Goal: Task Accomplishment & Management: Manage account settings

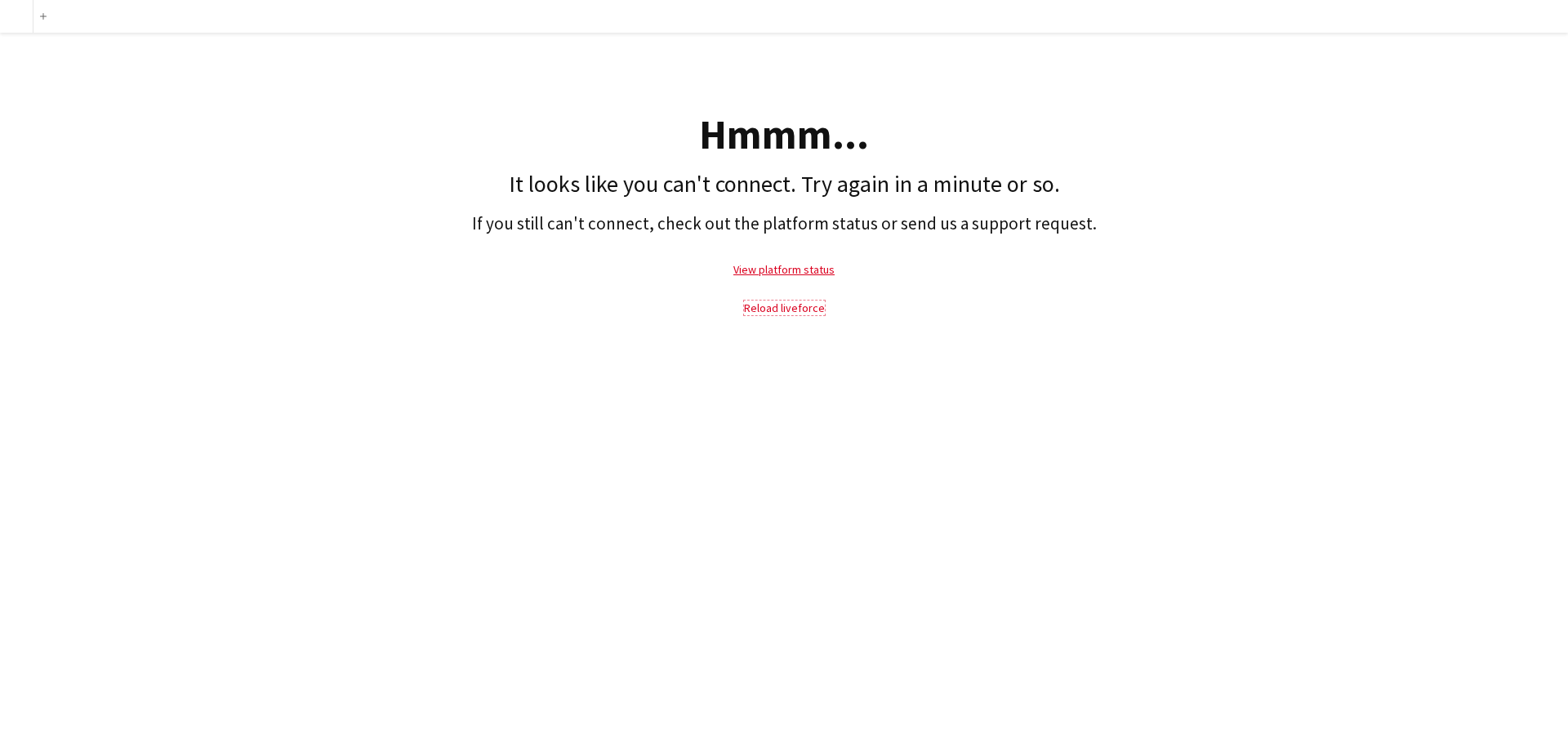
click at [800, 308] on link "Reload liveforce" at bounding box center [785, 307] width 81 height 14
click at [796, 268] on link "View platform status" at bounding box center [784, 269] width 102 height 14
click at [813, 308] on link "Reload liveforce" at bounding box center [785, 307] width 81 height 14
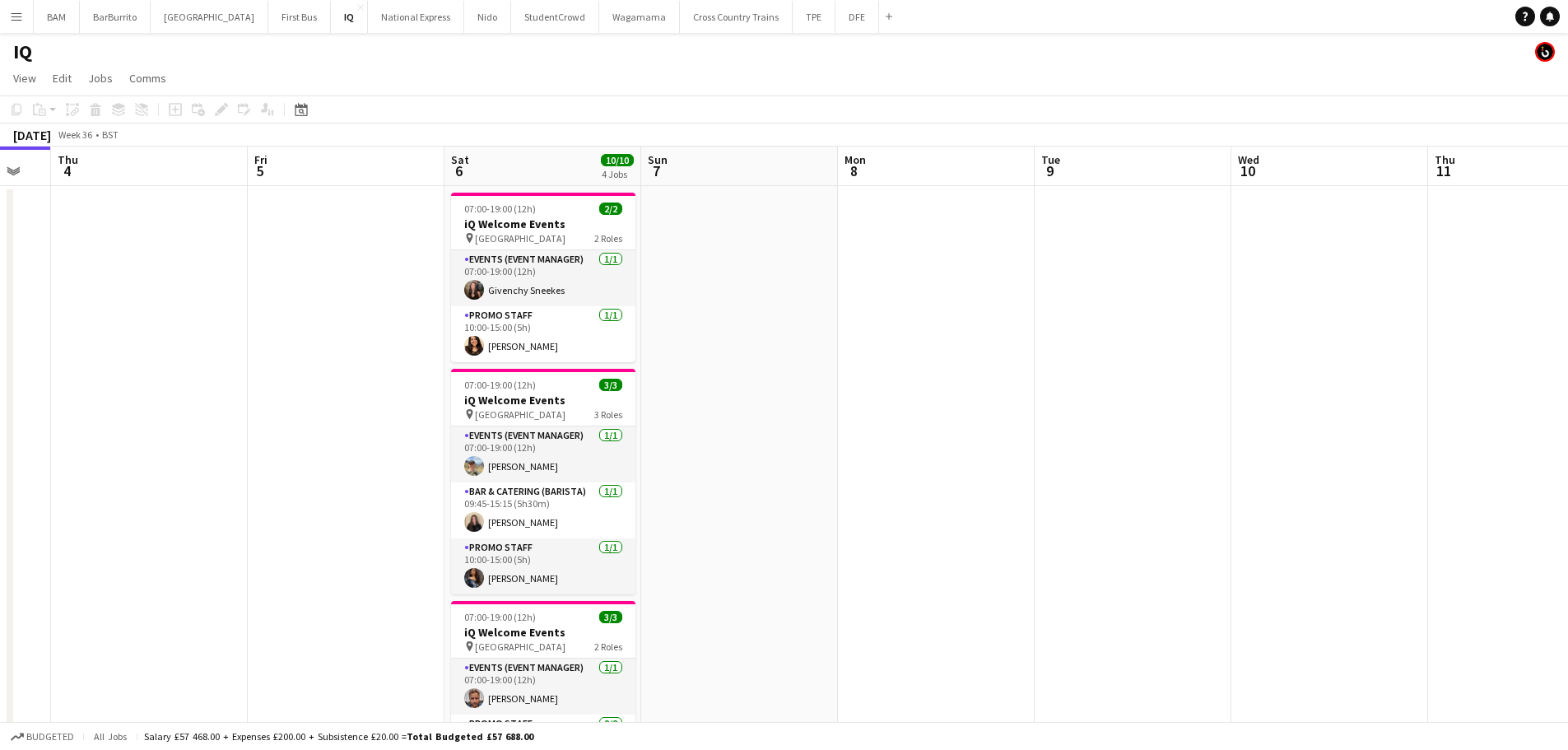
drag, startPoint x: 1194, startPoint y: 329, endPoint x: 835, endPoint y: 351, distance: 359.7
click at [835, 351] on app-calendar-viewport "Sun 31 Mon 1 Tue 2 Wed 3 Thu 4 Fri 5 Sat 6 10/10 4 Jobs Sun 7 Mon 8 Tue 9 Wed 1…" at bounding box center [784, 654] width 1568 height 1016
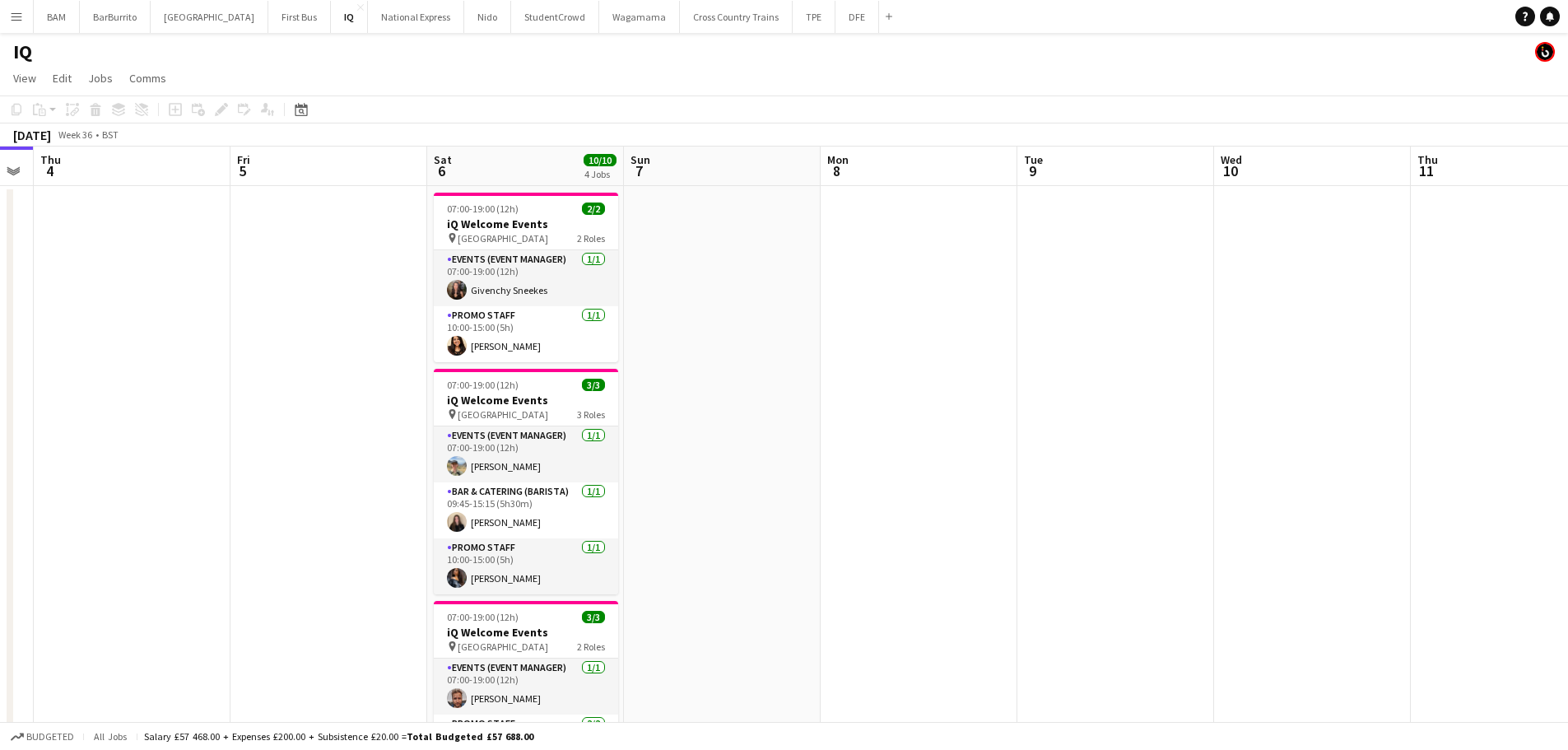
scroll to position [0, 586]
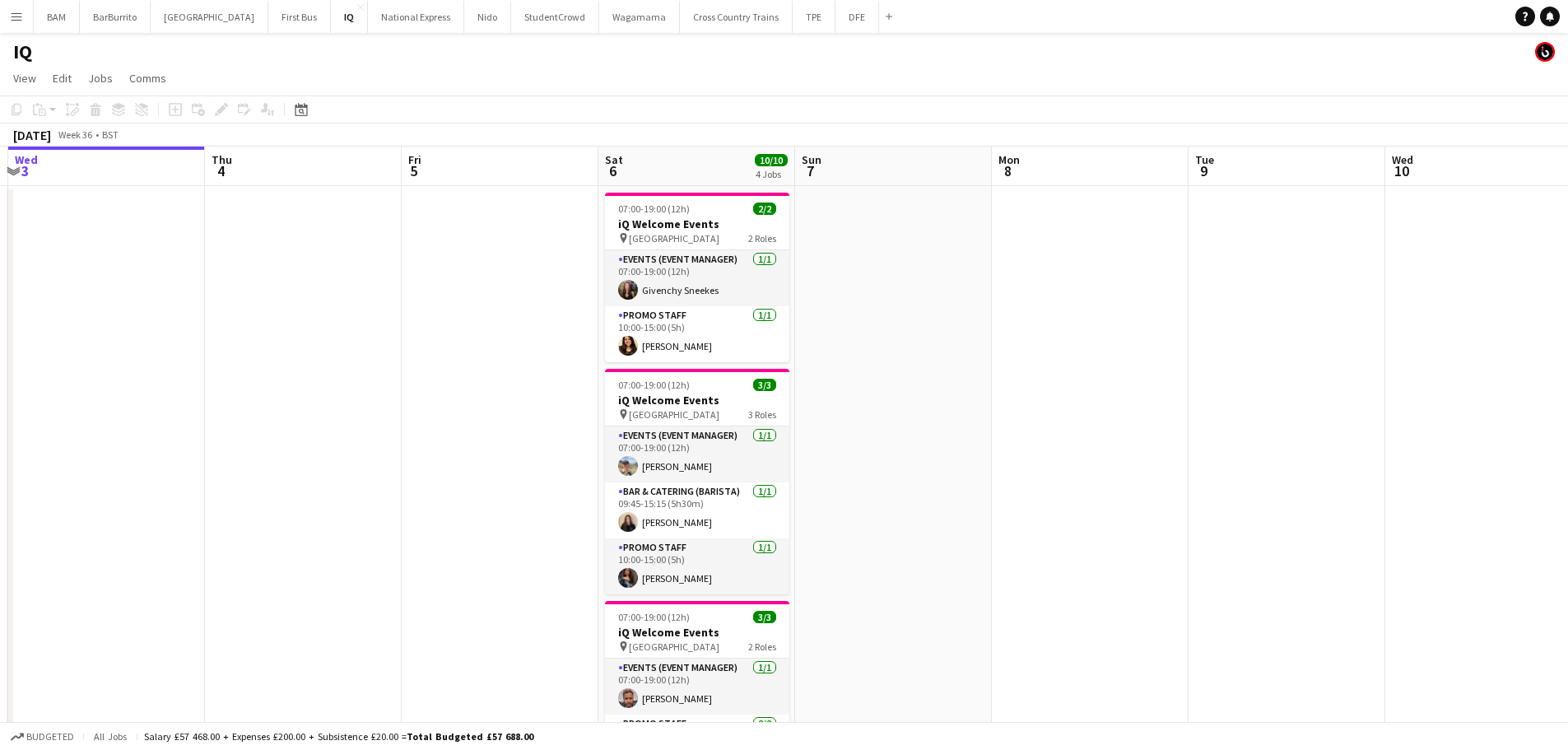
drag, startPoint x: 1001, startPoint y: 405, endPoint x: 835, endPoint y: 405, distance: 166.0
click at [835, 405] on app-calendar-viewport "Sun 31 Mon 1 Tue 2 Wed 3 Thu 4 Fri 5 Sat 6 10/10 4 Jobs Sun 7 Mon 8 Tue 9 Wed 1…" at bounding box center [784, 654] width 1568 height 1016
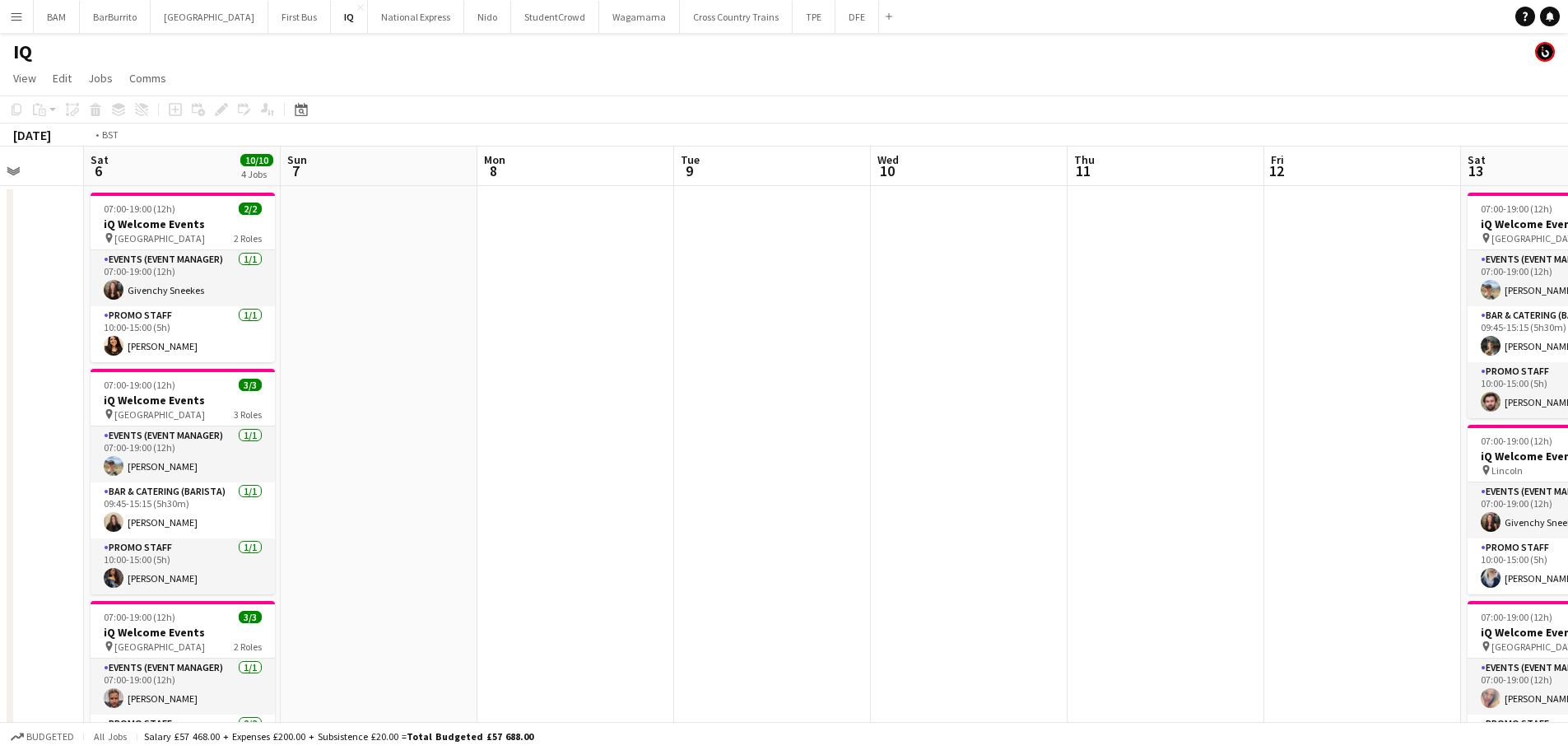
click at [624, 389] on app-calendar-viewport "Wed 3 Thu 4 Fri 5 Sat 6 10/10 4 Jobs Sun 7 Mon 8 Tue 9 Wed 10 Thu 11 Fri 12 Sat…" at bounding box center [784, 654] width 1568 height 1016
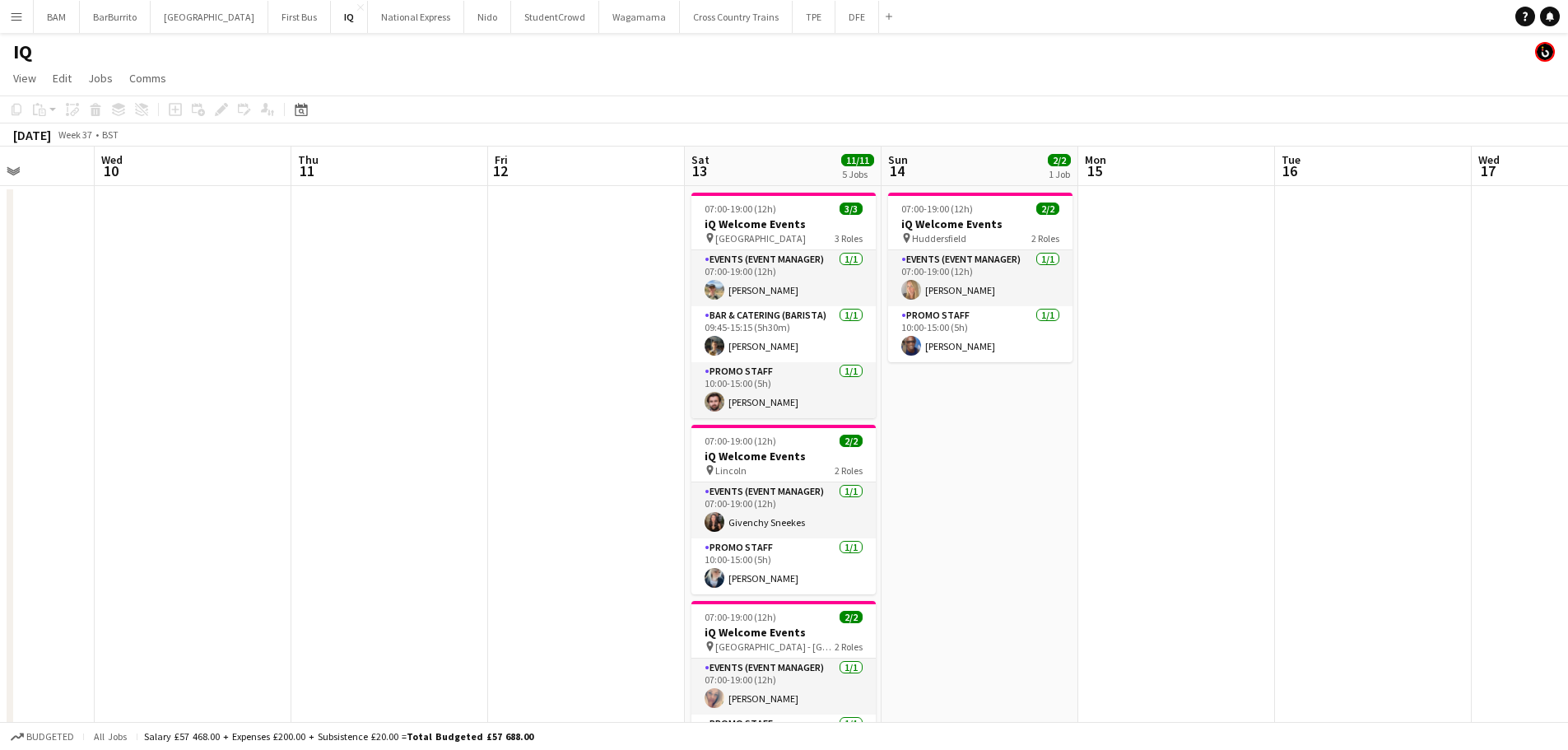
drag, startPoint x: 779, startPoint y: 424, endPoint x: 757, endPoint y: 423, distance: 22.0
click at [757, 423] on app-calendar-viewport "Sat 6 10/10 4 Jobs Sun 7 Mon 8 Tue 9 Wed 10 Thu 11 Fri 12 Sat 13 11/11 5 Jobs S…" at bounding box center [784, 654] width 1568 height 1016
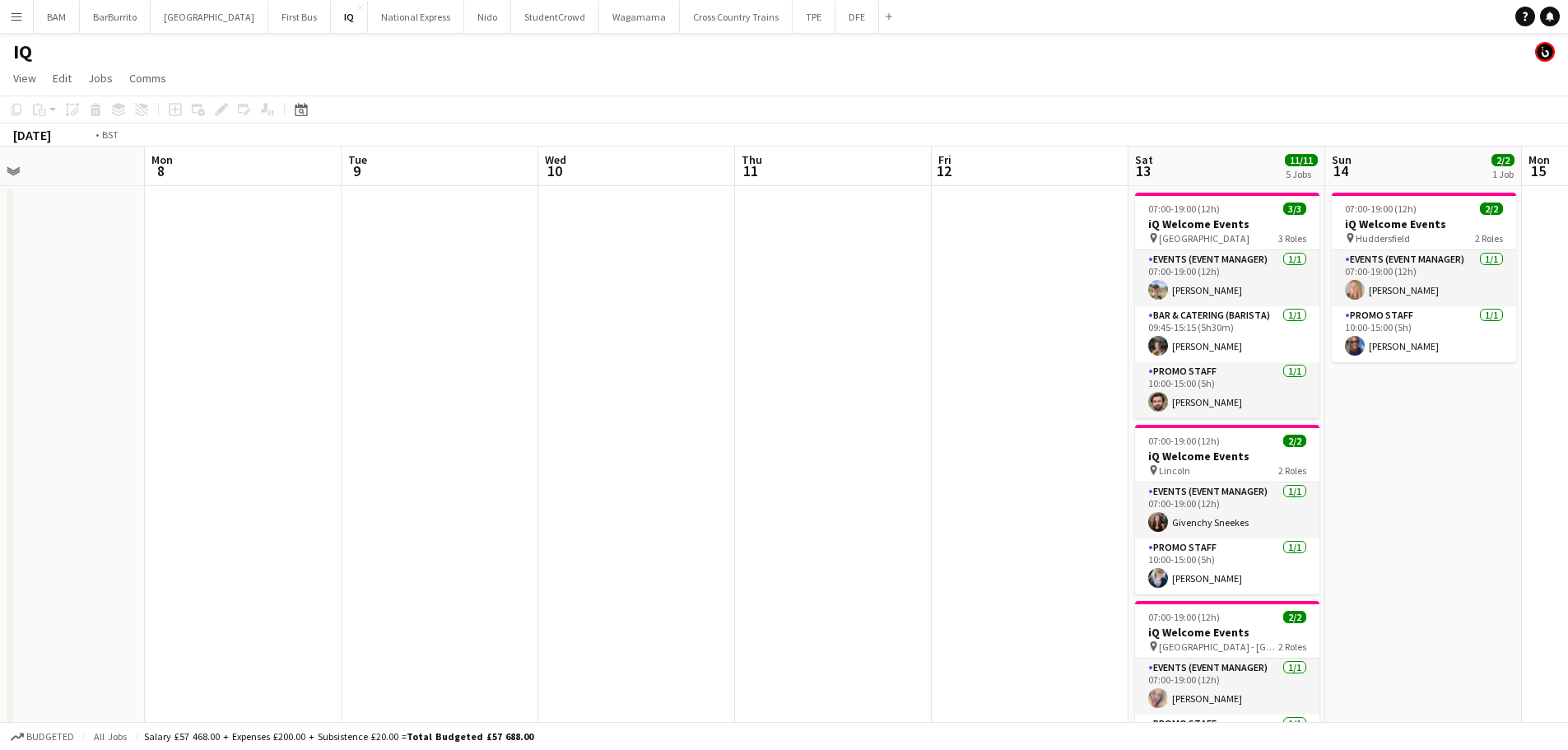
drag, startPoint x: 536, startPoint y: 243, endPoint x: 1021, endPoint y: 253, distance: 485.1
click at [1021, 253] on app-calendar-viewport "Sat 6 10/10 4 Jobs Sun 7 Mon 8 Tue 9 Wed 10 Thu 11 Fri 12 Sat 13 11/11 5 Jobs S…" at bounding box center [784, 654] width 1568 height 1016
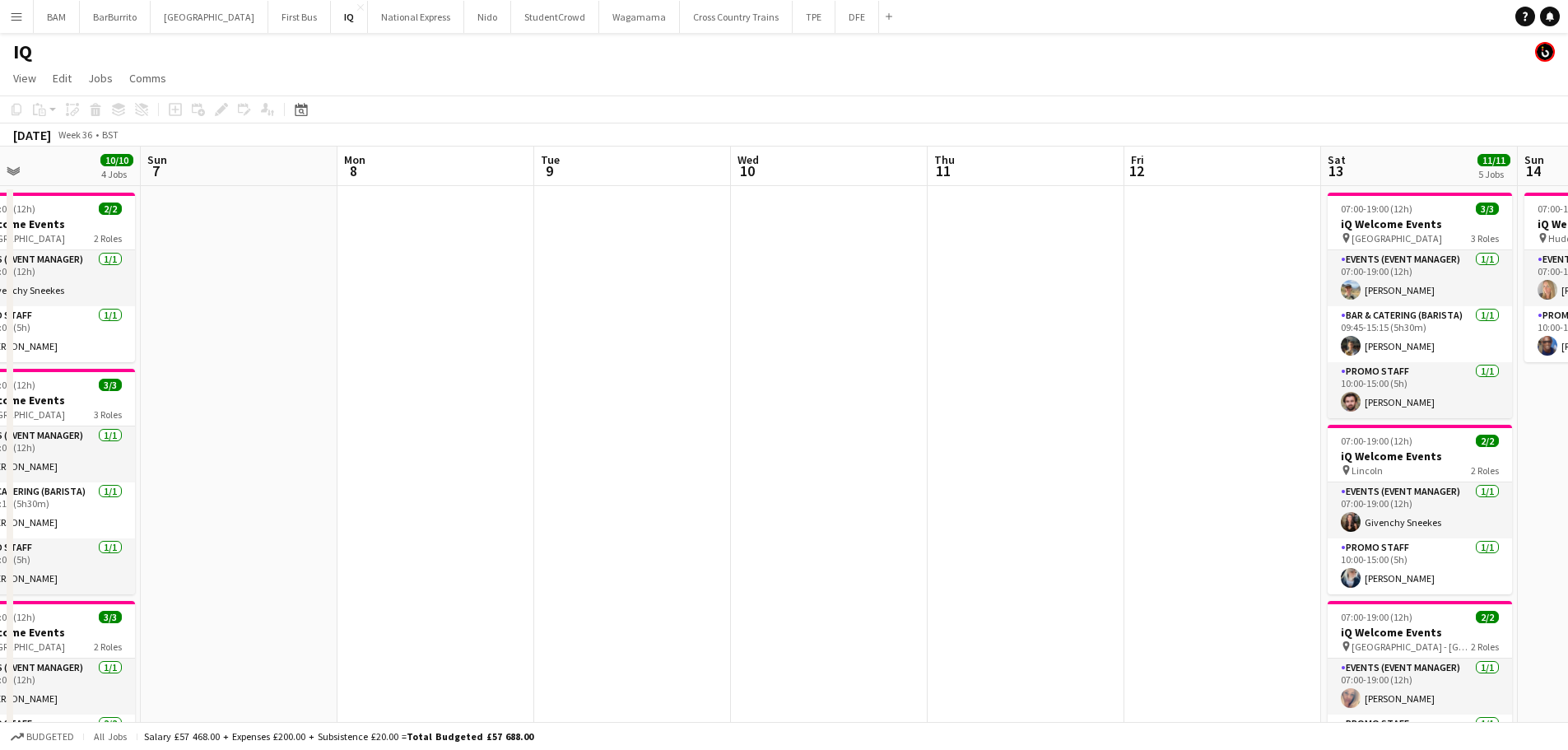
scroll to position [0, 365]
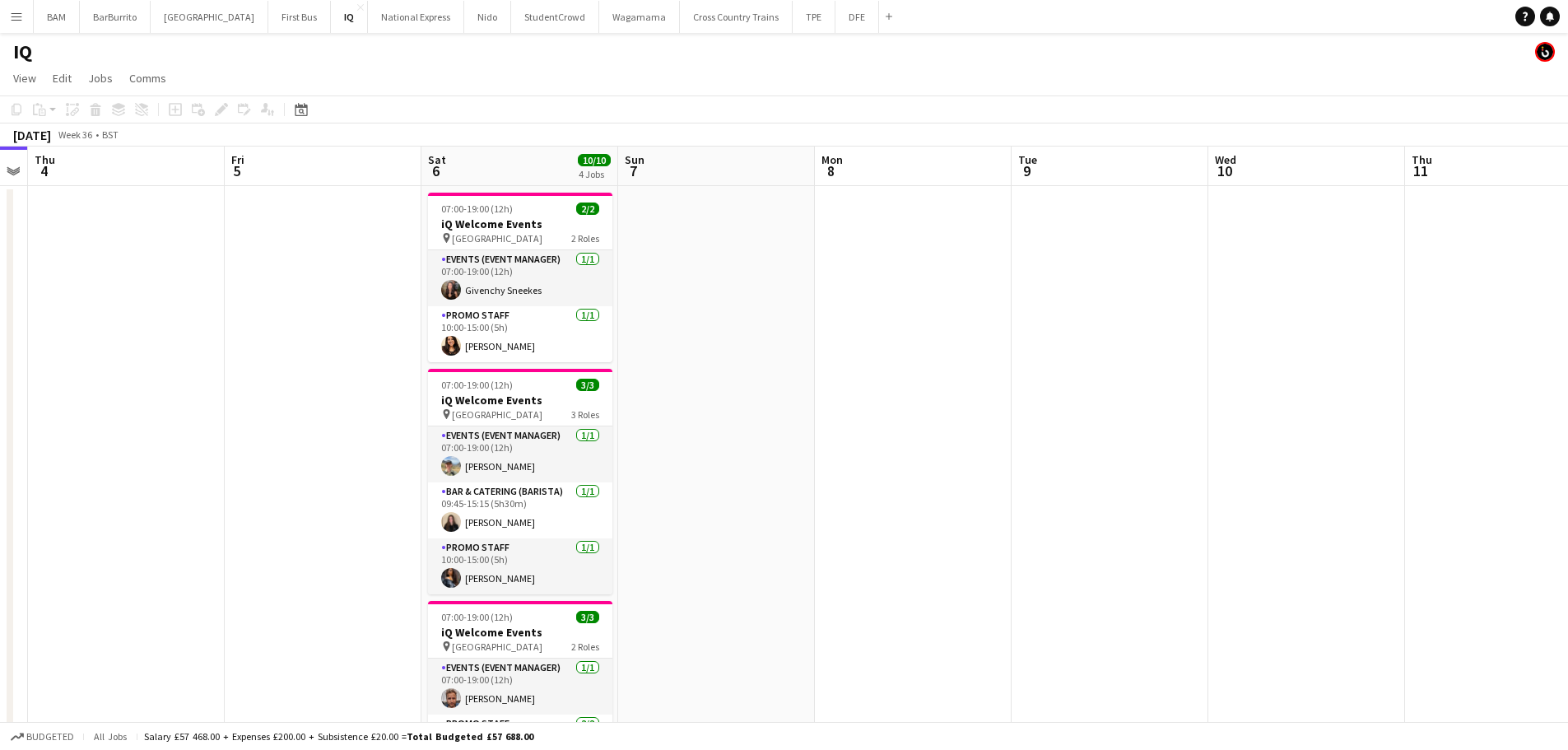
drag, startPoint x: 666, startPoint y: 281, endPoint x: 1053, endPoint y: 306, distance: 387.8
click at [1053, 306] on app-calendar-viewport "Tue 2 Wed 3 Thu 4 Fri 5 Sat 6 10/10 4 Jobs Sun 7 Mon 8 Tue 9 Wed 10 Thu 11 Fri …" at bounding box center [784, 654] width 1568 height 1016
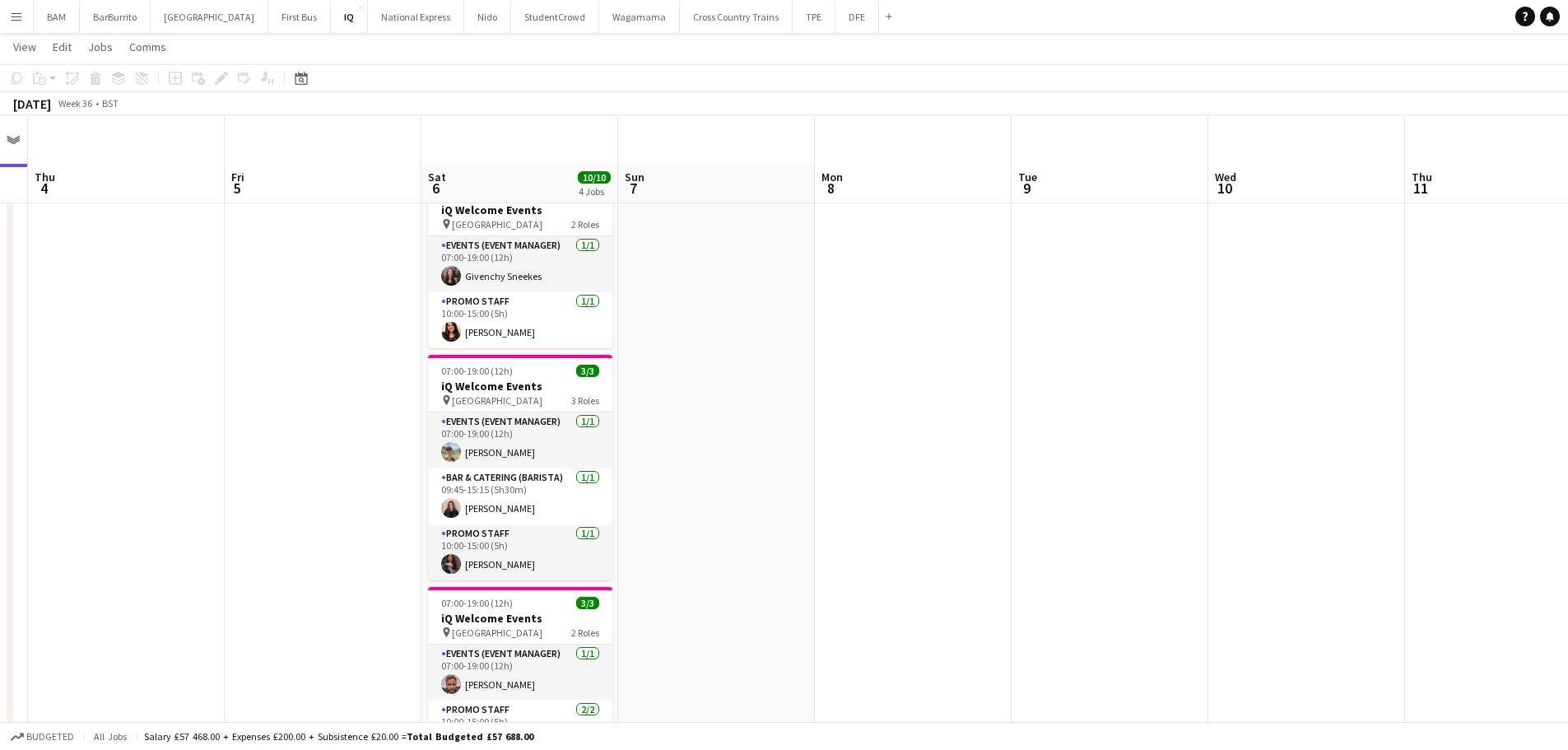
scroll to position [0, 0]
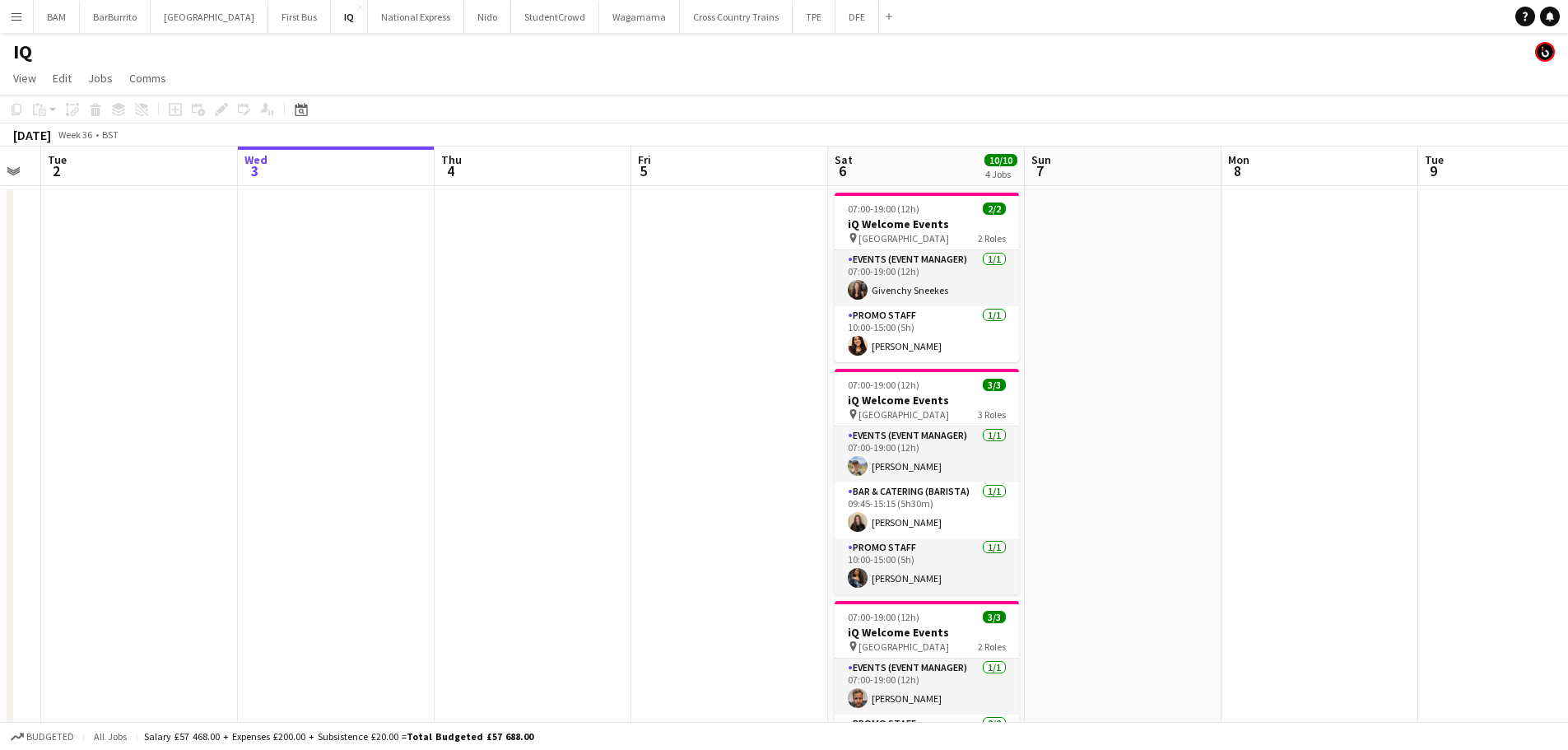
drag, startPoint x: 877, startPoint y: 252, endPoint x: 1049, endPoint y: 274, distance: 173.4
click at [1049, 274] on app-calendar-viewport "Sat 30 Sun 31 Mon 1 Tue 2 Wed 3 Thu 4 Fri 5 Sat 6 10/10 4 Jobs Sun 7 Mon 8 Tue …" at bounding box center [784, 654] width 1568 height 1016
click at [519, 22] on button "StudentCrowd Close" at bounding box center [555, 17] width 88 height 32
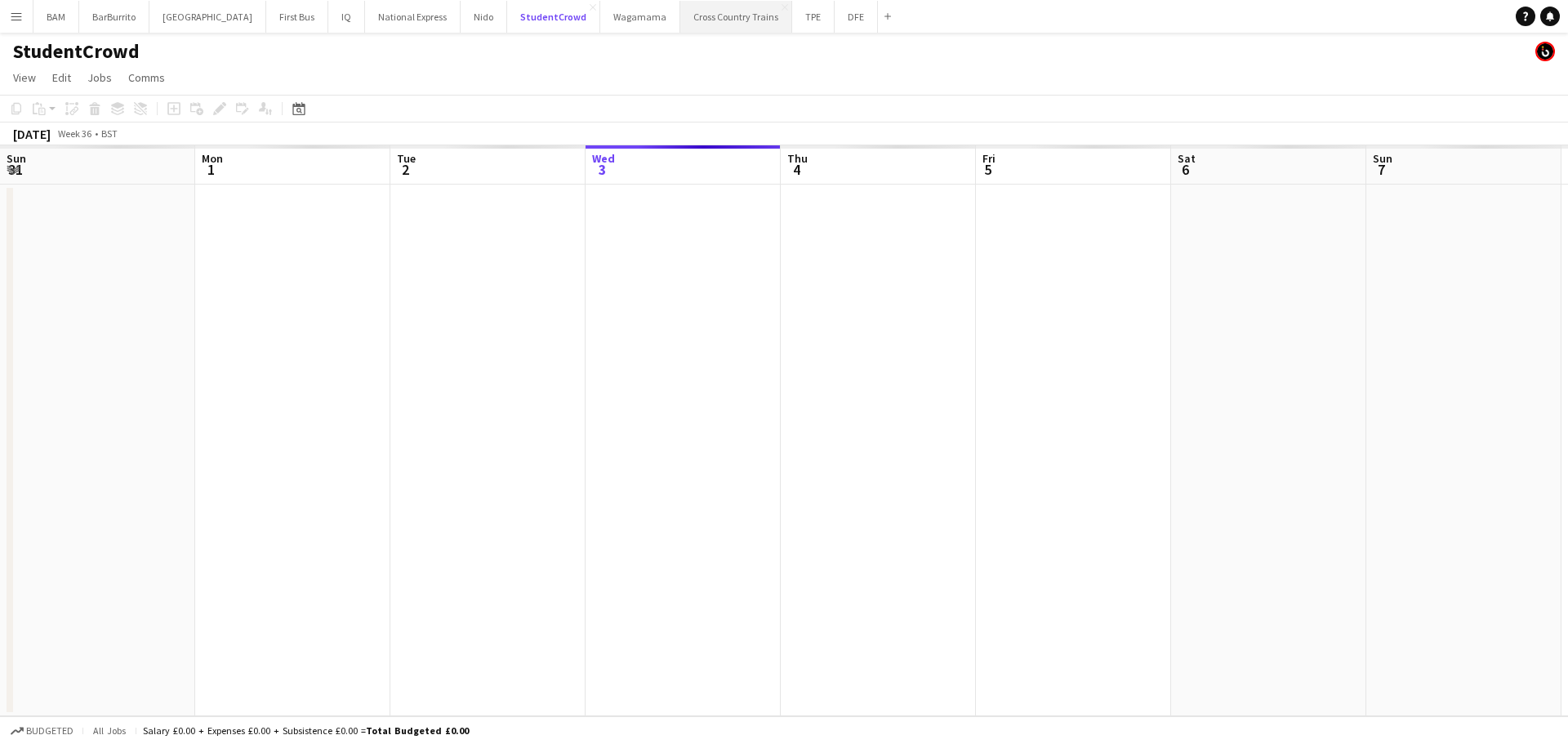
scroll to position [0, 391]
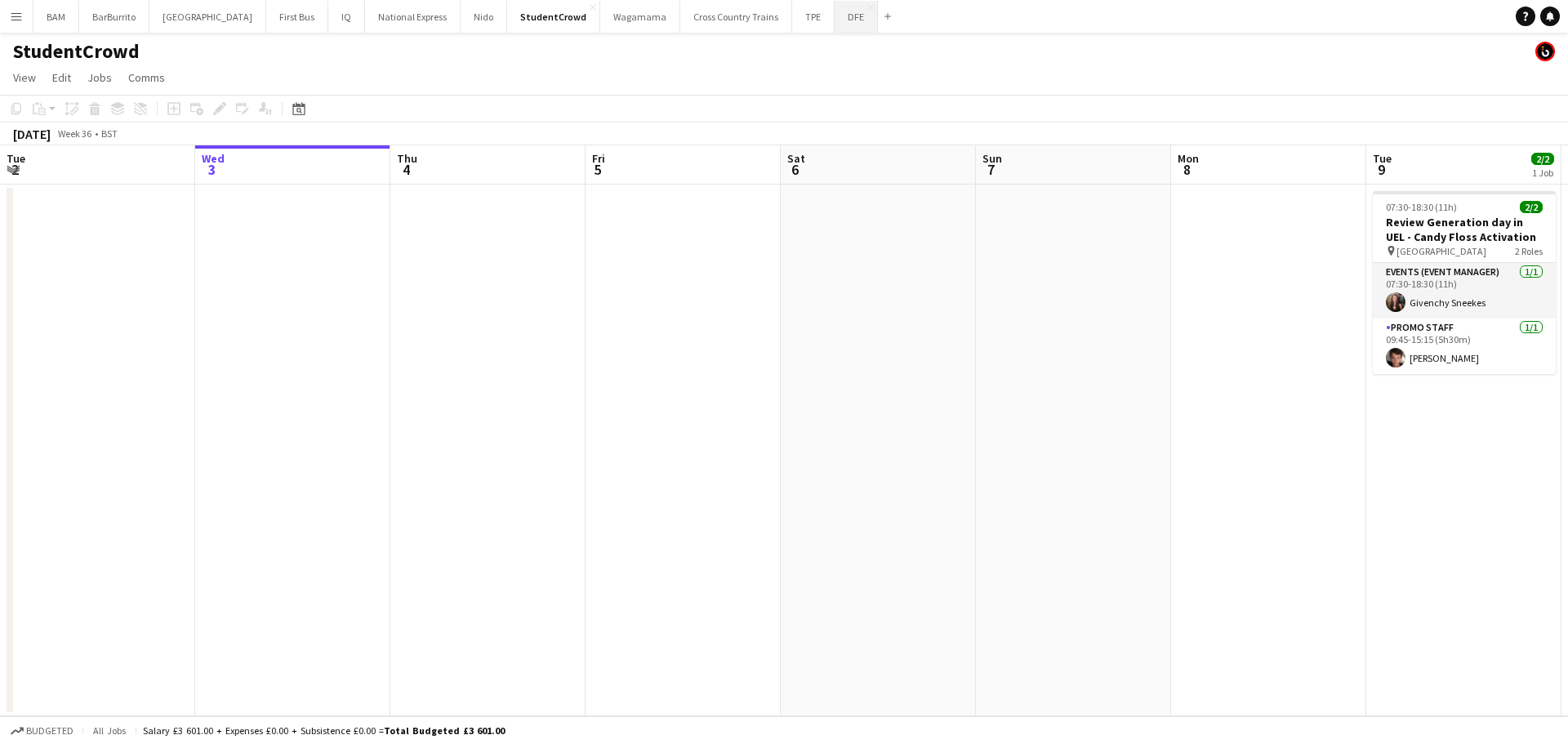
click at [835, 22] on button "DFE Close" at bounding box center [857, 16] width 44 height 32
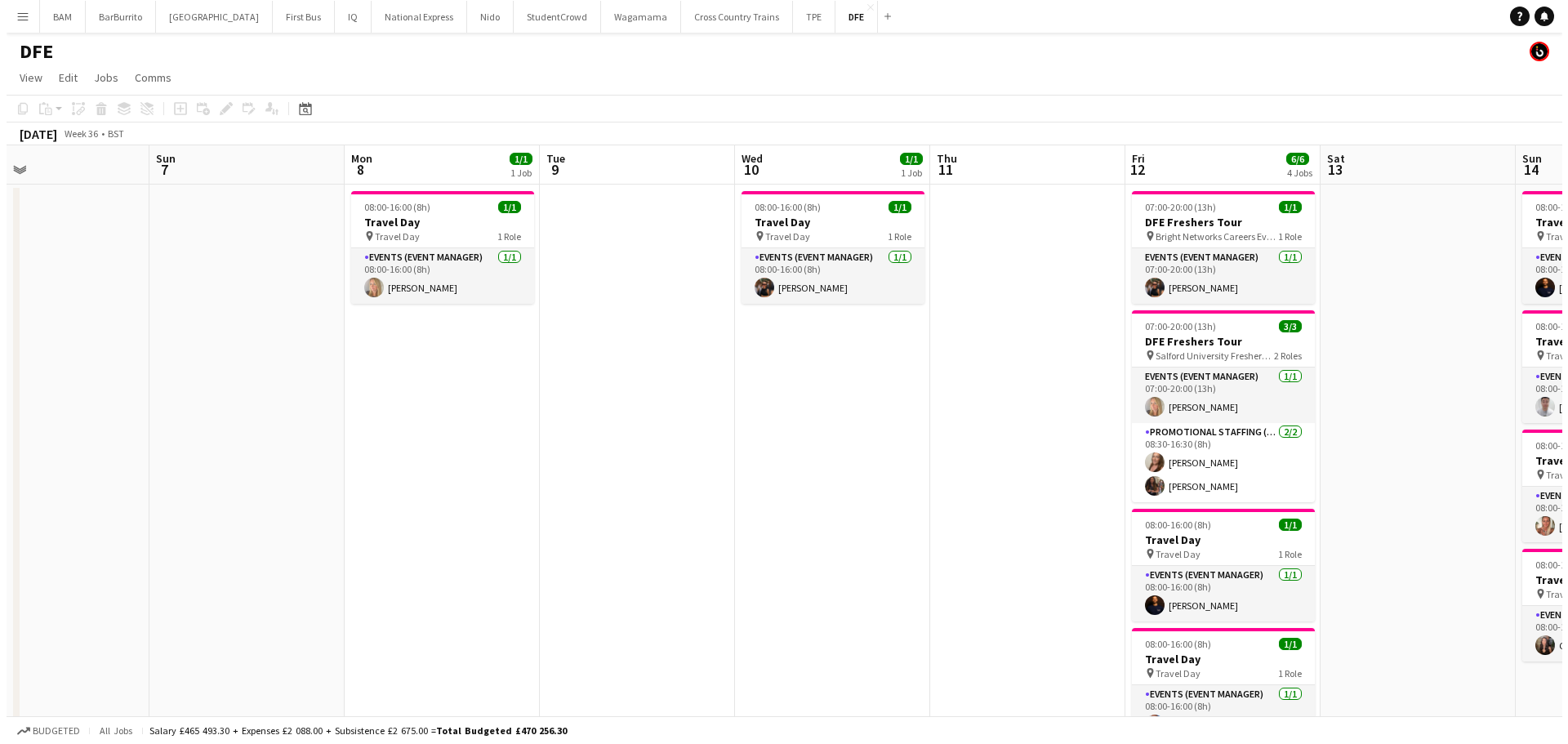
scroll to position [0, 483]
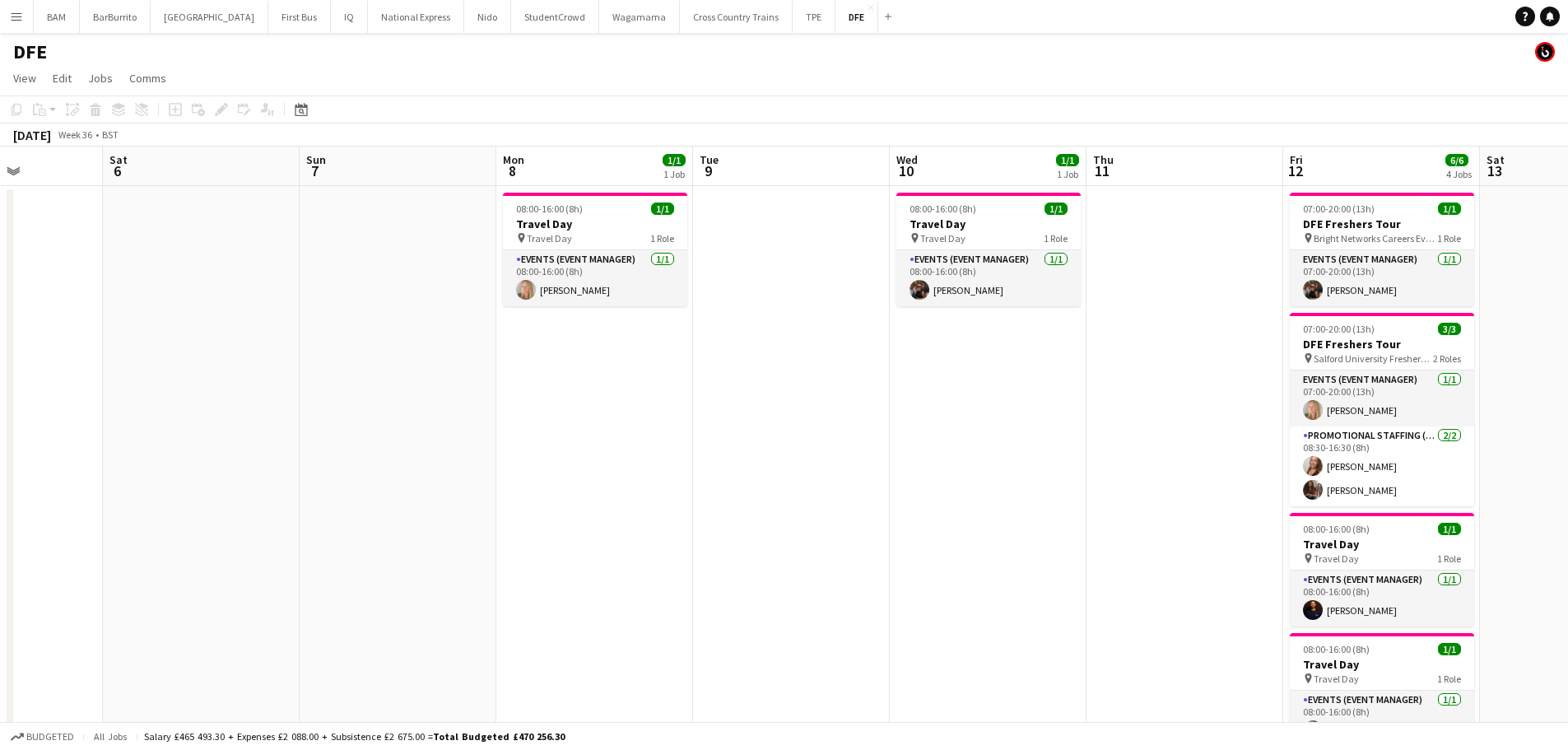
drag, startPoint x: 1139, startPoint y: 283, endPoint x: 455, endPoint y: 270, distance: 684.1
click at [268, 23] on button "First Bus Close" at bounding box center [299, 17] width 62 height 32
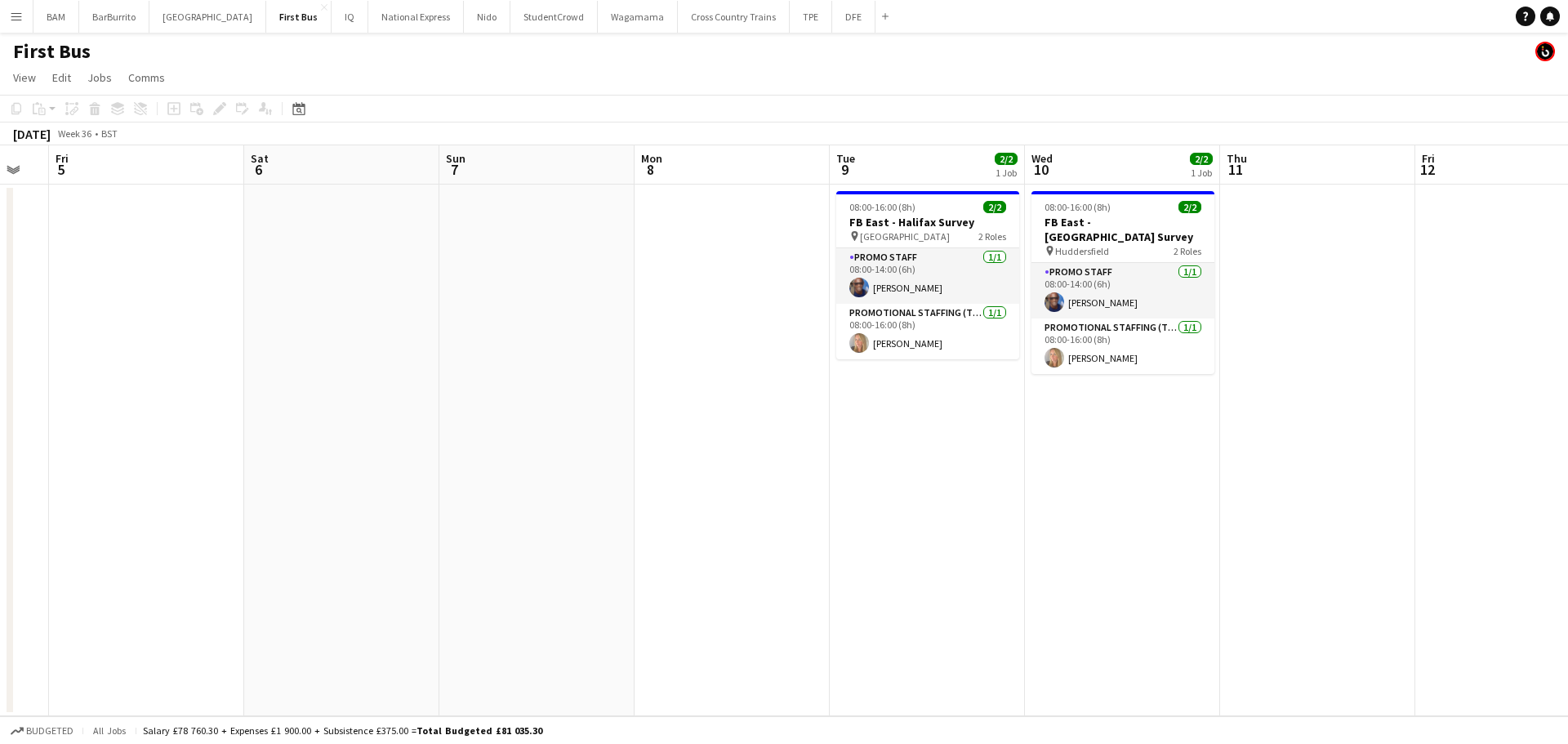
scroll to position [0, 600]
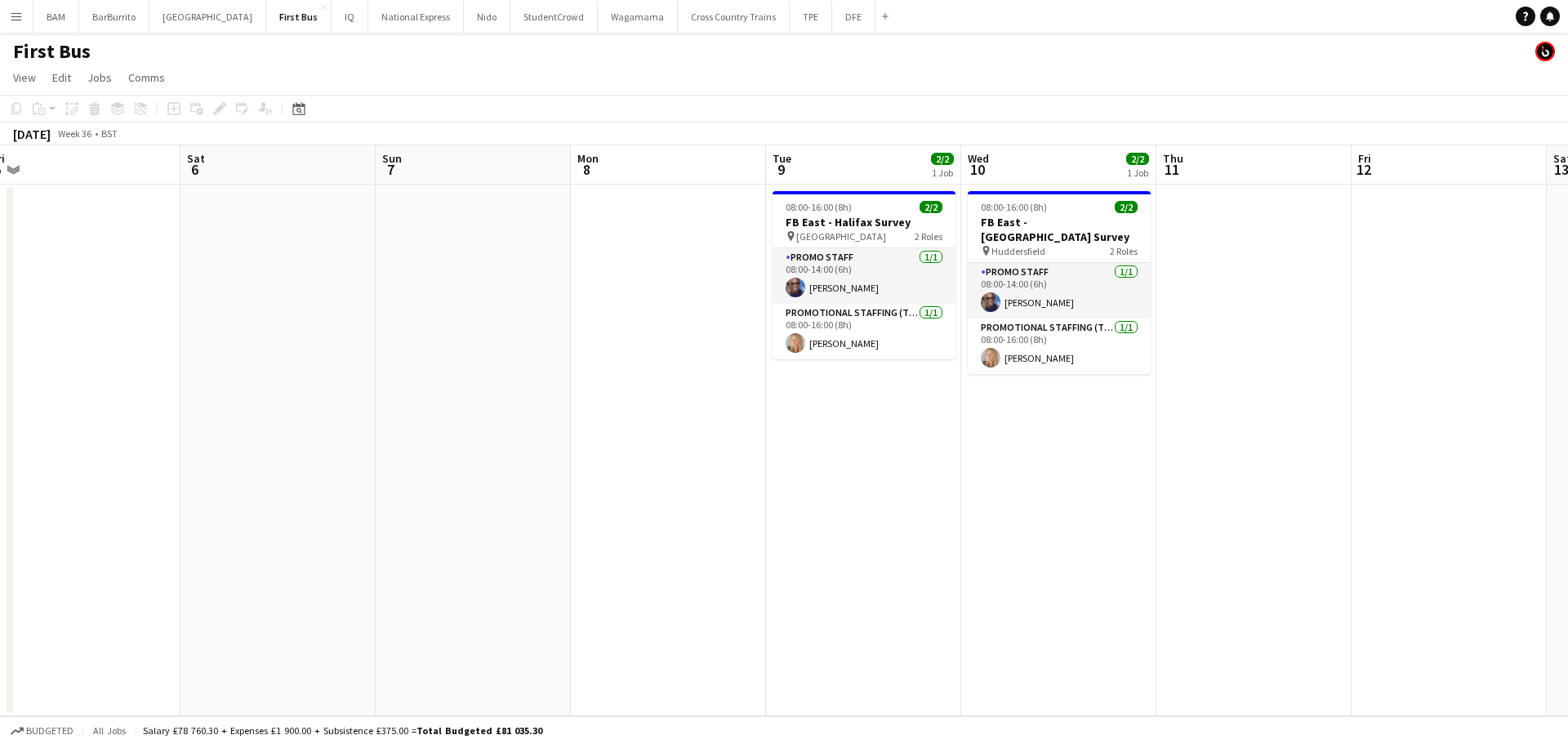
drag, startPoint x: 795, startPoint y: 255, endPoint x: 363, endPoint y: 230, distance: 432.7
click at [363, 230] on app-calendar-viewport "Tue 2 Wed 3 Thu 4 Fri 5 Sat 6 Sun 7 Mon 8 Tue 9 2/2 1 Job Wed 10 2/2 1 Job Thu …" at bounding box center [784, 430] width 1568 height 571
click at [809, 33] on div "First Bus" at bounding box center [784, 48] width 1568 height 31
click at [832, 22] on button "DFE Close" at bounding box center [854, 16] width 44 height 32
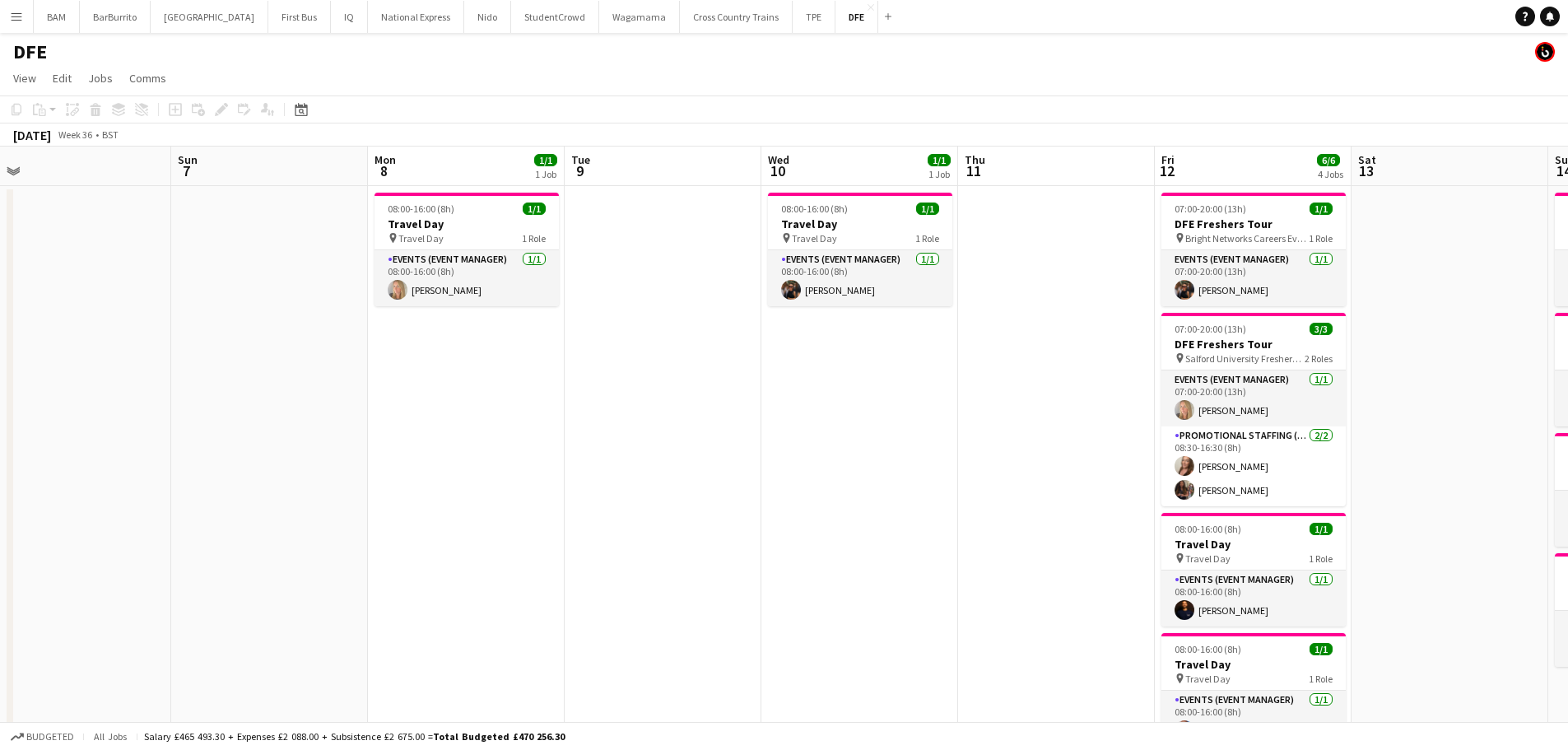
scroll to position [0, 510]
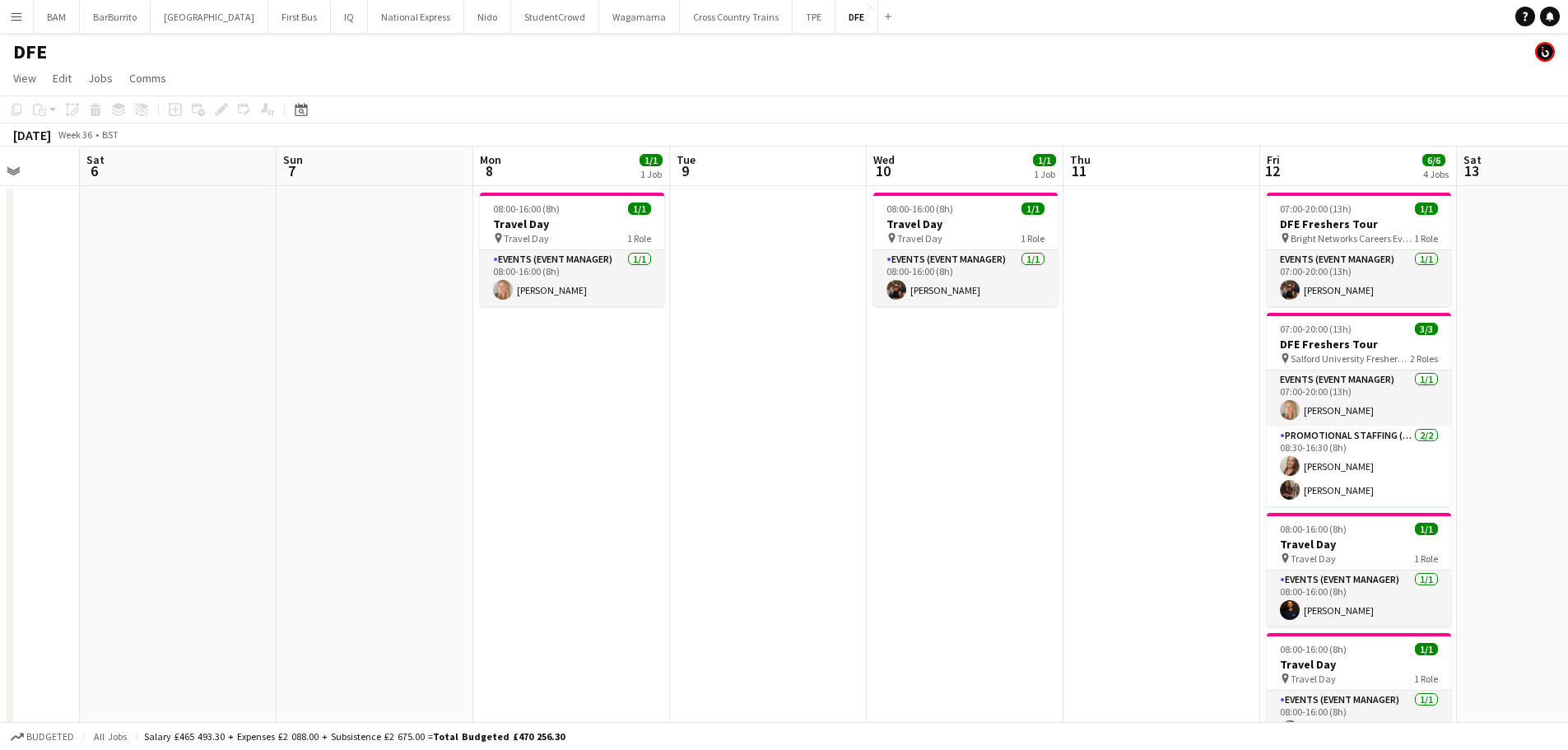
drag, startPoint x: 1077, startPoint y: 368, endPoint x: 370, endPoint y: 312, distance: 709.2
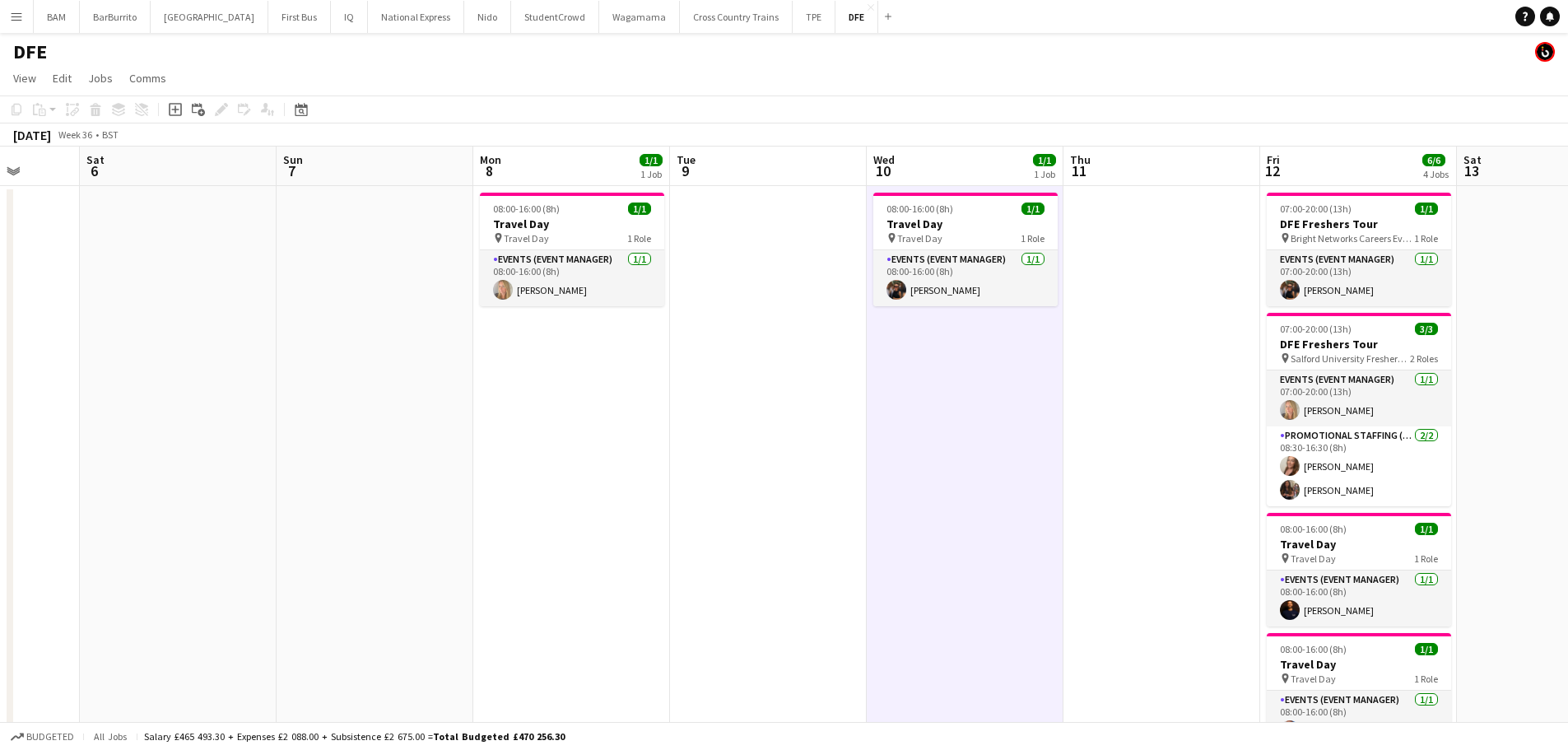
click at [1090, 125] on div "September 2025 Week 36 • BST" at bounding box center [784, 135] width 1568 height 23
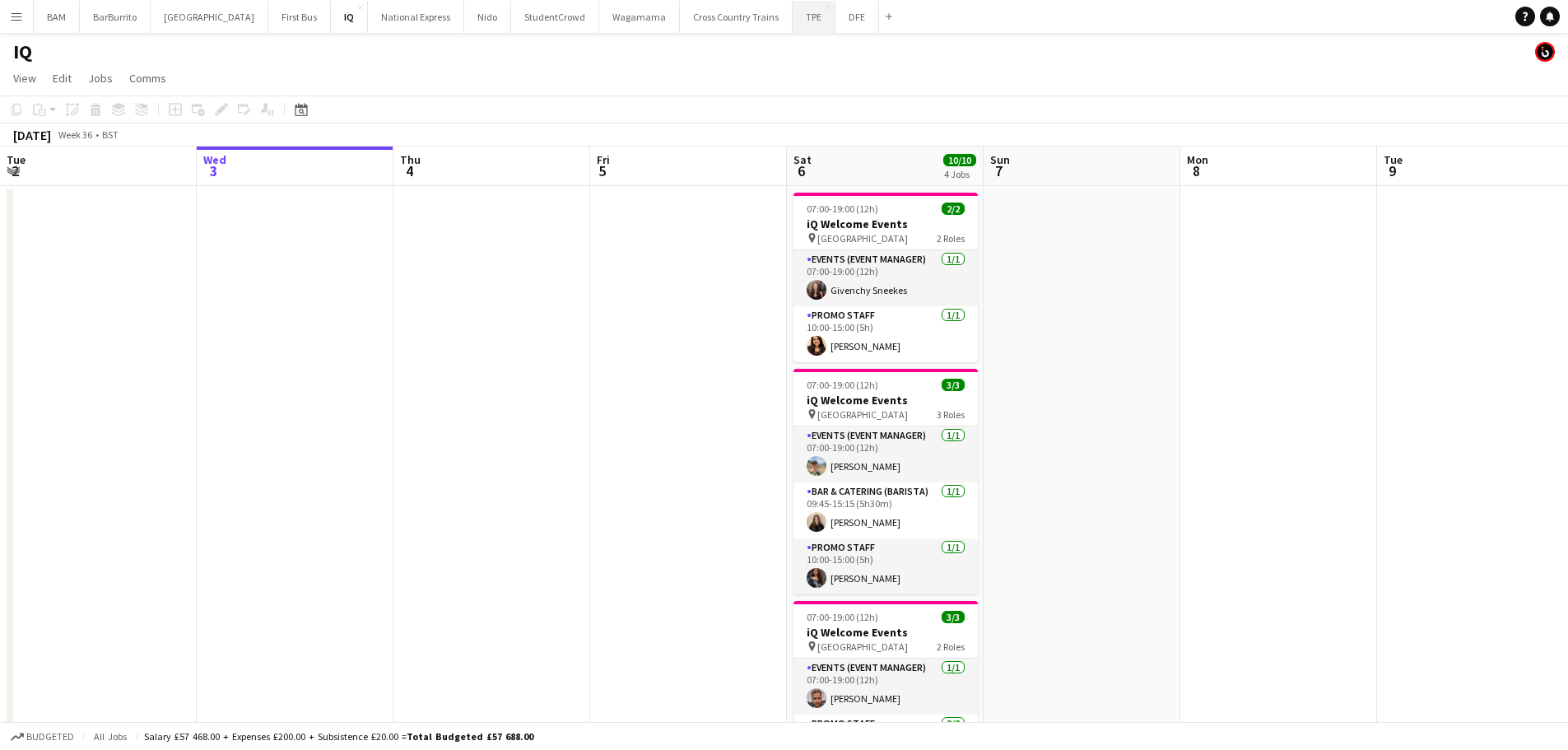
drag, startPoint x: 771, startPoint y: 23, endPoint x: 779, endPoint y: 31, distance: 11.3
click at [793, 23] on button "TPE Close" at bounding box center [814, 17] width 43 height 32
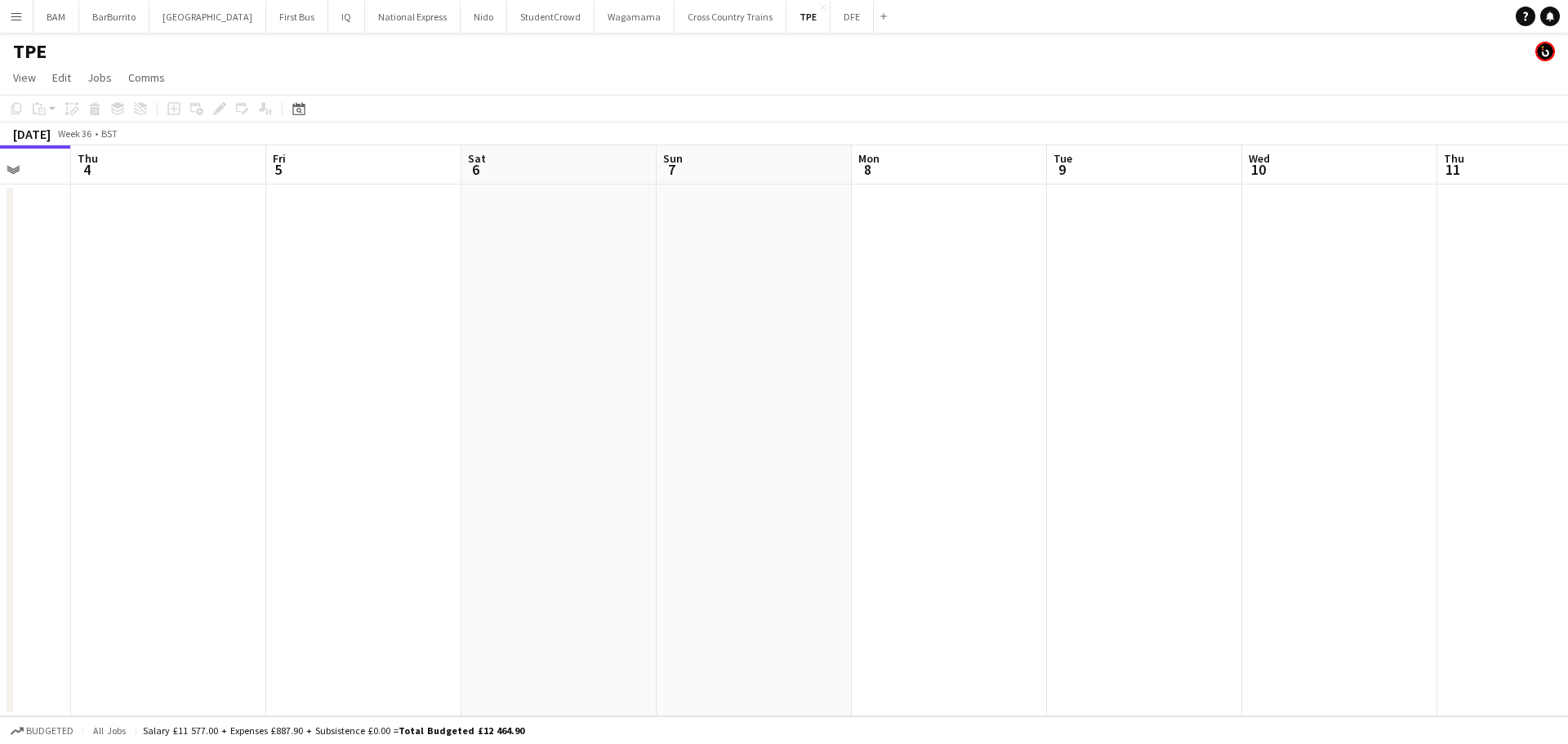
drag, startPoint x: 1075, startPoint y: 272, endPoint x: 369, endPoint y: 250, distance: 706.3
click at [451, 263] on app-calendar-viewport "Mon 1 Tue 2 Wed 3 Thu 4 Fri 5 Sat 6 Sun 7 Mon 8 Tue 9 Wed 10 Thu 11 Fri 12 3/4 …" at bounding box center [784, 430] width 1568 height 571
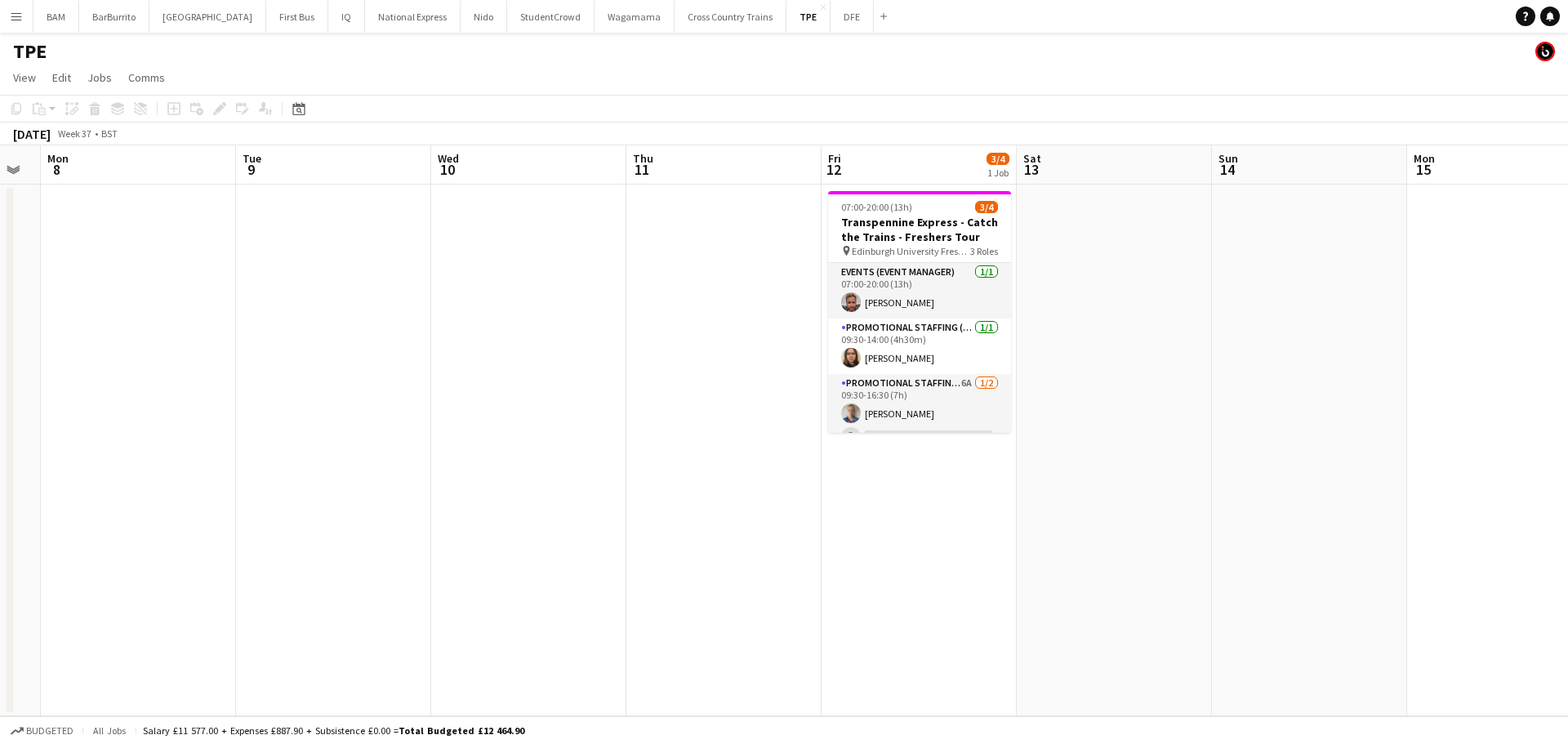
scroll to position [0, 617]
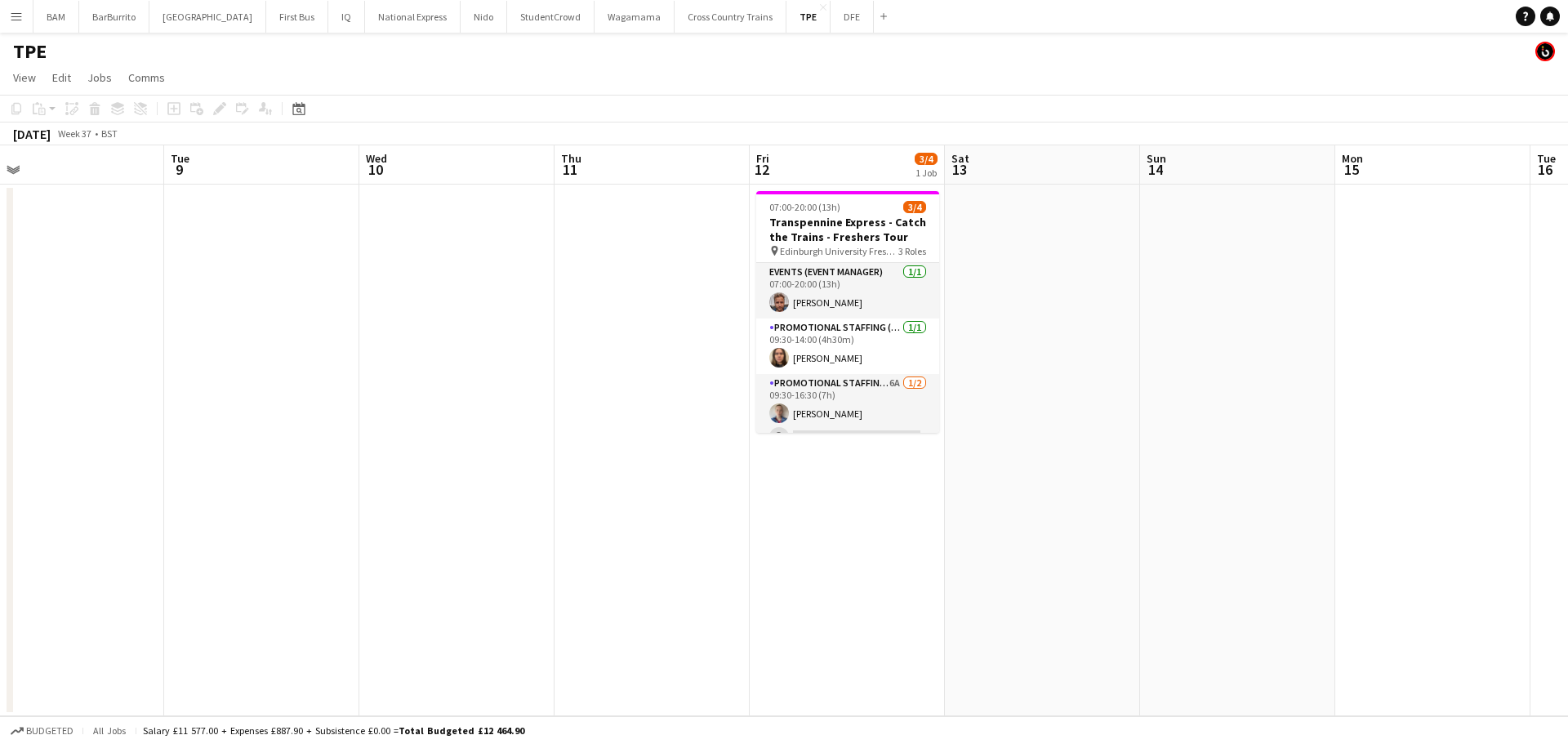
drag, startPoint x: 461, startPoint y: 287, endPoint x: 435, endPoint y: 283, distance: 26.3
click at [435, 283] on app-calendar-viewport "Fri 5 Sat 6 Sun 7 Mon 8 Tue 9 Wed 10 Thu 11 Fri 12 3/4 1 Job Sat 13 Sun 14 Mon …" at bounding box center [784, 430] width 1568 height 571
click at [14, 17] on app-icon "Menu" at bounding box center [16, 16] width 14 height 14
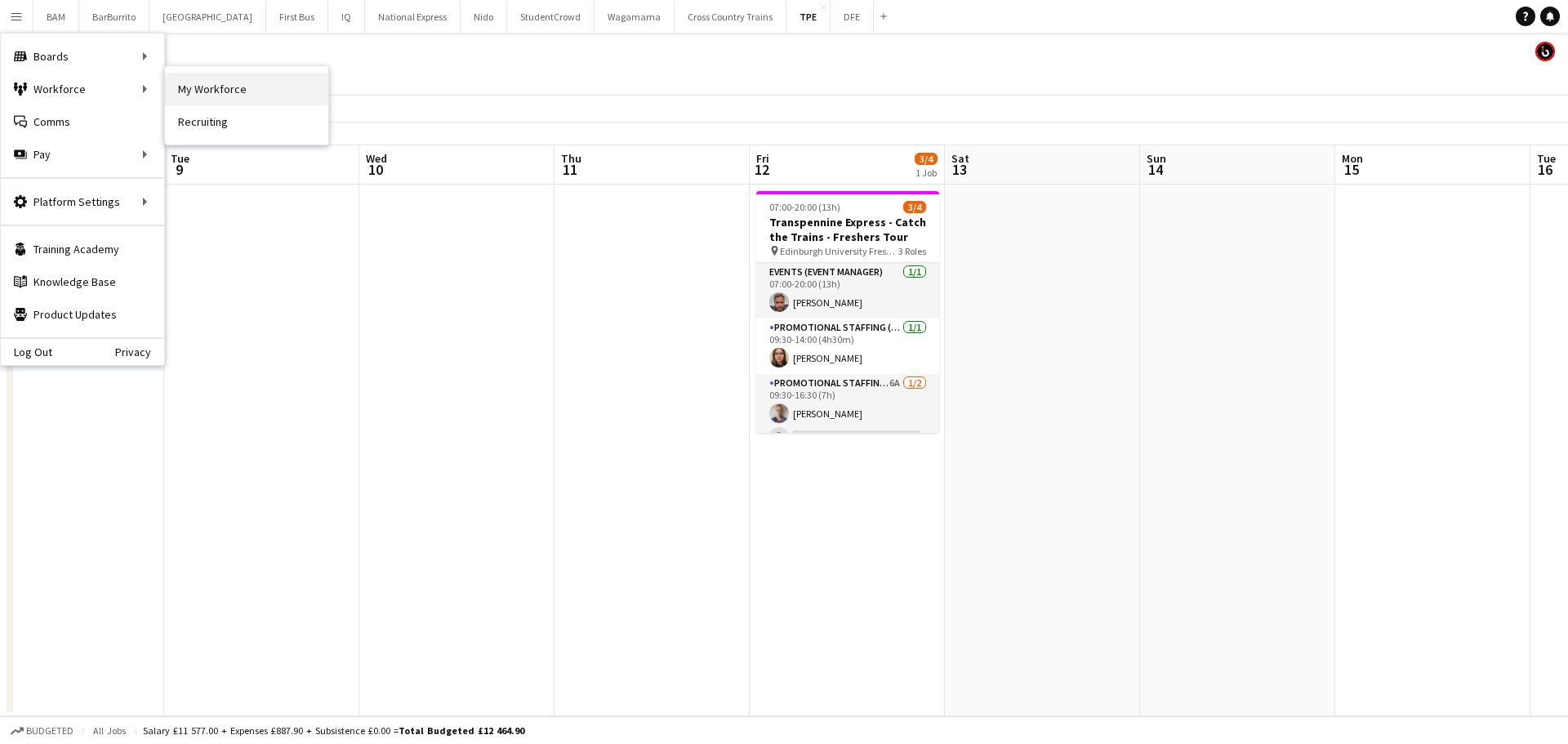
click at [234, 90] on link "My Workforce" at bounding box center [247, 89] width 163 height 33
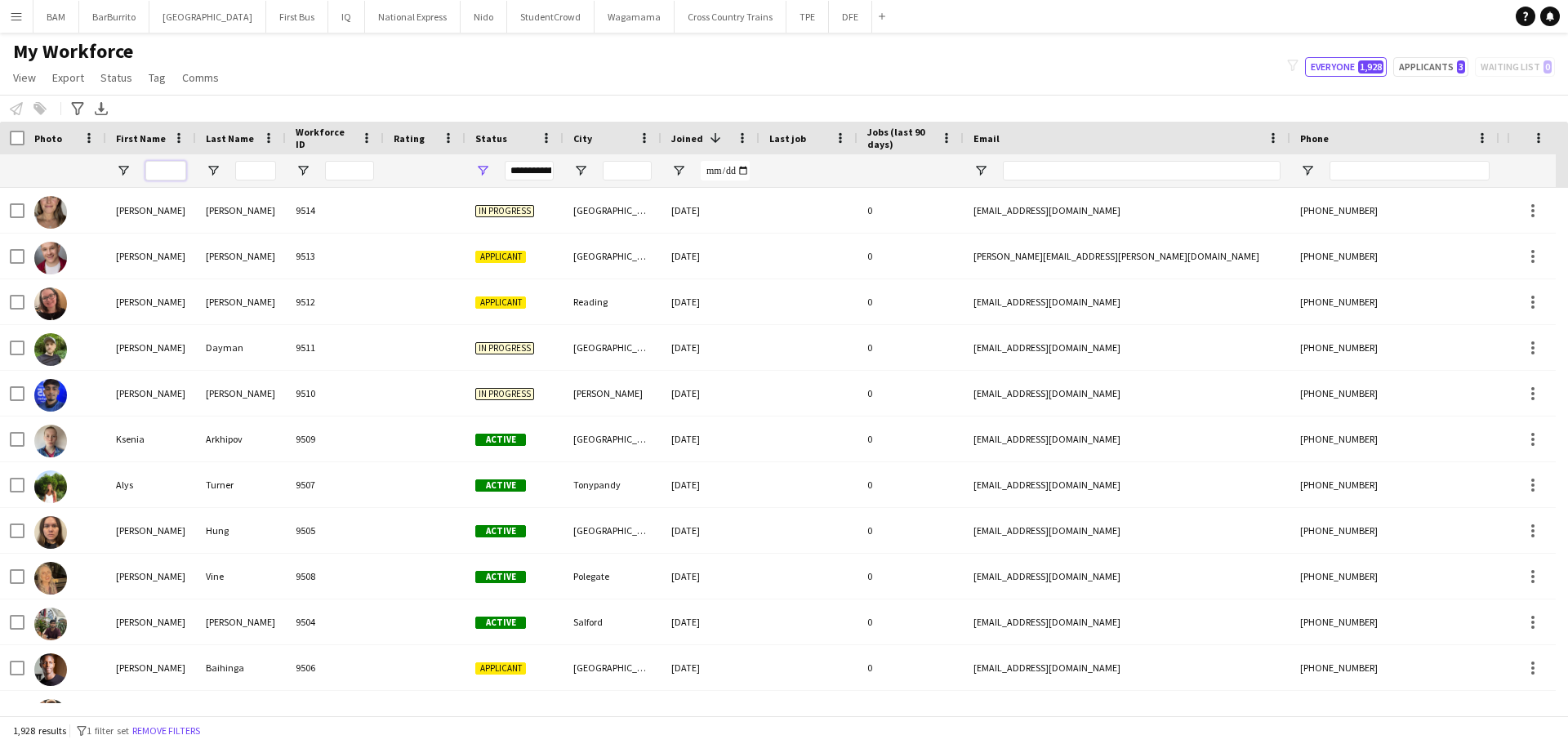
click at [176, 171] on input "First Name Filter Input" at bounding box center [165, 170] width 41 height 19
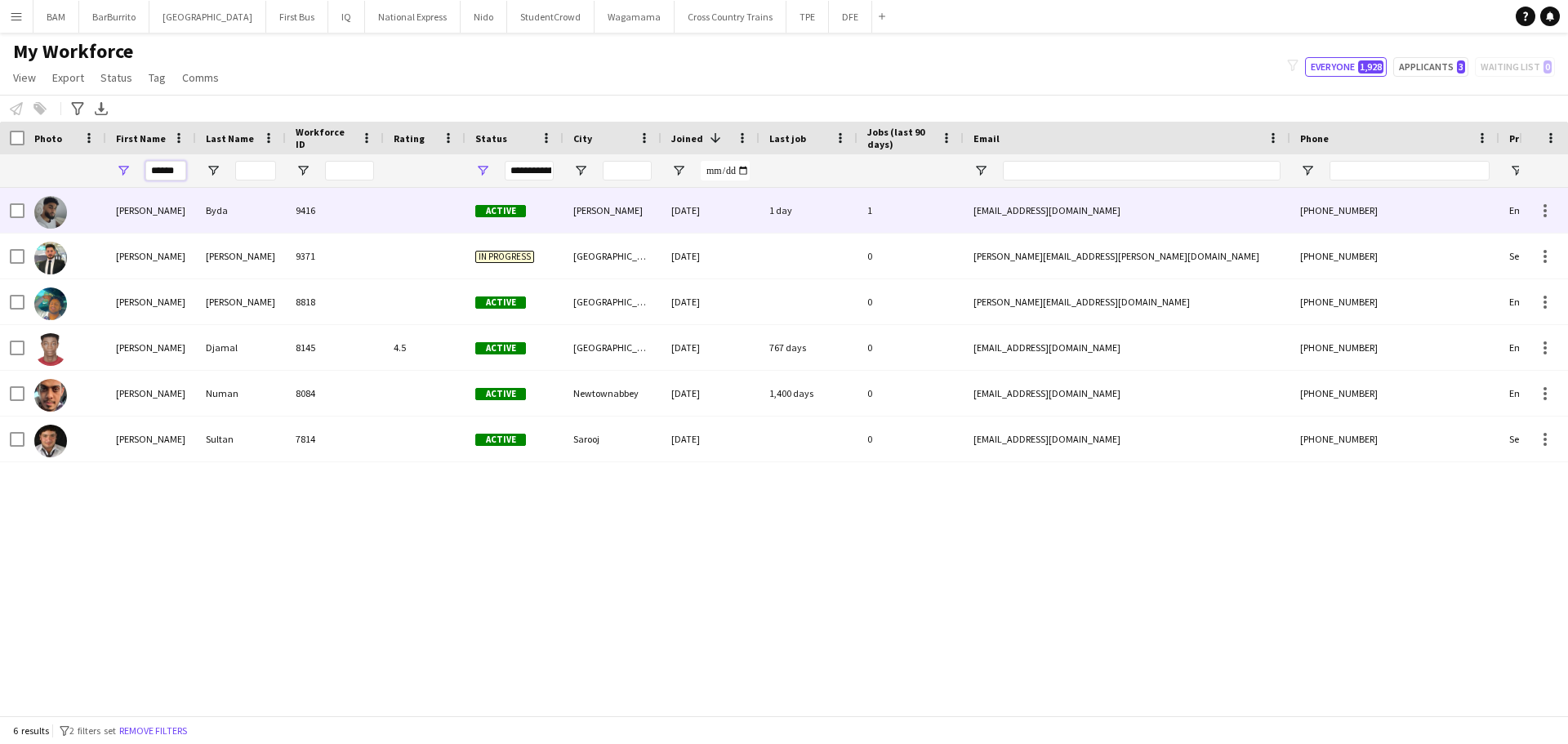
type input "******"
click at [334, 215] on div "9416" at bounding box center [334, 210] width 98 height 44
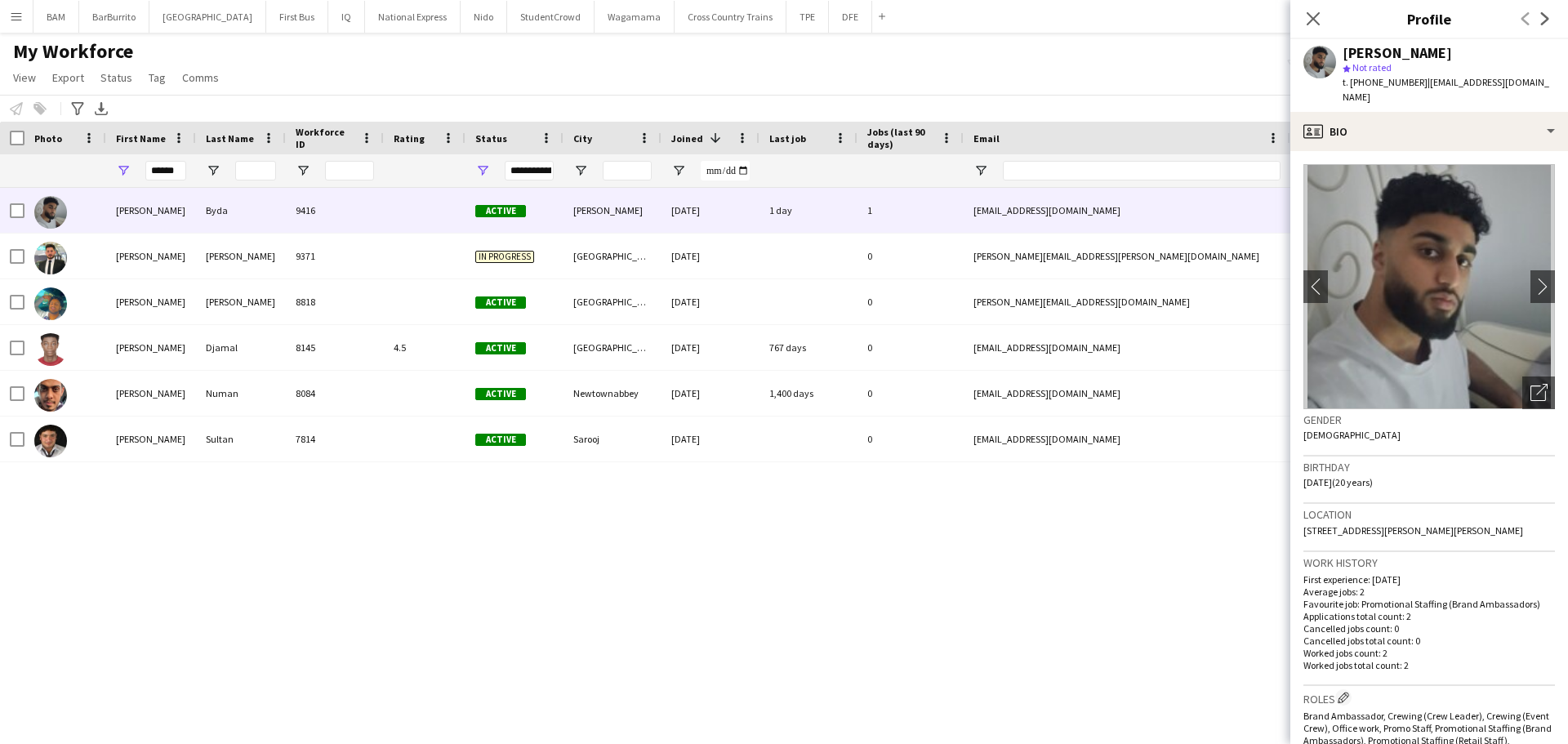
click at [1549, 261] on app-crew-profile-bio "chevron-left chevron-right Open photos pop-in Gender Male Birthday 11-02-2005 (…" at bounding box center [1429, 446] width 277 height 592
click at [1532, 277] on app-icon "chevron-right" at bounding box center [1544, 286] width 25 height 17
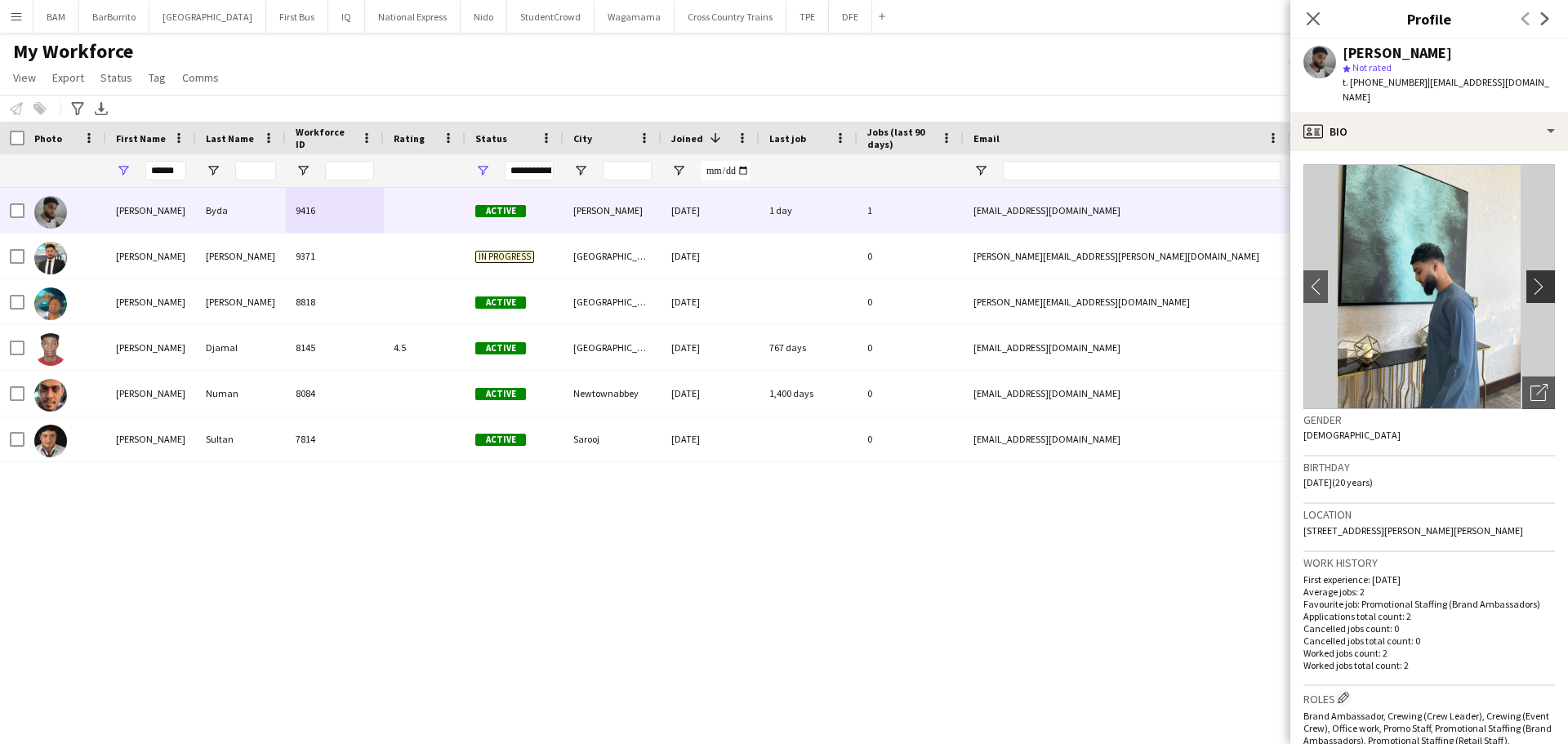
click at [1531, 277] on app-icon "chevron-right" at bounding box center [1544, 286] width 25 height 17
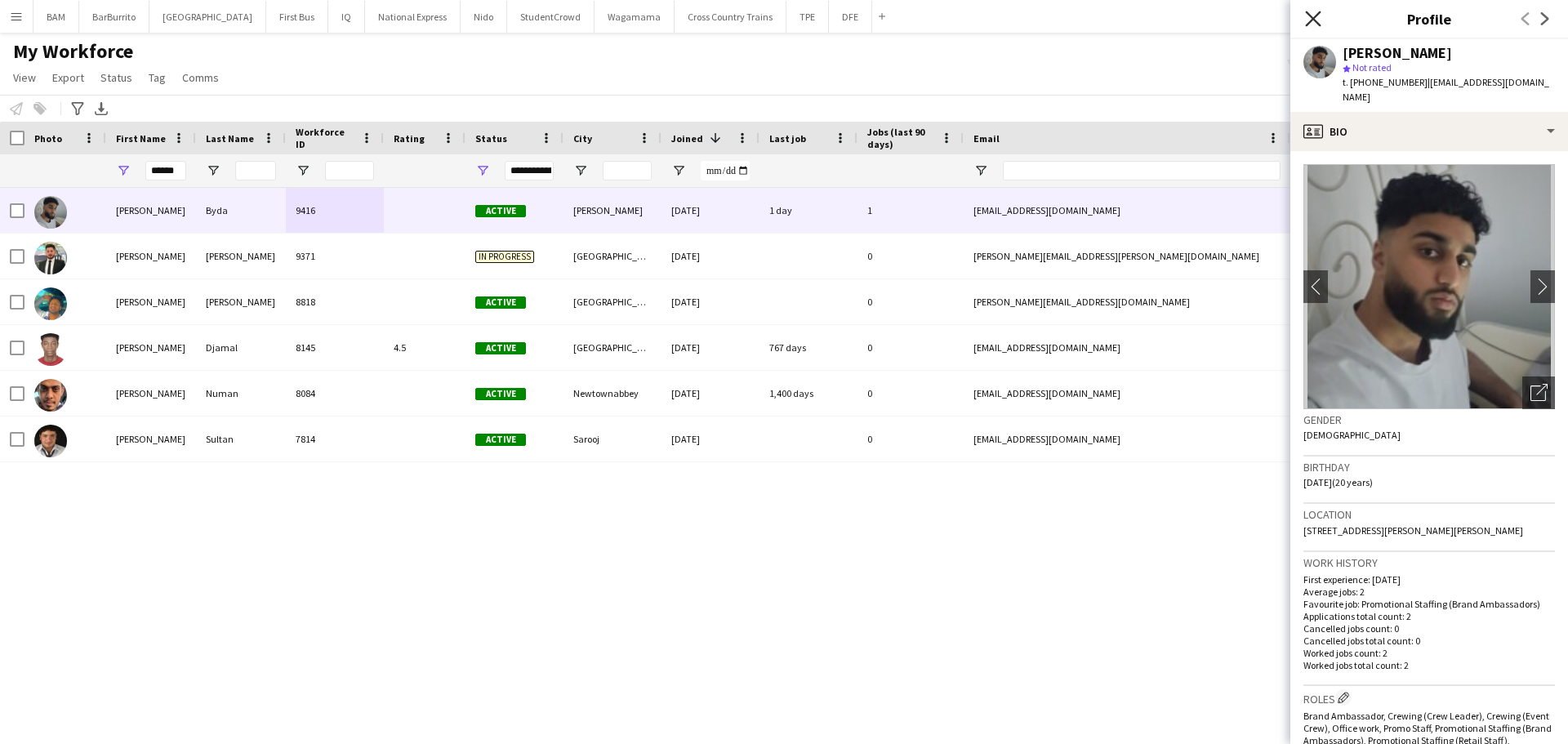
click at [1309, 15] on icon "Close pop-in" at bounding box center [1313, 18] width 15 height 15
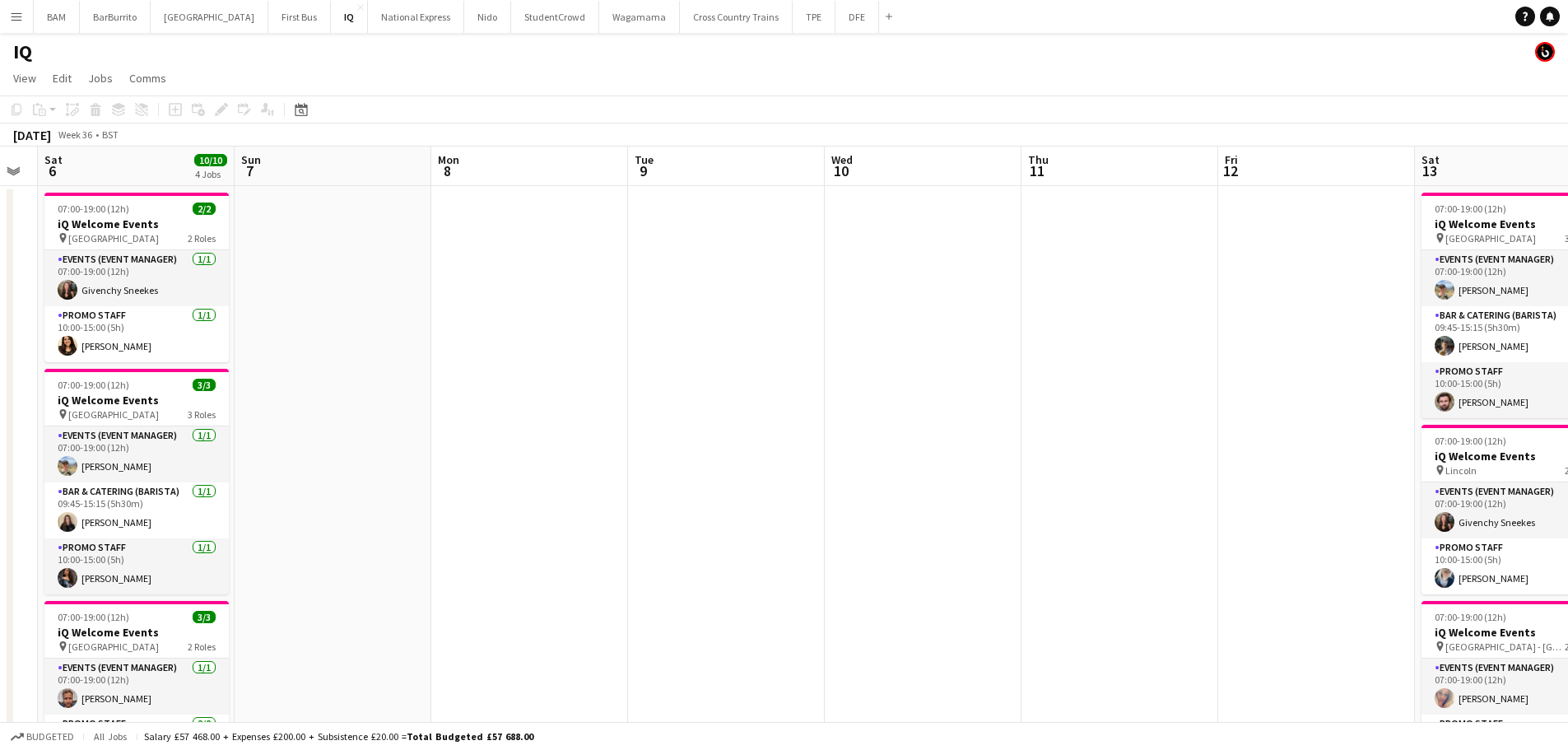
drag, startPoint x: 960, startPoint y: 240, endPoint x: 864, endPoint y: 245, distance: 96.1
click at [448, 237] on app-calendar-viewport "Tue 2 Wed 3 Thu 4 Fri 5 Sat 6 10/10 4 Jobs Sun 7 Mon 8 Tue 9 Wed 10 Thu 11 Fri …" at bounding box center [784, 654] width 1568 height 1016
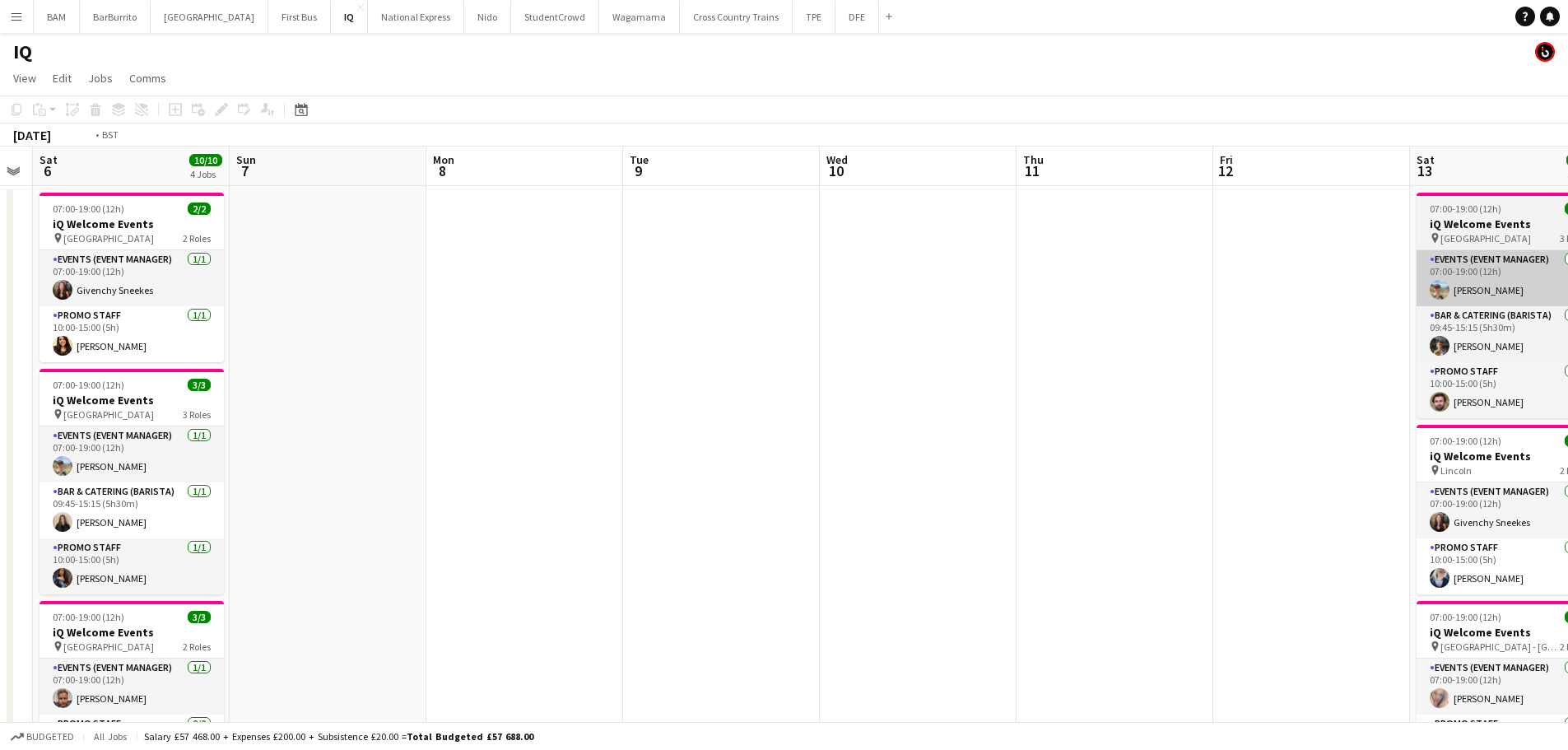
drag, startPoint x: 1173, startPoint y: 285, endPoint x: 843, endPoint y: 255, distance: 331.4
click at [548, 267] on app-calendar-viewport "Tue 2 Wed 3 Thu 4 Fri 5 Sat 6 10/10 4 Jobs Sun 7 Mon 8 Tue 9 Wed 10 Thu 11 Fri …" at bounding box center [784, 654] width 1568 height 1016
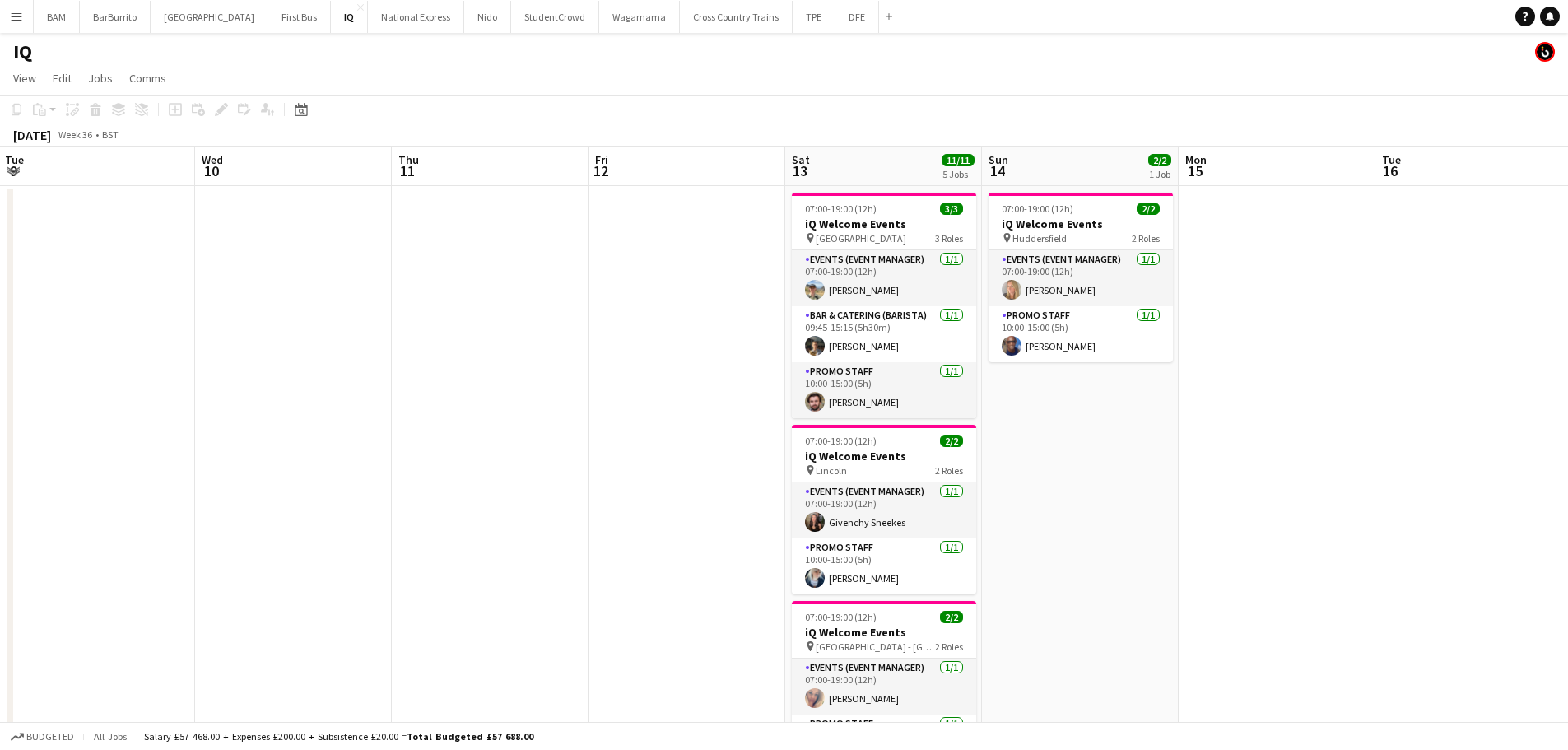
drag, startPoint x: 943, startPoint y: 300, endPoint x: 886, endPoint y: 296, distance: 57.1
click at [886, 296] on app-calendar-viewport "Sat 6 10/10 4 Jobs Sun 7 Mon 8 Tue 9 Wed 10 Thu 11 Fri 12 Sat 13 11/11 5 Jobs S…" at bounding box center [784, 654] width 1568 height 1016
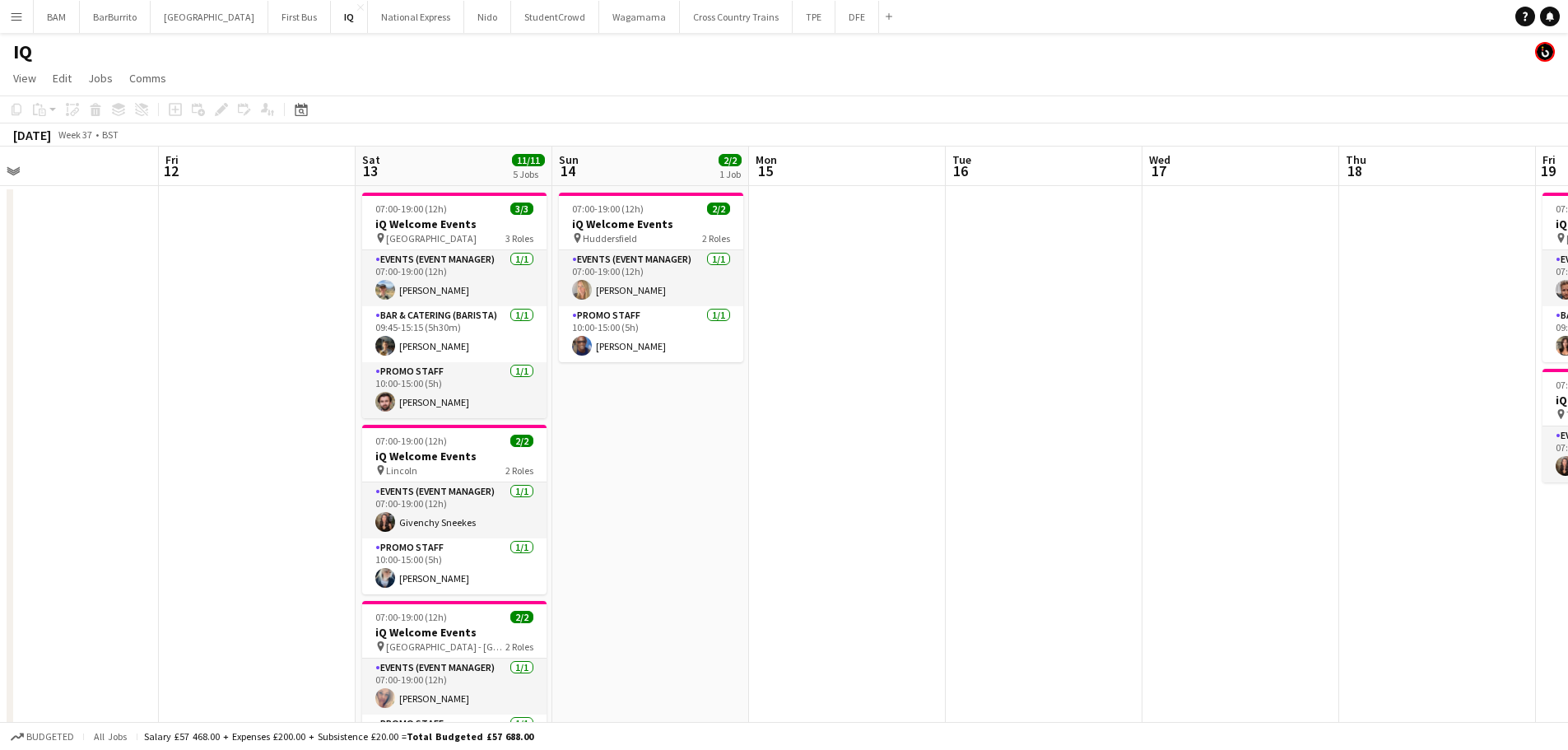
click at [740, 332] on app-calendar-viewport "Mon 8 Tue 9 Wed 10 Thu 11 Fri 12 Sat 13 11/11 5 Jobs Sun 14 2/2 1 Job Mon 15 Tu…" at bounding box center [784, 654] width 1568 height 1016
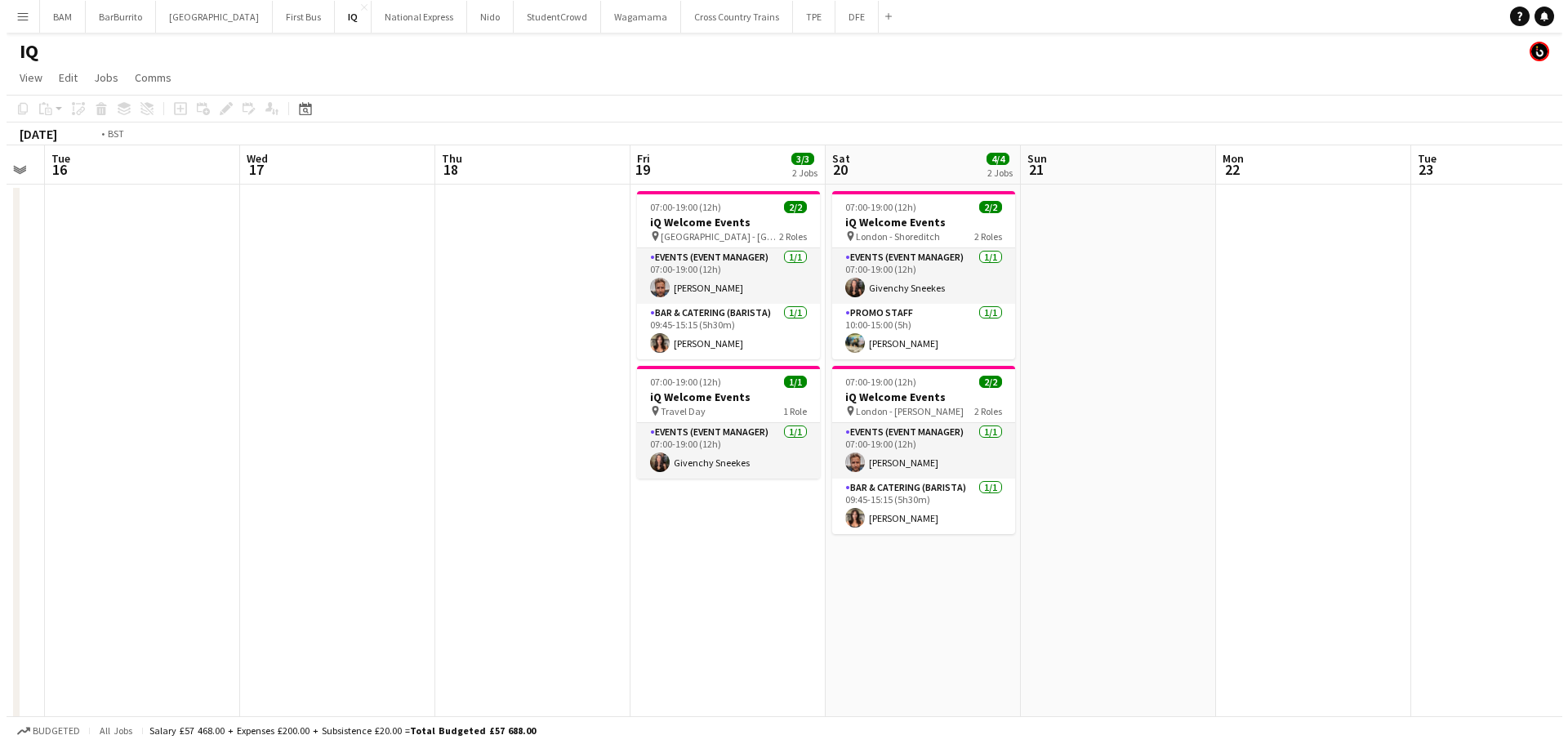
scroll to position [0, 777]
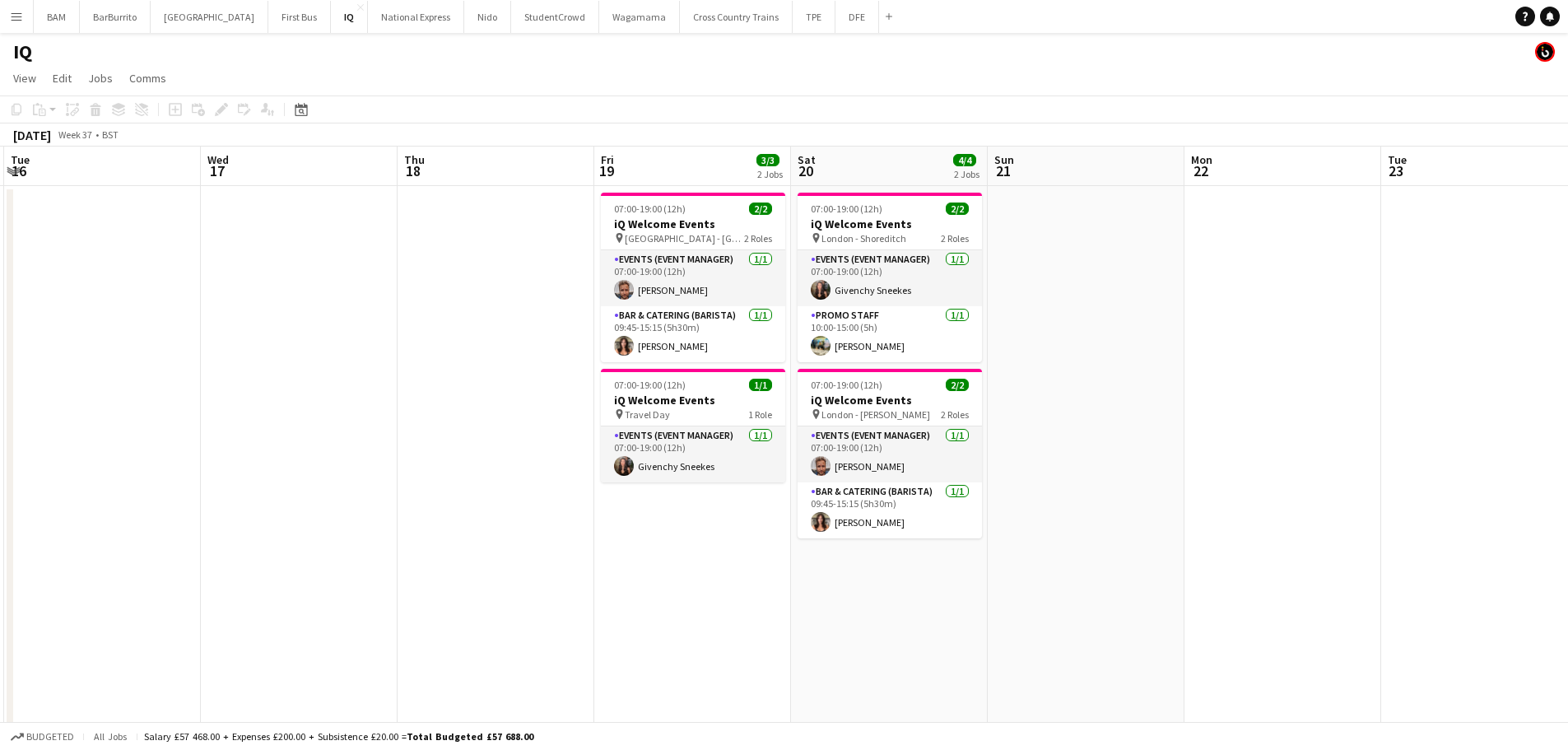
drag, startPoint x: 1234, startPoint y: 332, endPoint x: 1040, endPoint y: 333, distance: 194.0
click at [1040, 333] on app-calendar-viewport "Fri 12 Sat 13 11/11 5 Jobs Sun 14 2/2 1 Job Mon 15 Tue 16 Wed 17 Thu 18 Fri 19 …" at bounding box center [784, 654] width 1568 height 1016
click at [836, 22] on button "DFE Close" at bounding box center [857, 17] width 44 height 32
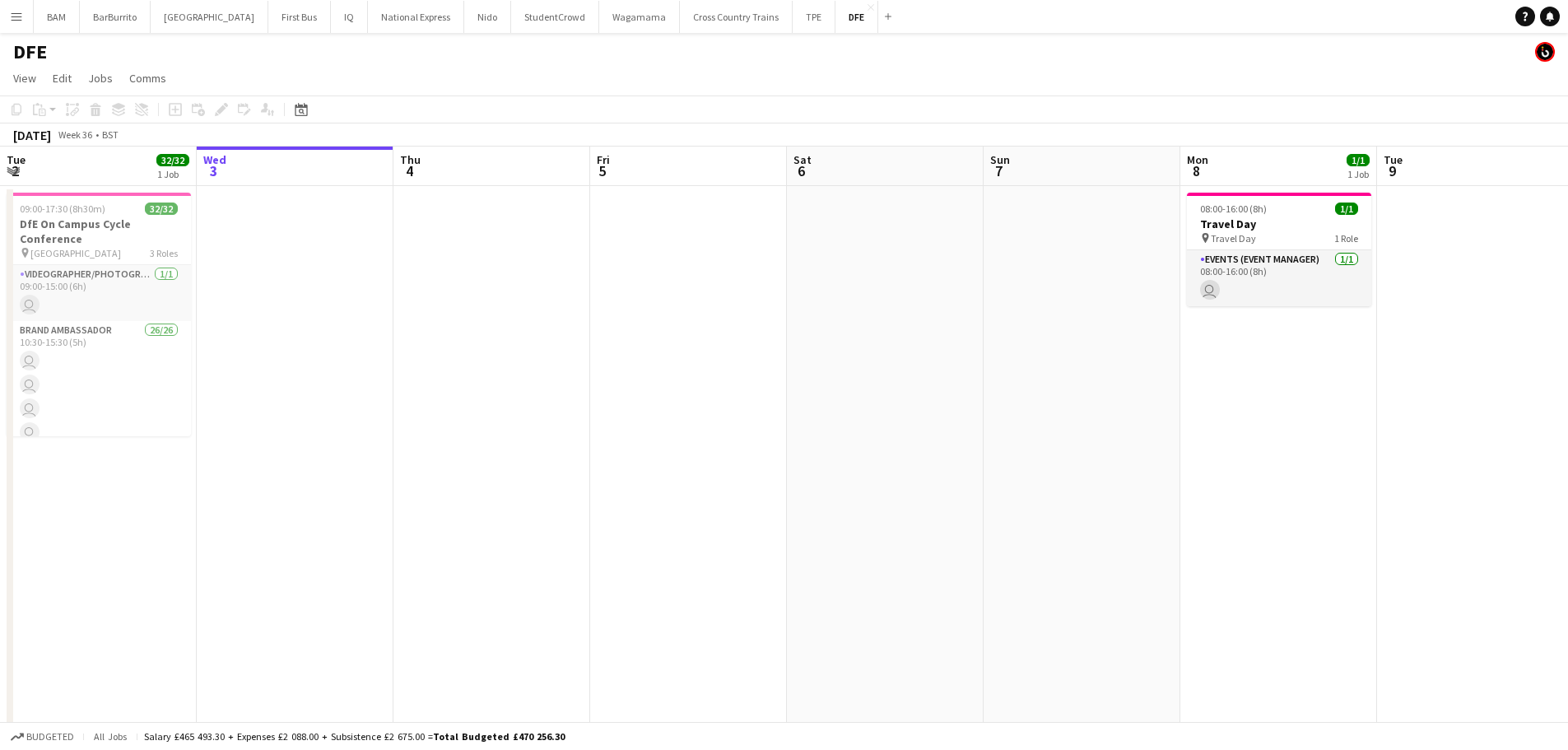
click at [363, 237] on app-calendar-viewport "Sun 31 Mon 1 Tue 2 32/32 1 Job Wed 3 Thu 4 Fri 5 Sat 6 Sun 7 Mon 8 1/1 1 Job Tu…" at bounding box center [784, 579] width 1568 height 865
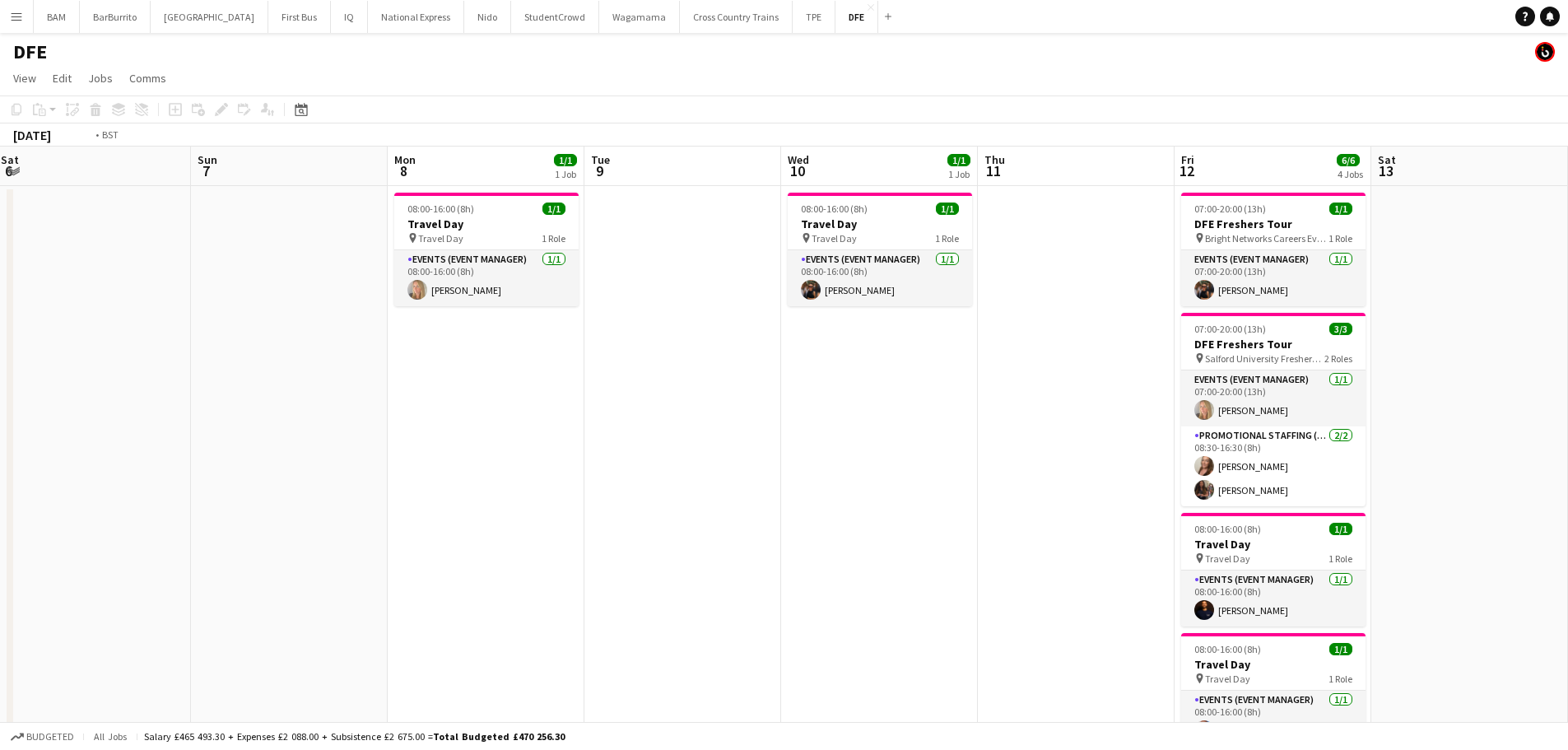
drag, startPoint x: 1137, startPoint y: 333, endPoint x: 380, endPoint y: 265, distance: 760.0
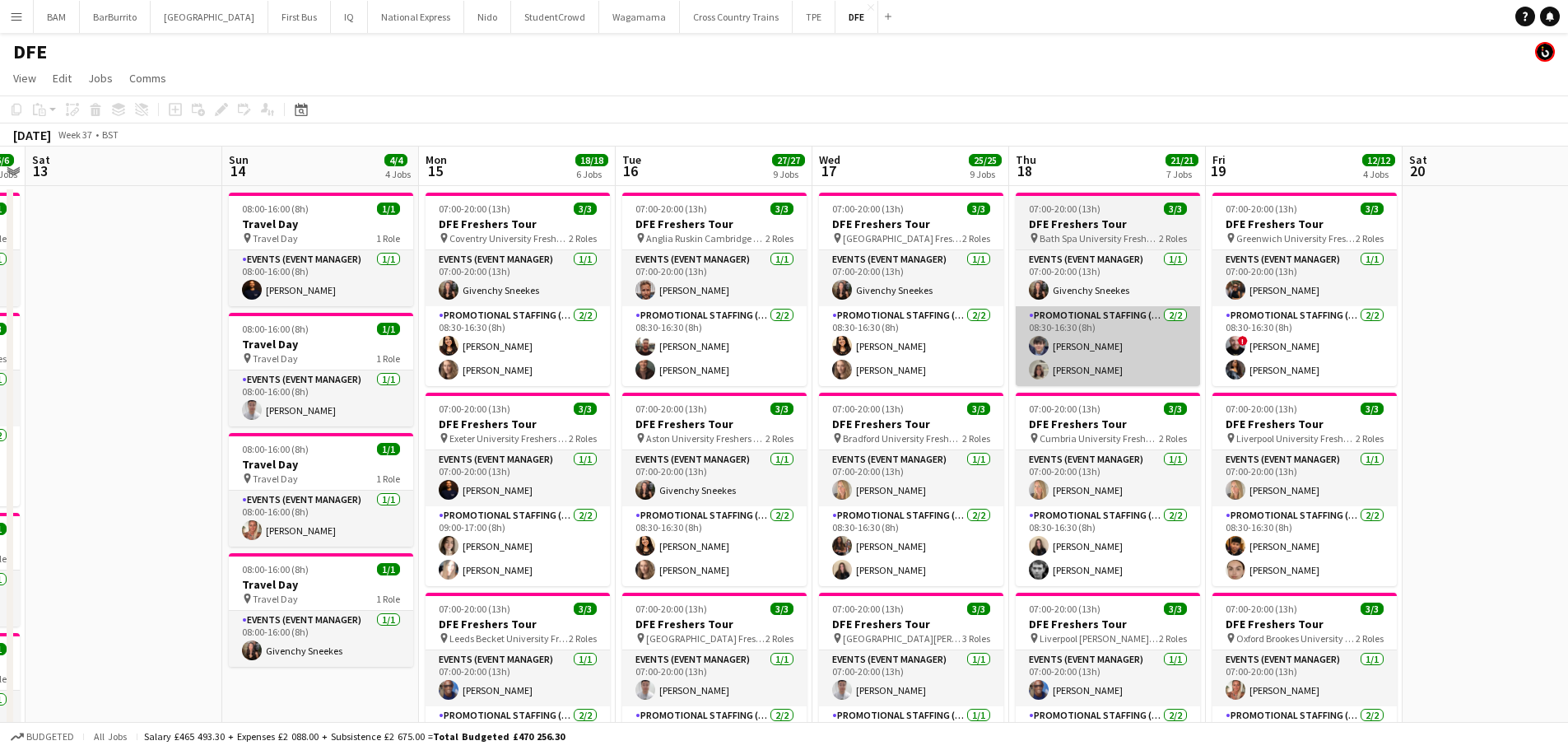
drag, startPoint x: 393, startPoint y: 319, endPoint x: 974, endPoint y: 348, distance: 581.7
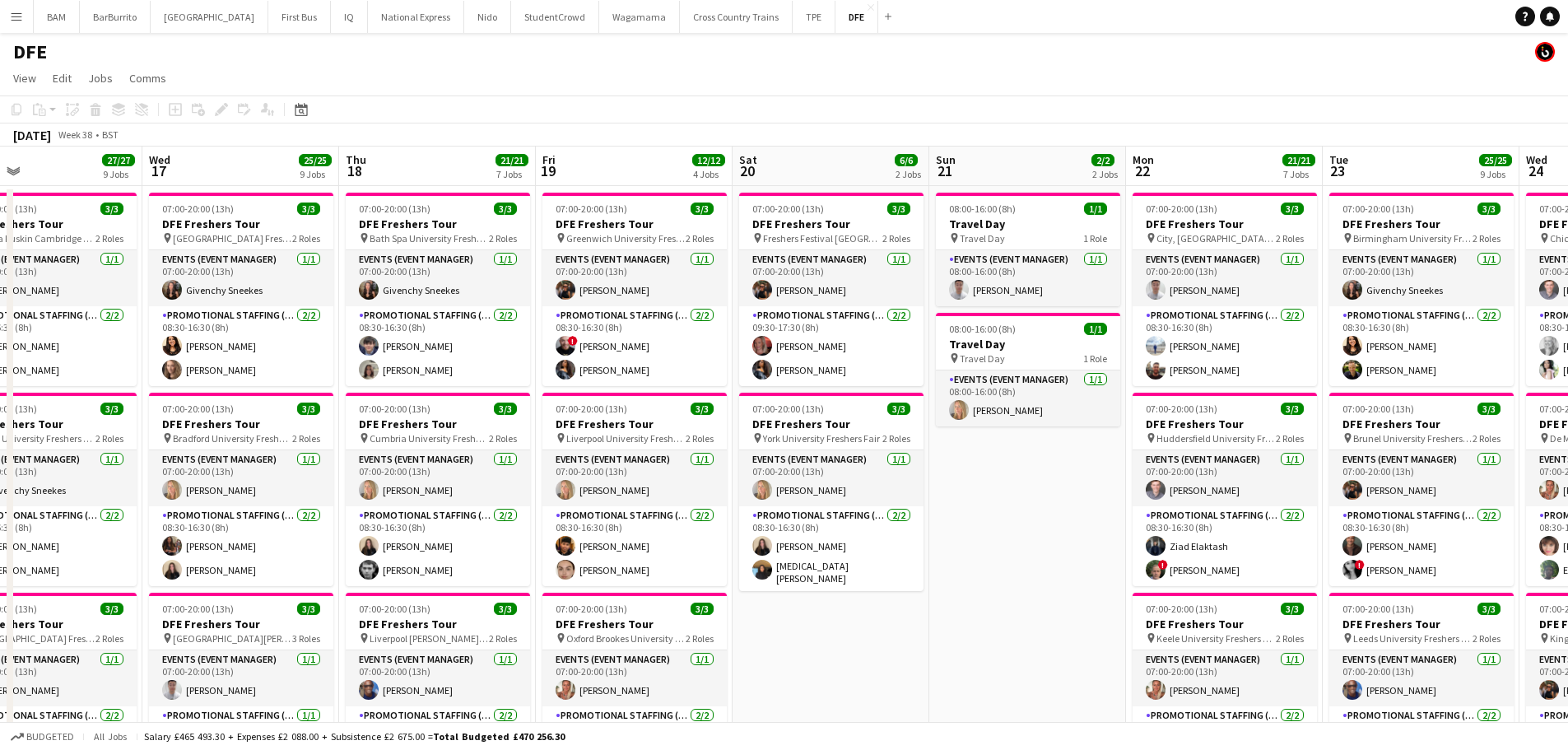
drag, startPoint x: 1122, startPoint y: 384, endPoint x: 778, endPoint y: 377, distance: 344.1
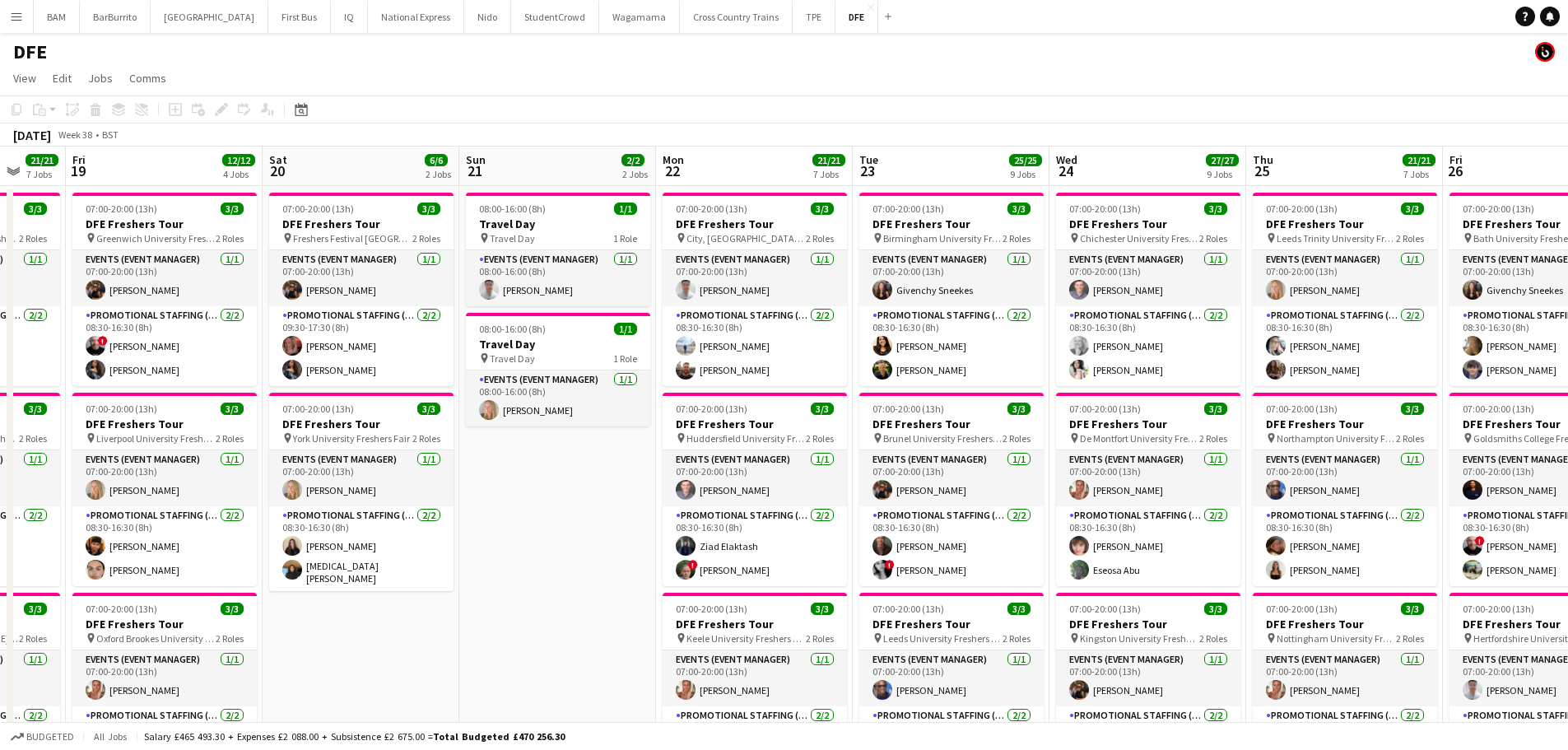
scroll to position [0, 644]
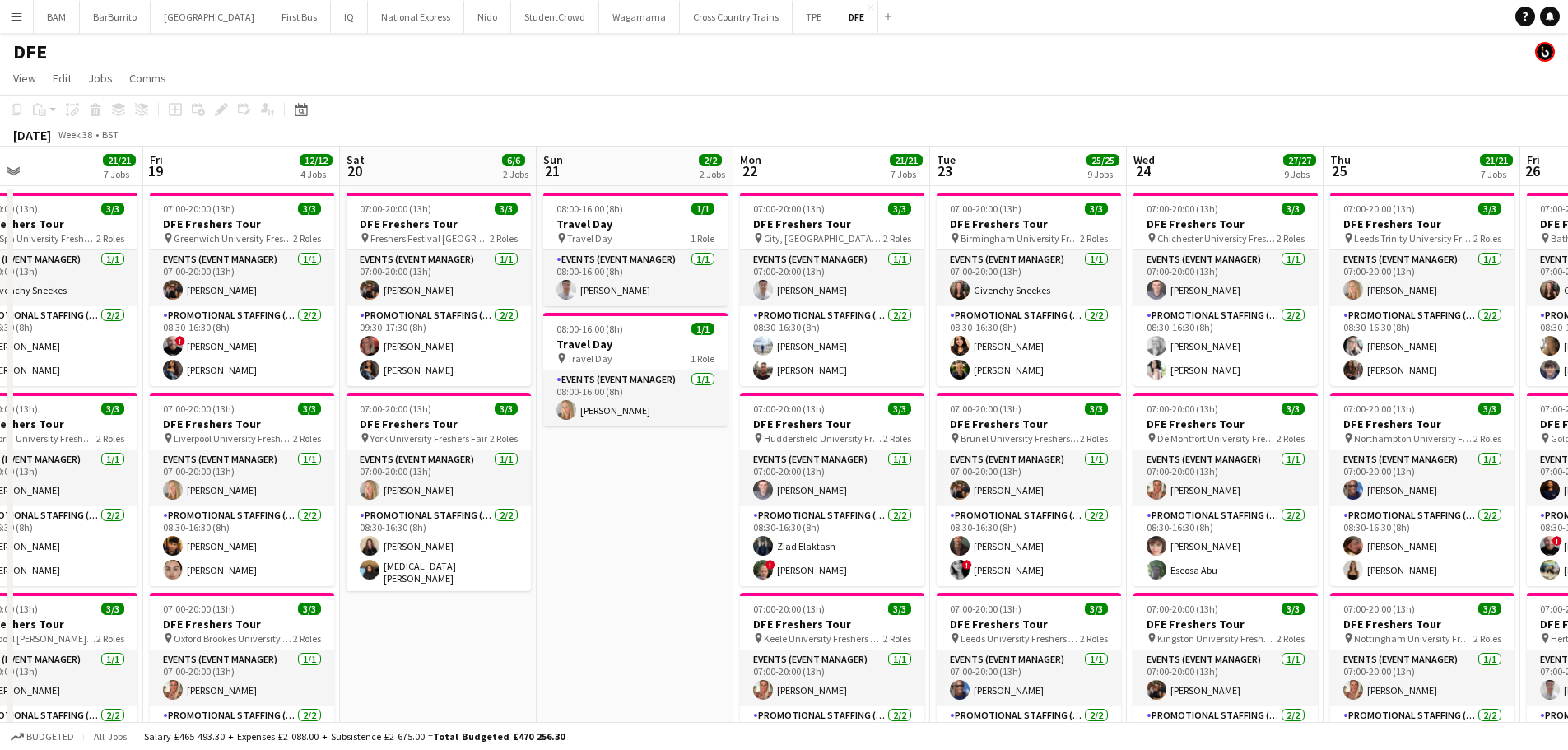
drag, startPoint x: 1359, startPoint y: 378, endPoint x: 966, endPoint y: 371, distance: 393.1
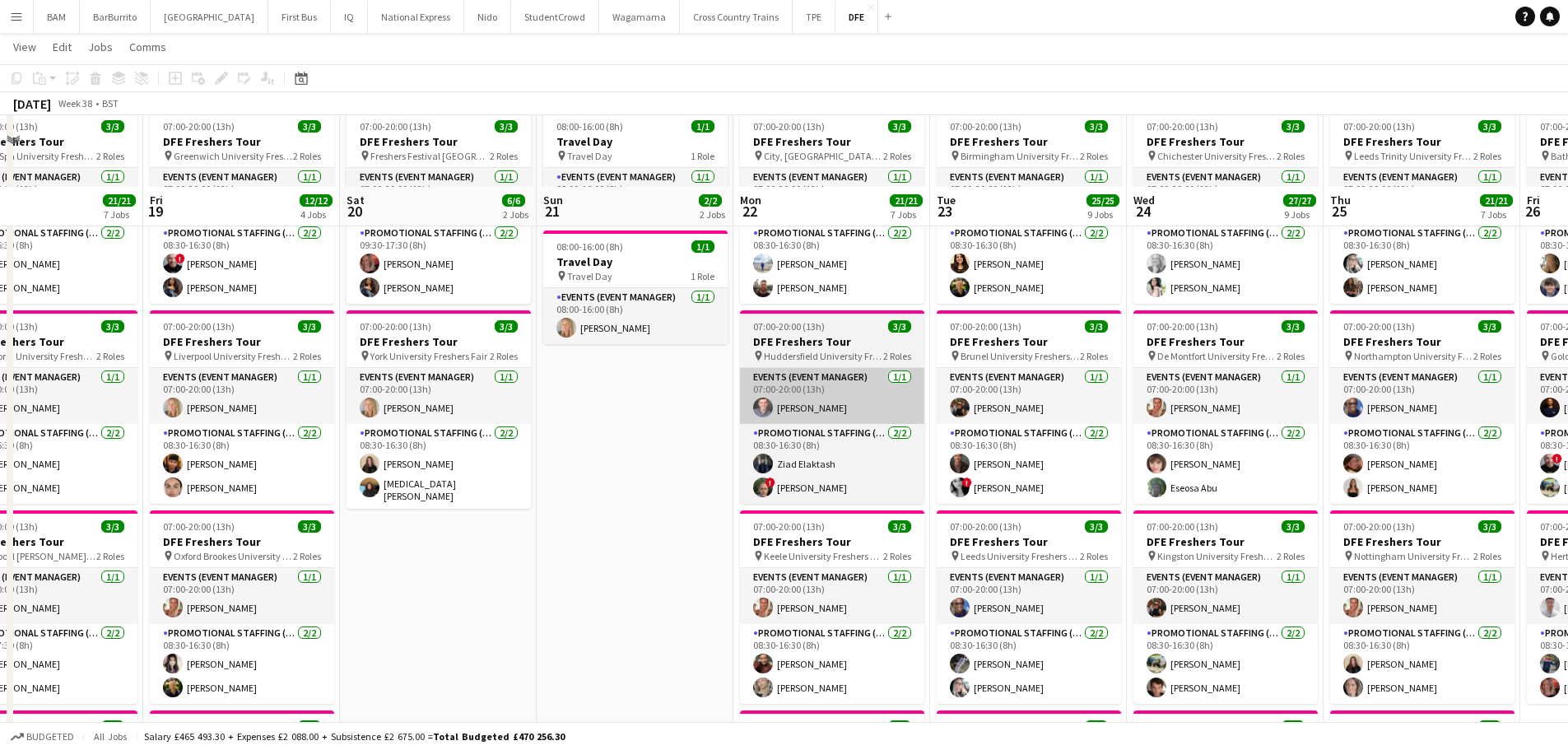
scroll to position [165, 0]
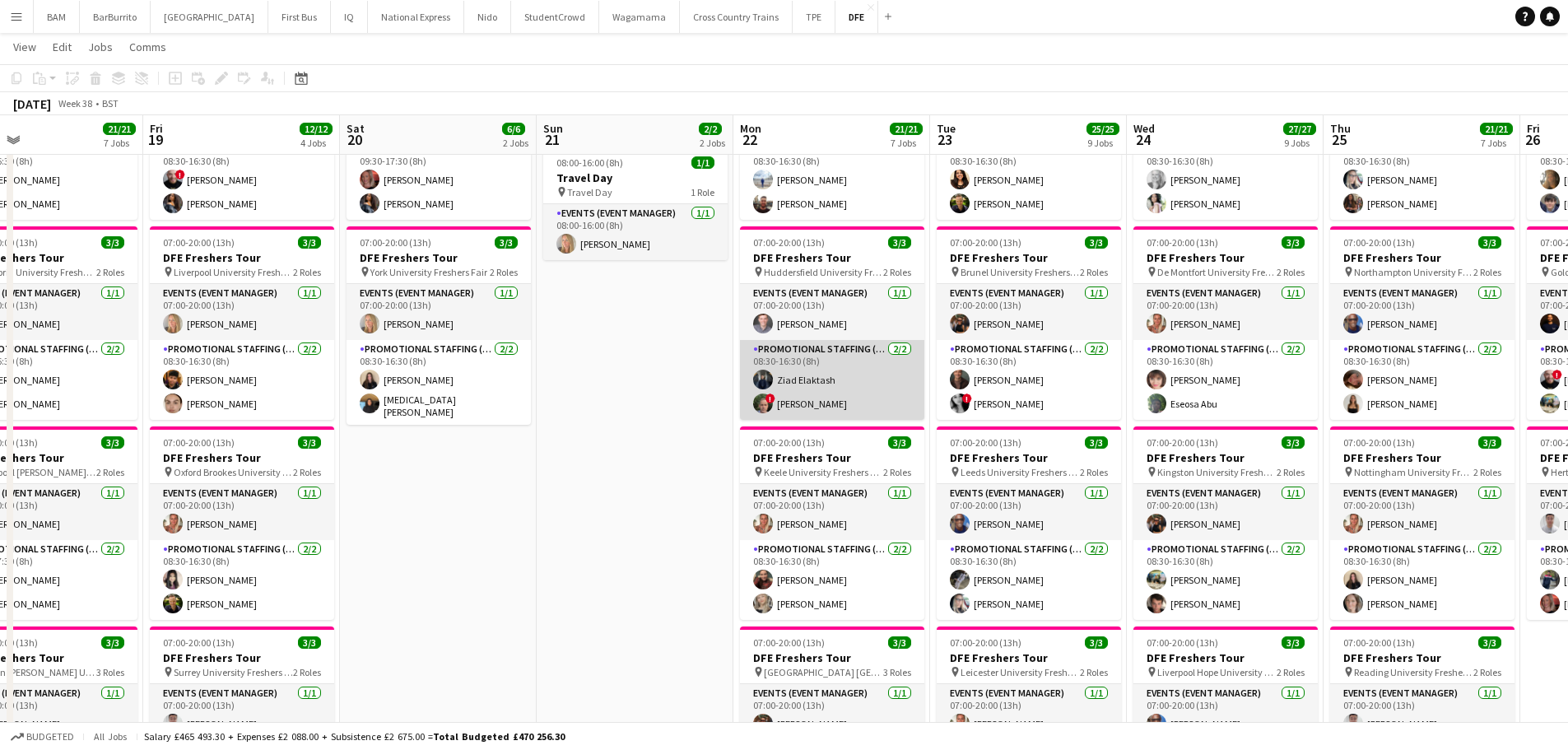
click at [862, 378] on app-card-role "Promotional Staffing (Brand Ambassadors) 2/2 08:30-16:30 (8h) Ziad Elaktash ! N…" at bounding box center [832, 380] width 184 height 80
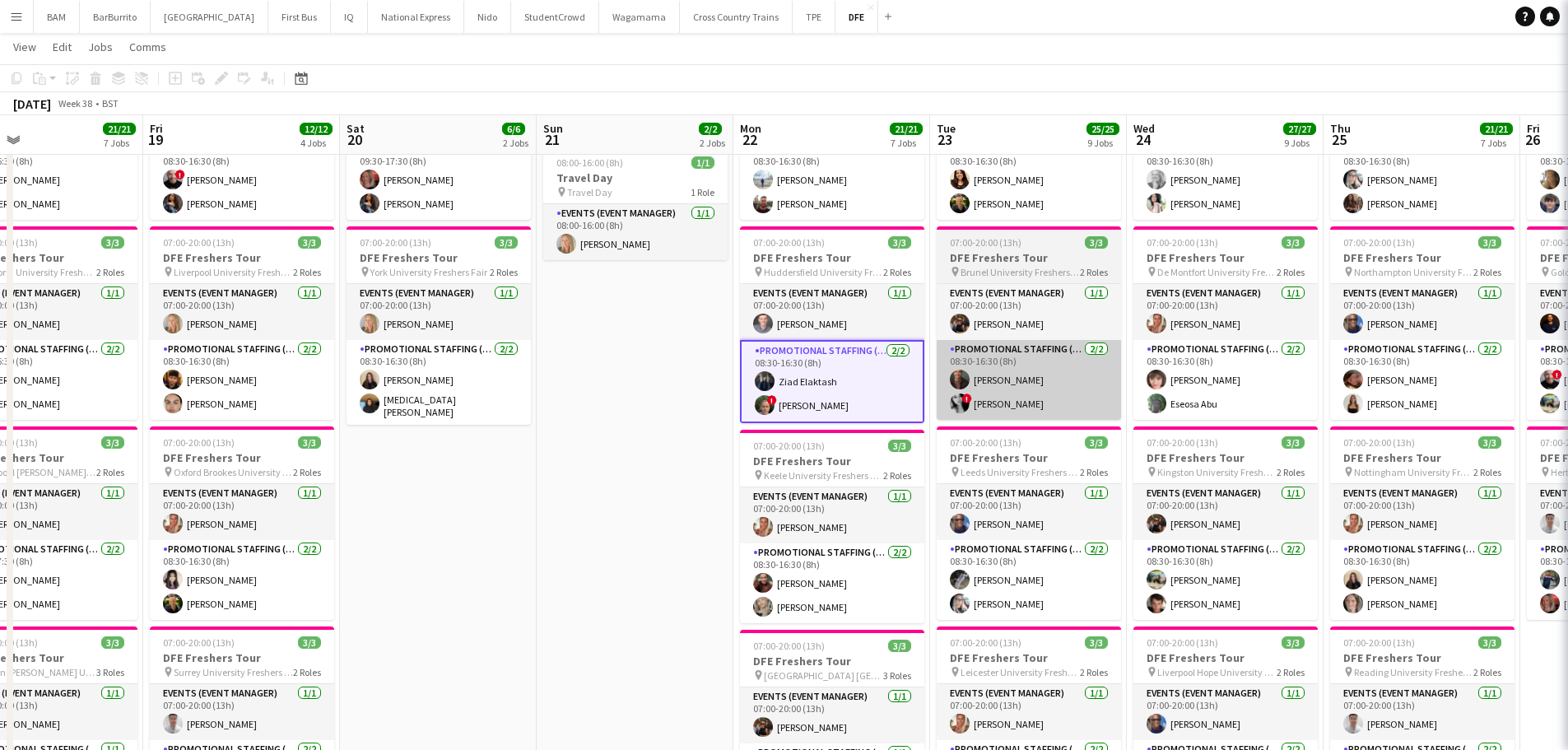
scroll to position [0, 643]
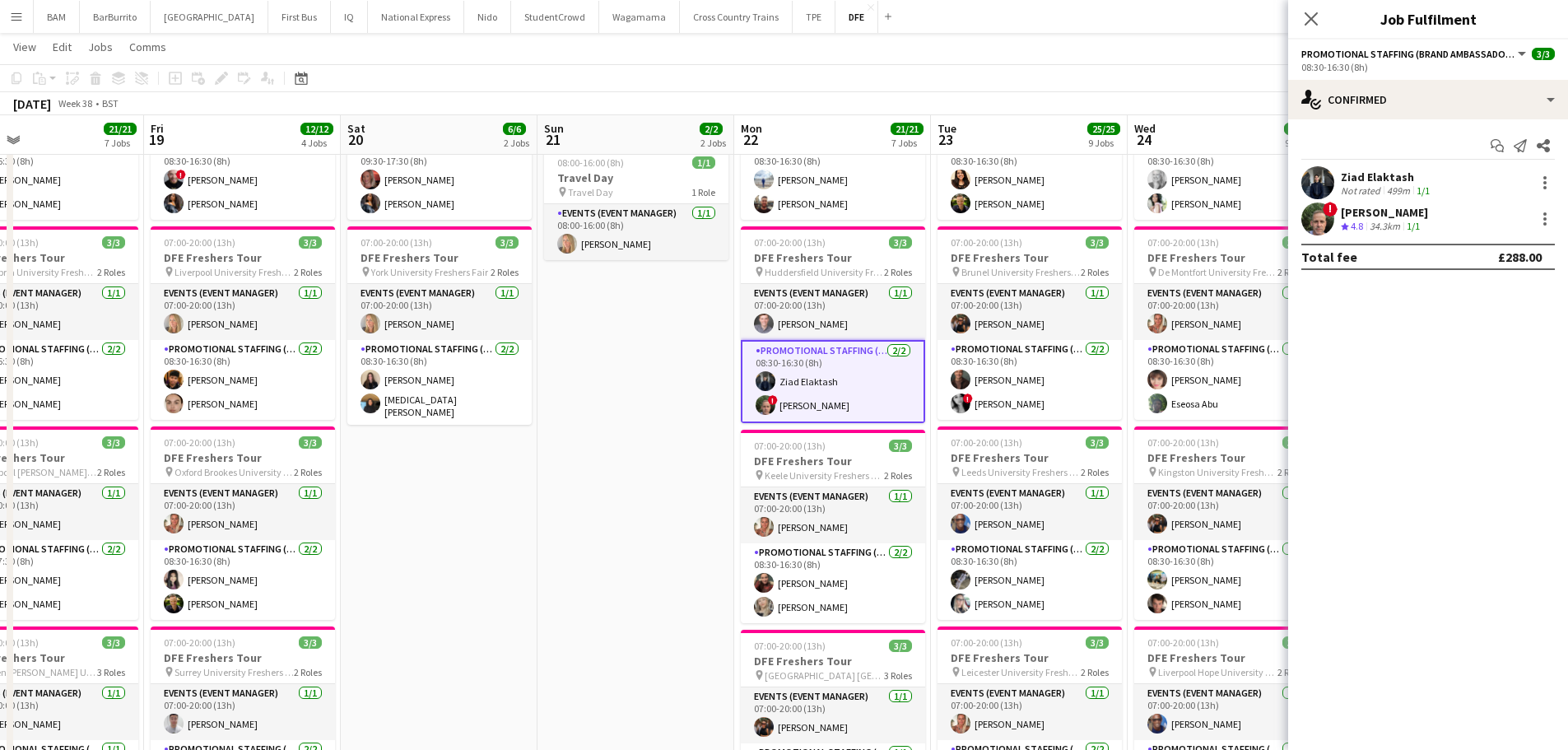
click at [1453, 211] on div "! Neil Davies Crew rating 4.8 34.3km 1/1" at bounding box center [1427, 219] width 280 height 33
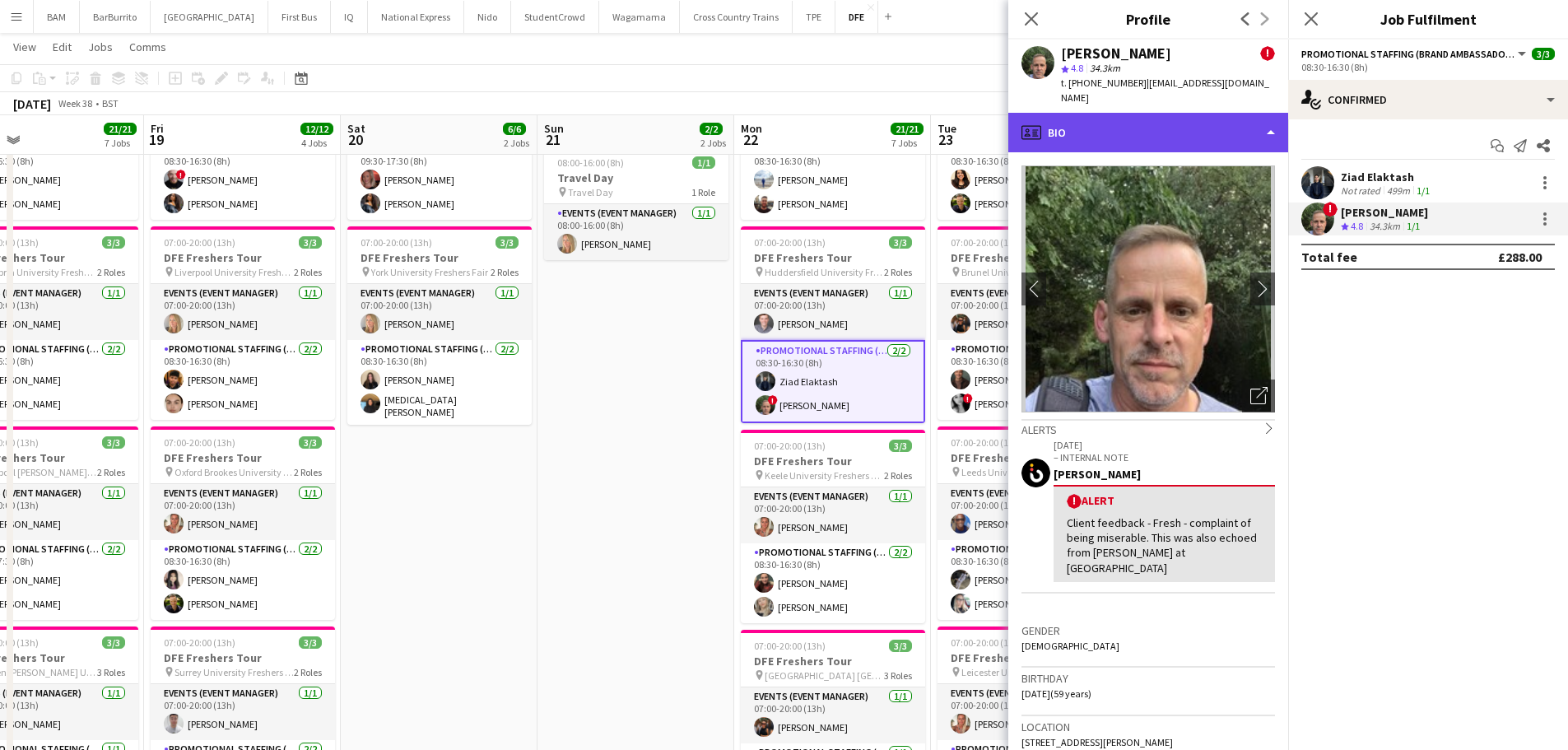
click at [1190, 123] on div "profile Bio" at bounding box center [1147, 132] width 280 height 40
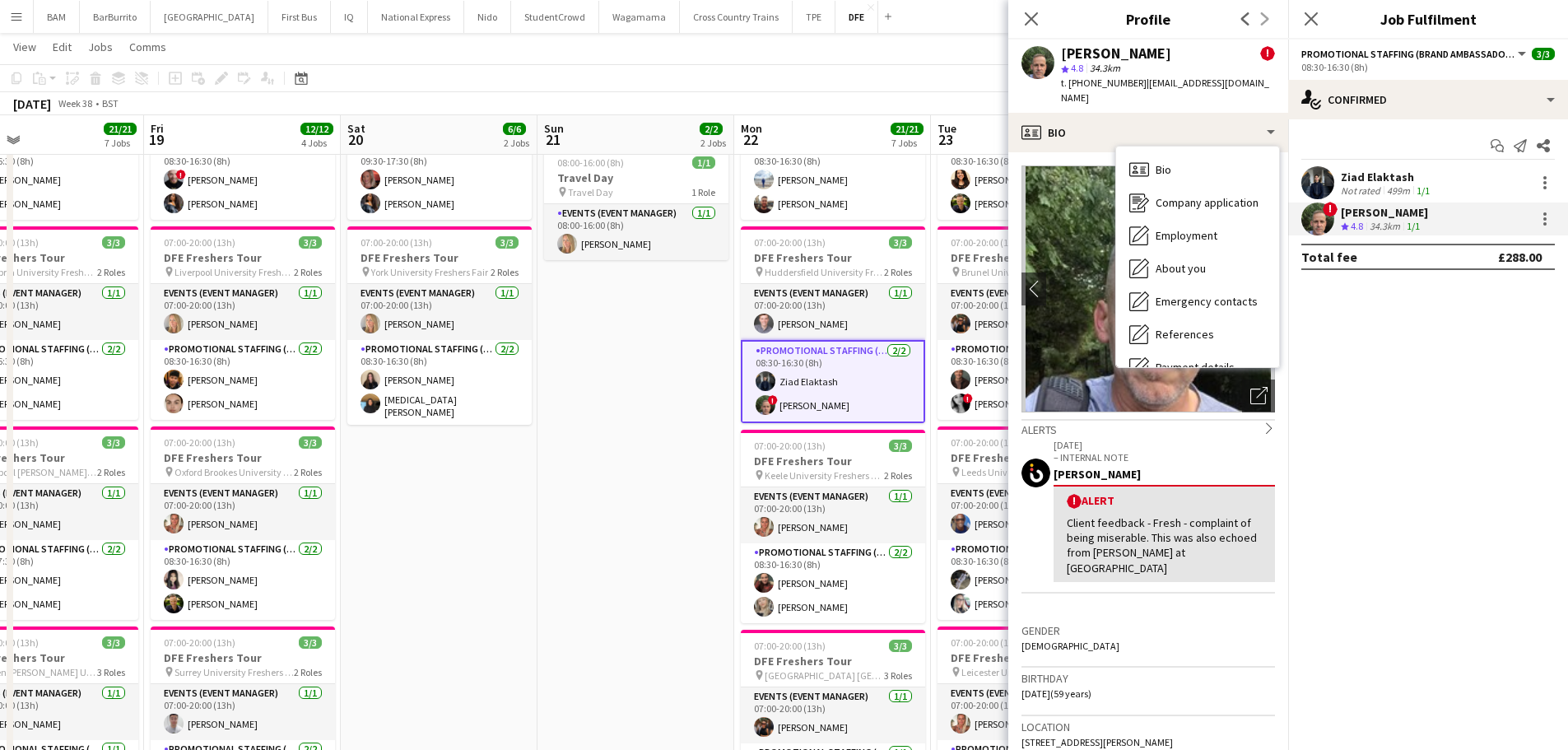
click at [1103, 451] on p "– INTERNAL NOTE" at bounding box center [1164, 457] width 221 height 13
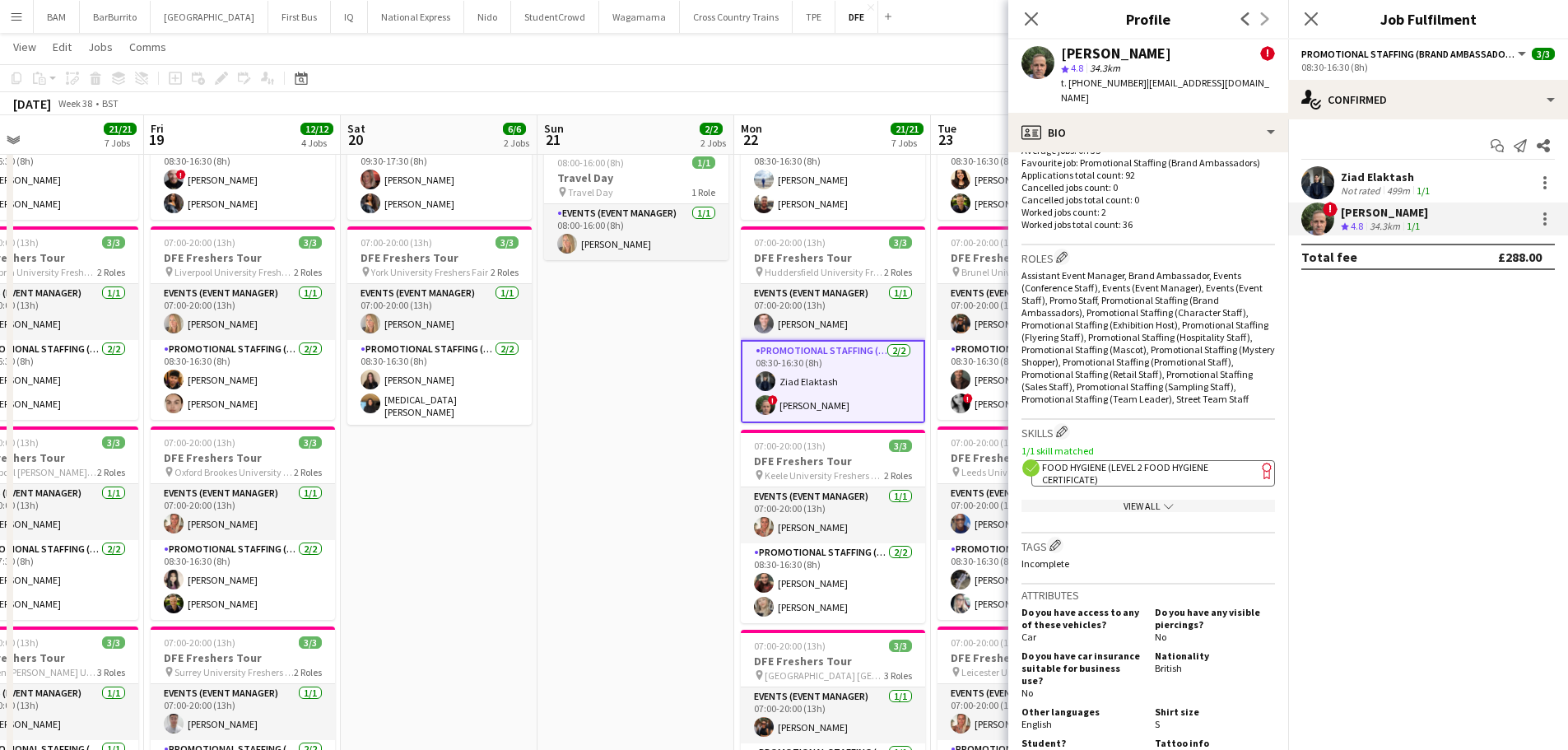
scroll to position [658, 0]
click at [1159, 439] on div "1/1 skill matched ok-circled2 background Layer 1 cross-circle-red background La…" at bounding box center [1148, 476] width 253 height 74
click at [1169, 456] on span "Food Hygiene (Level 2 Food Hygiene Certificate)" at bounding box center [1125, 468] width 167 height 24
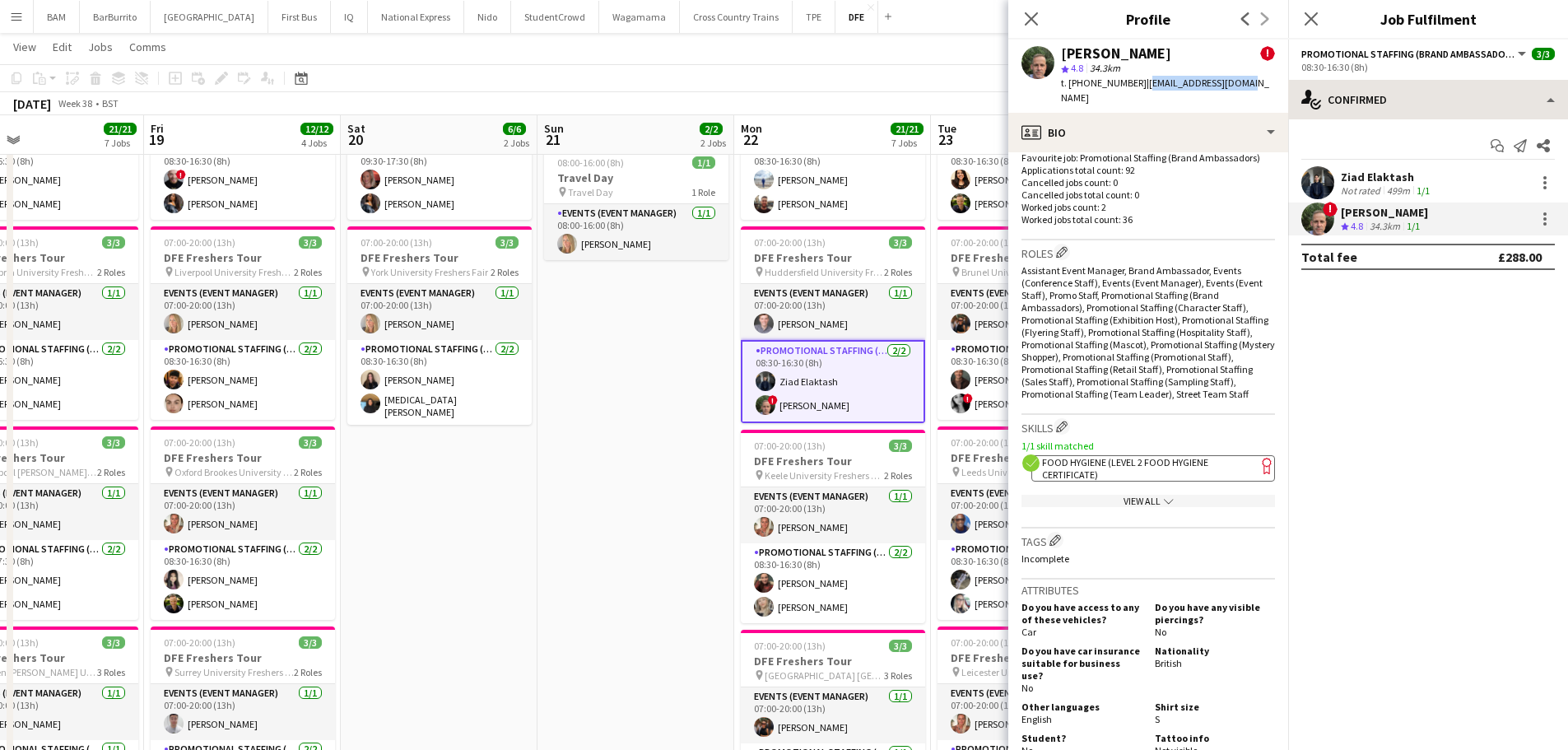
drag, startPoint x: 1139, startPoint y: 82, endPoint x: 1312, endPoint y: 91, distance: 173.2
click at [1229, 84] on span "| neildavies14@sky.com" at bounding box center [1165, 91] width 208 height 27
copy span "neildavies14@sky.com"
drag, startPoint x: 1084, startPoint y: 82, endPoint x: 1133, endPoint y: 90, distance: 49.6
click at [1133, 90] on div "t. +447947481551 | neildavies14@sky.com" at bounding box center [1168, 91] width 214 height 29
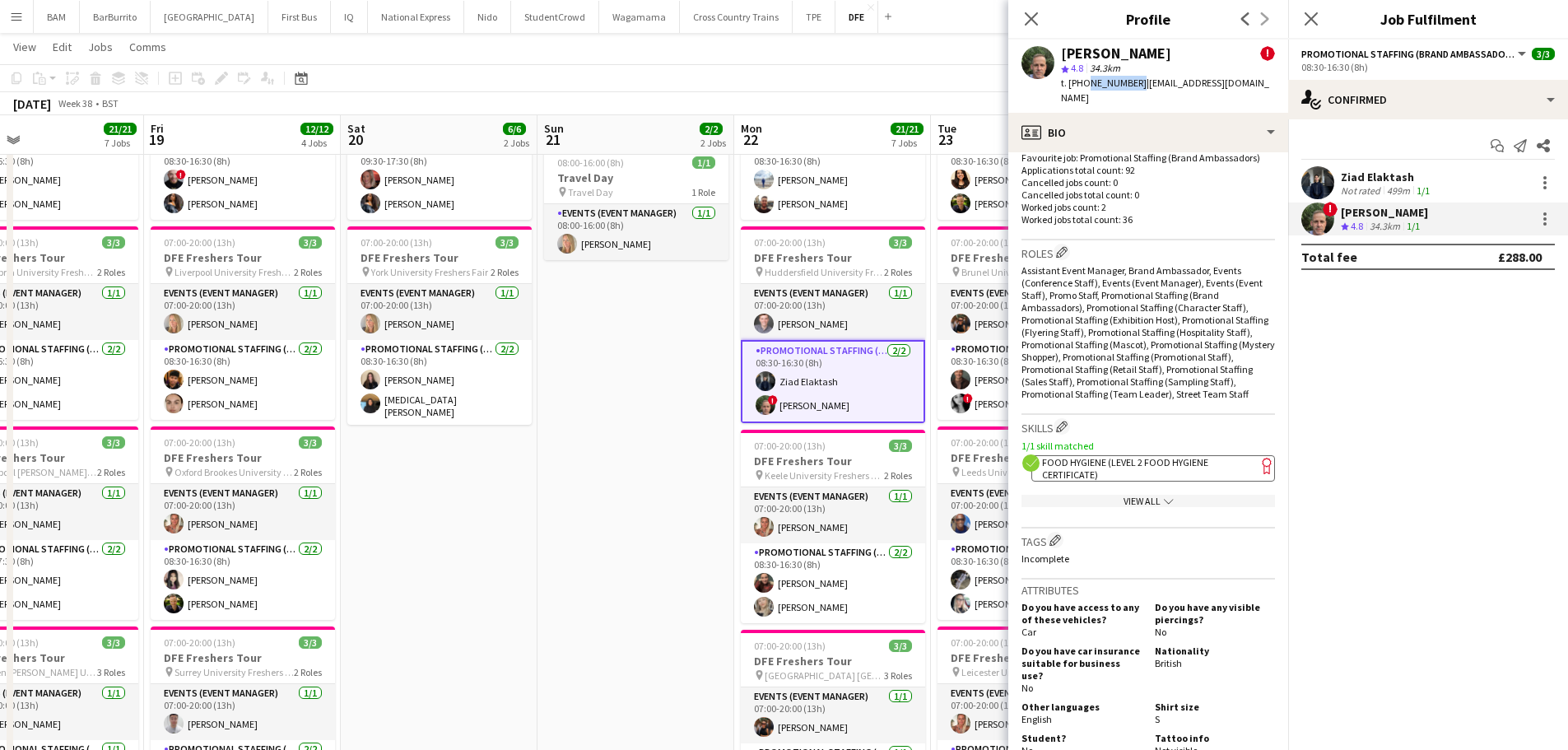
copy span "7947481551"
drag, startPoint x: 1032, startPoint y: 26, endPoint x: 1055, endPoint y: 28, distance: 23.1
click at [1032, 25] on icon "Close pop-in" at bounding box center [1031, 19] width 14 height 14
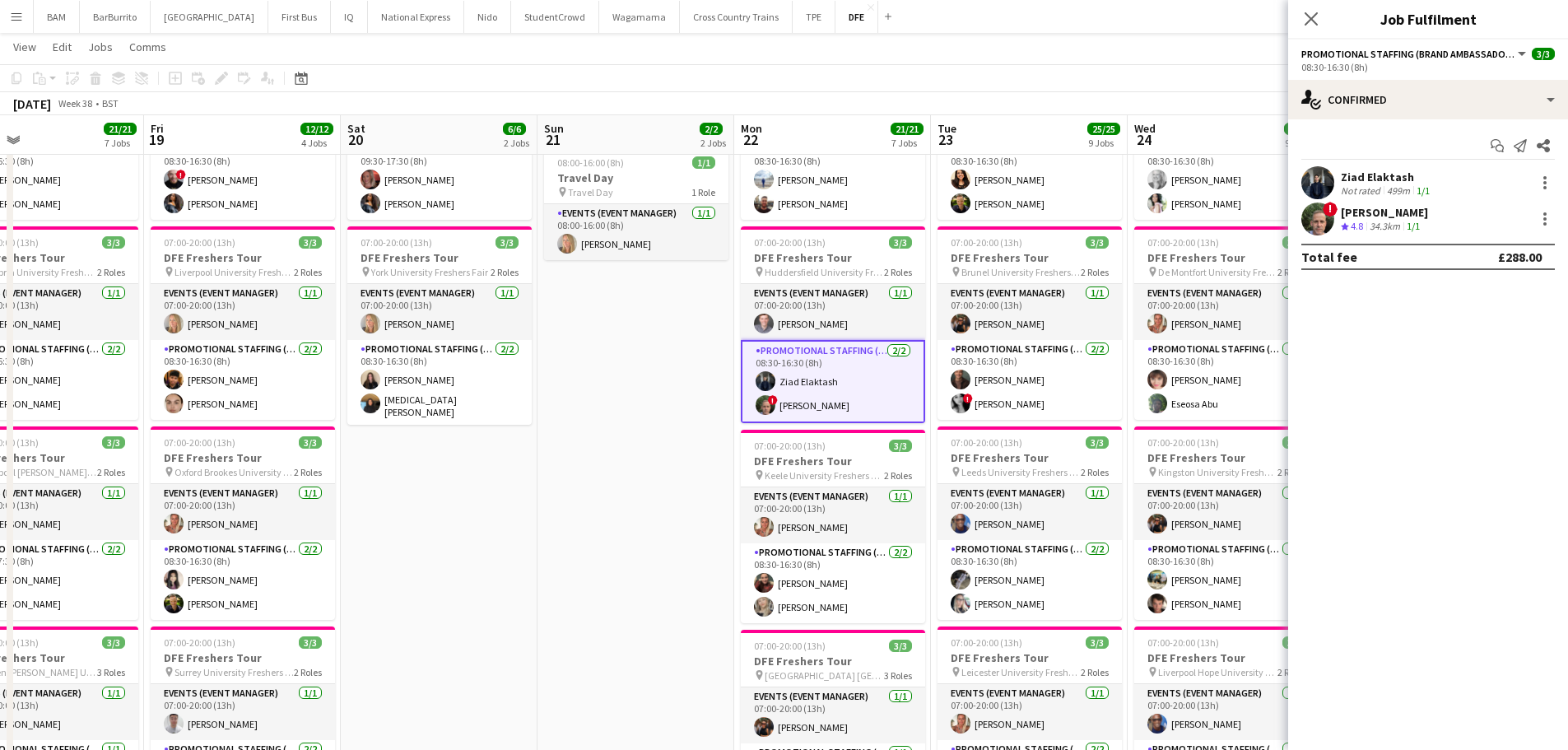
click at [1300, 16] on div "Close pop-in" at bounding box center [1310, 19] width 46 height 38
drag, startPoint x: 1309, startPoint y: 19, endPoint x: 1255, endPoint y: 29, distance: 54.9
click at [1309, 19] on icon "Close pop-in" at bounding box center [1311, 19] width 14 height 14
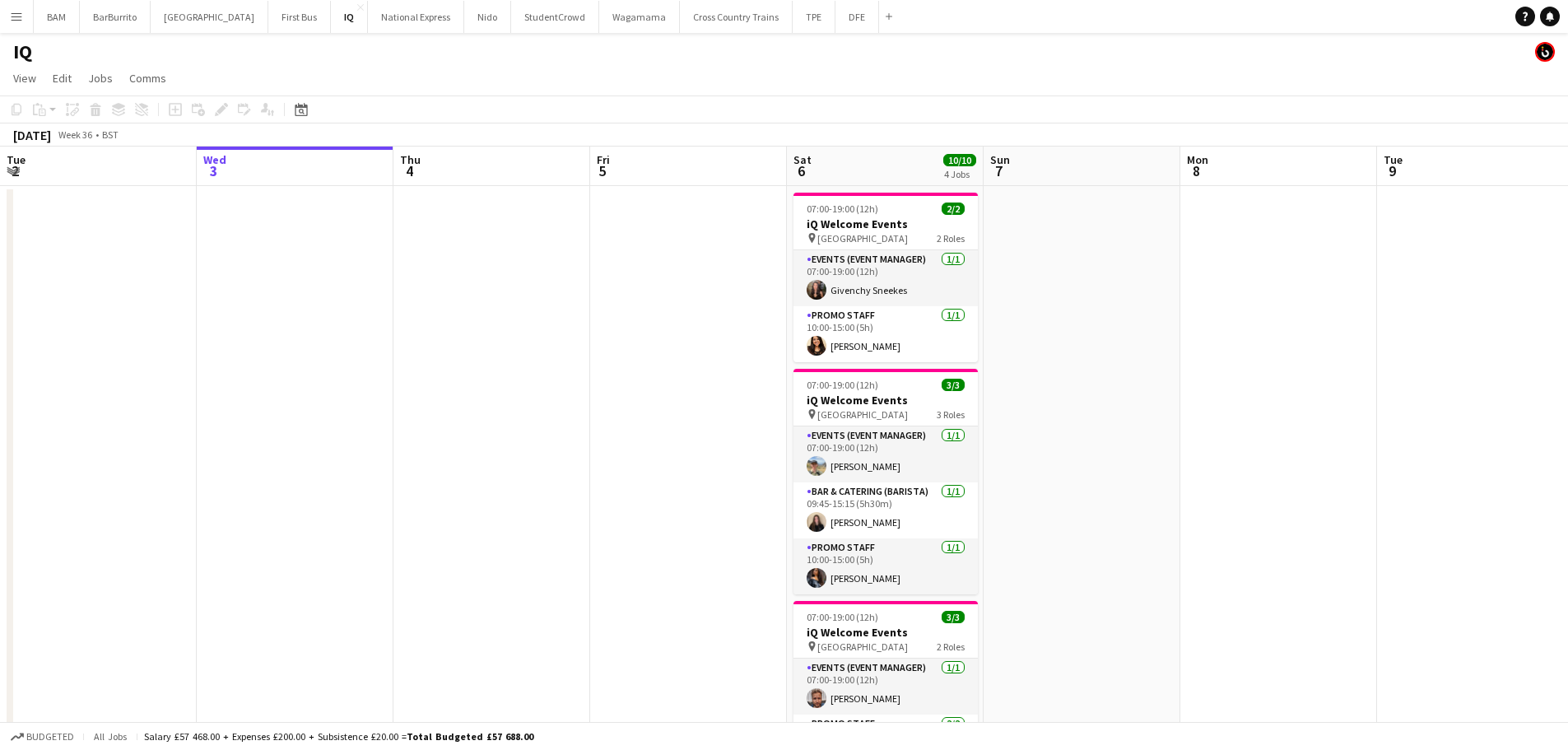
click at [13, 18] on app-icon "Menu" at bounding box center [17, 17] width 14 height 14
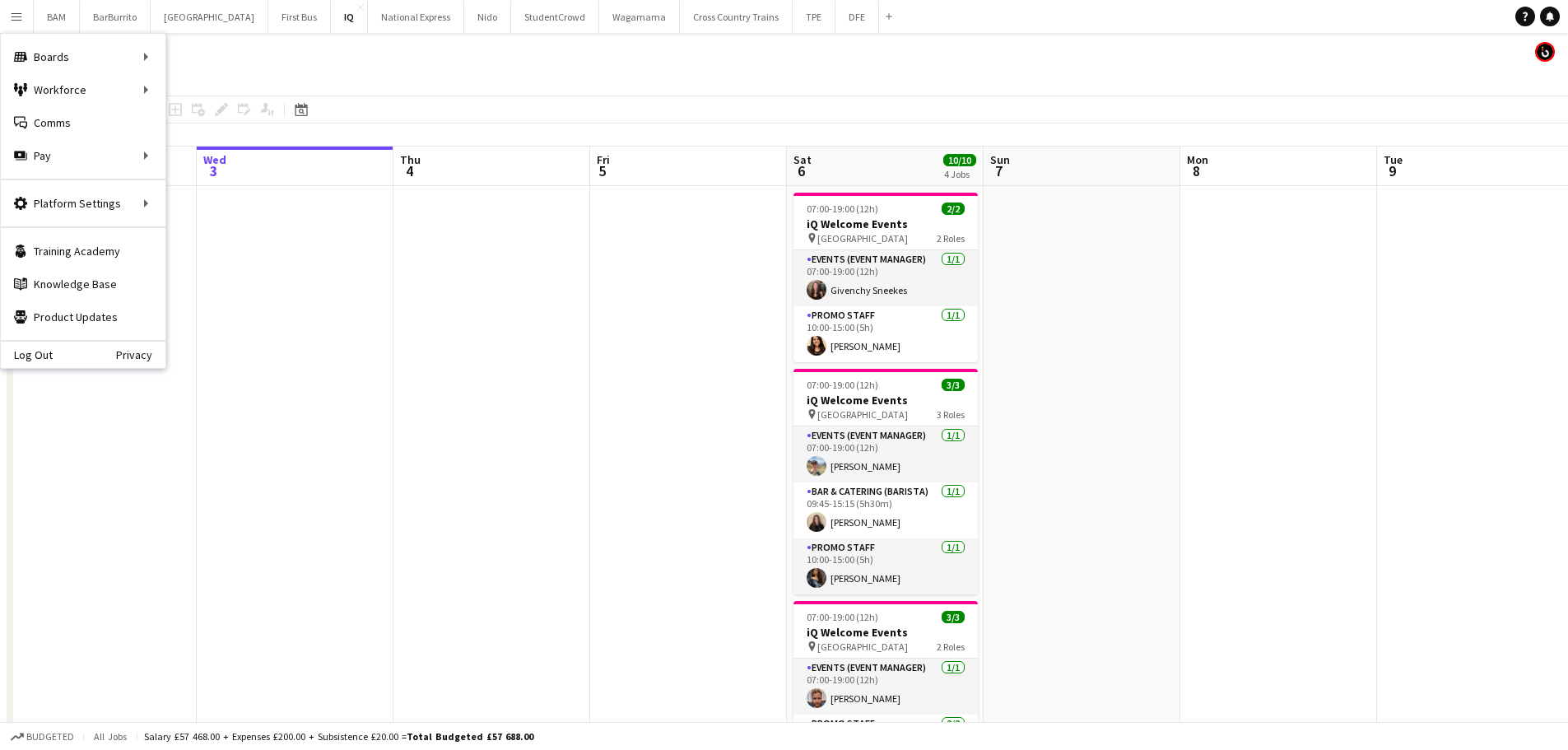
click at [804, 185] on app-board-header-date "Sat 6 10/10 4 Jobs" at bounding box center [885, 166] width 197 height 40
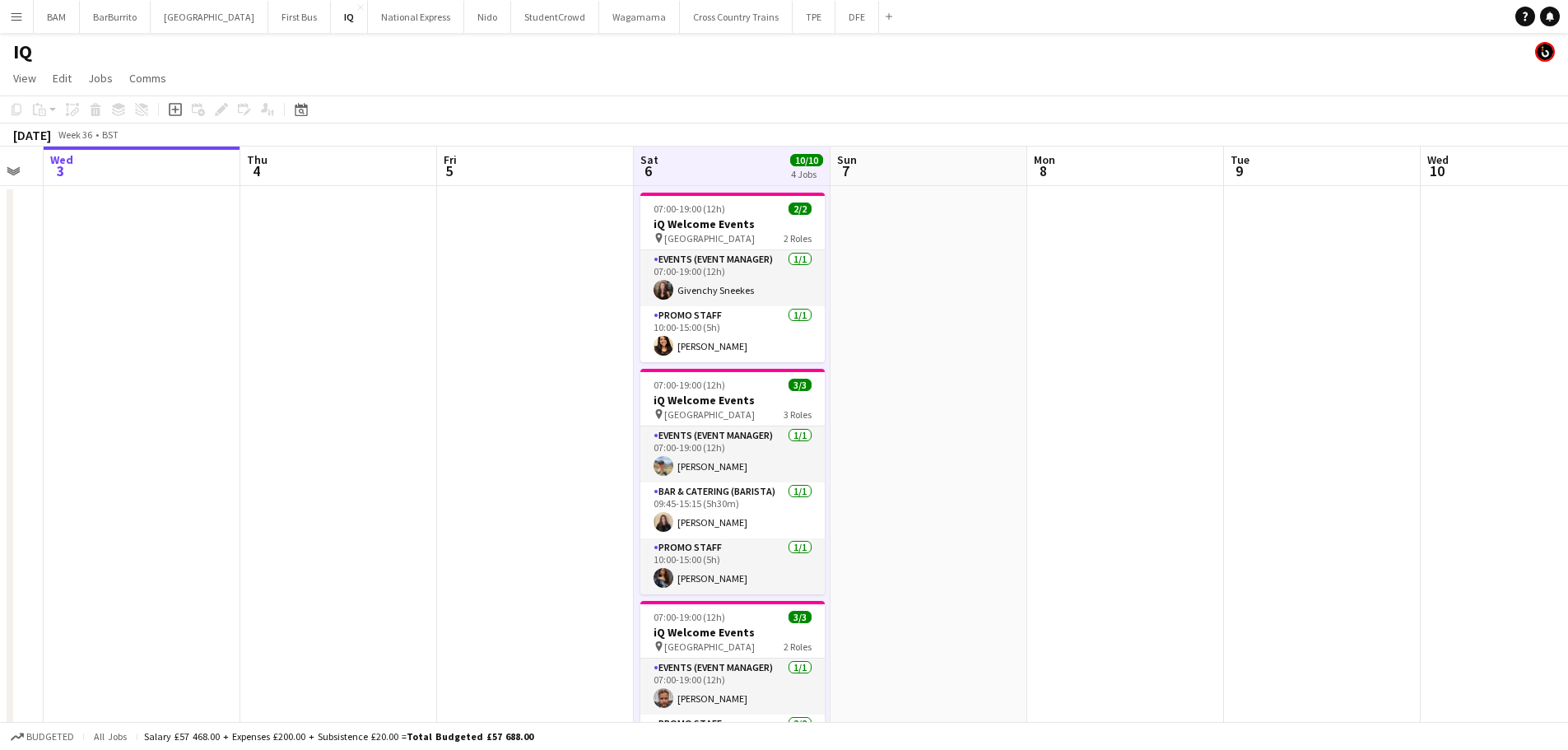
drag, startPoint x: 1264, startPoint y: 254, endPoint x: 689, endPoint y: 243, distance: 575.1
click at [689, 252] on app-calendar-viewport "Sun 31 Mon 1 Tue 2 Wed 3 Thu 4 Fri 5 Sat 6 10/10 4 Jobs Sun 7 Mon 8 Tue 9 Wed 1…" at bounding box center [784, 654] width 1568 height 1016
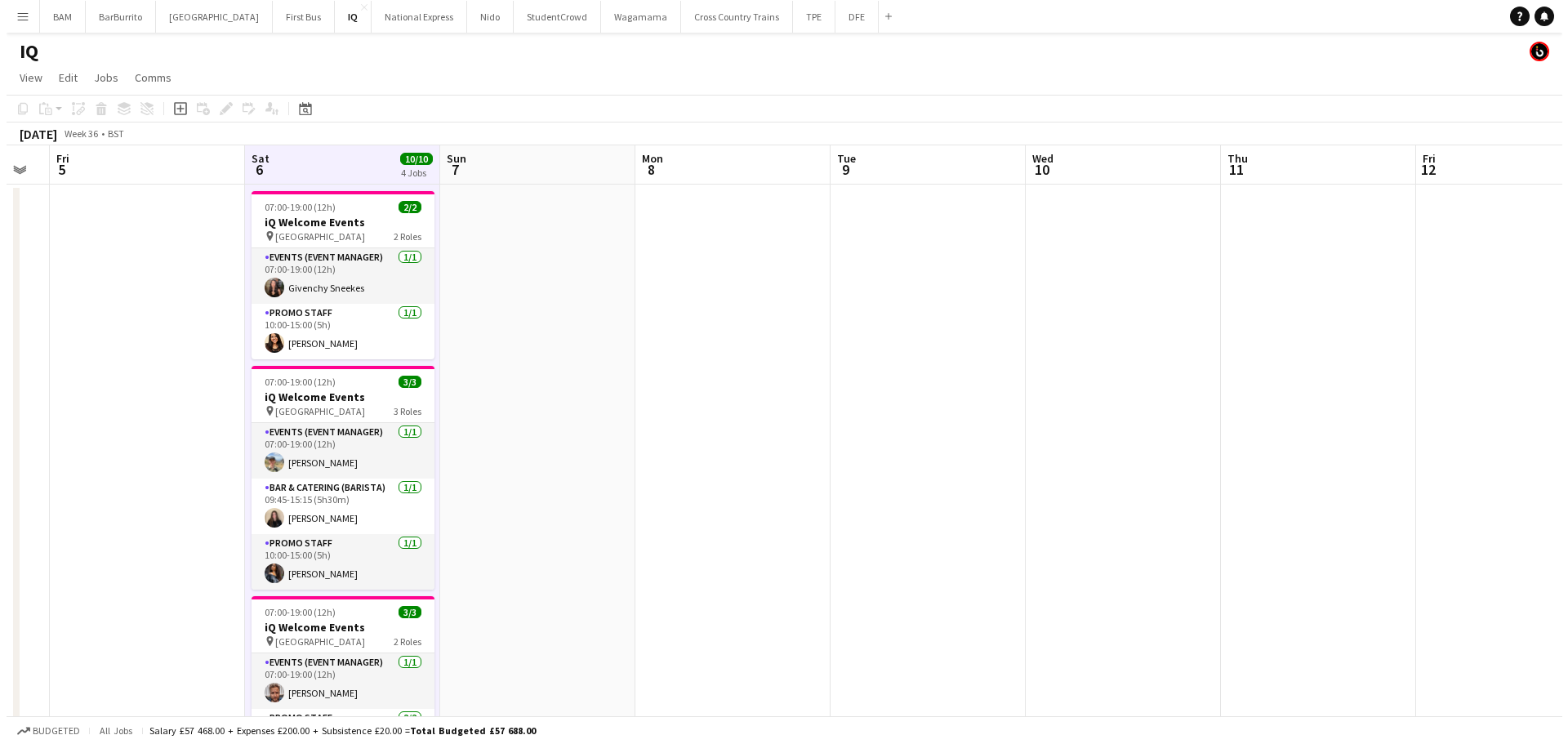
scroll to position [0, 582]
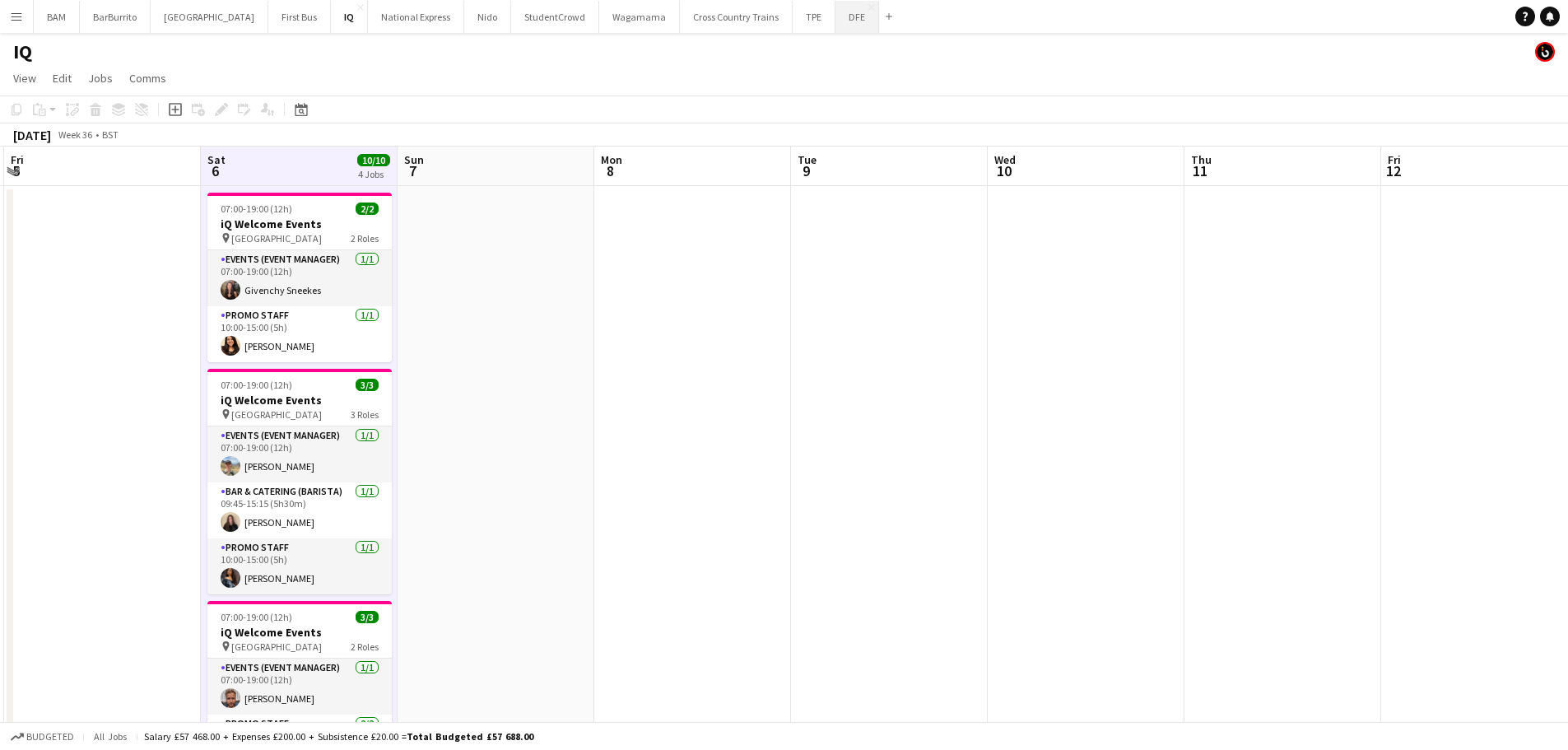
click at [836, 24] on button "DFE Close" at bounding box center [857, 17] width 44 height 32
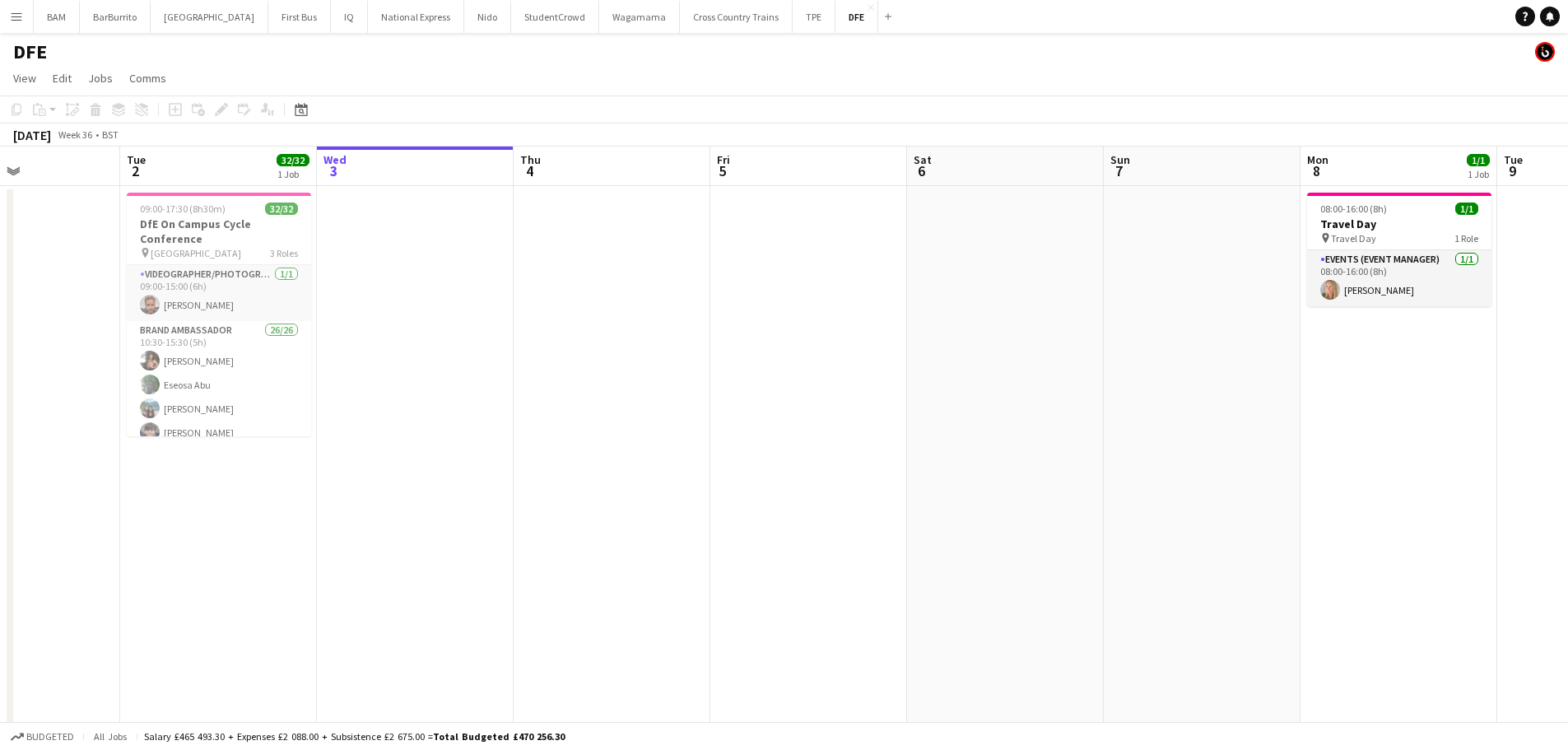
drag, startPoint x: 677, startPoint y: 329, endPoint x: 683, endPoint y: 381, distance: 52.3
click at [691, 384] on app-calendar-viewport "Sat 30 Sun 31 Mon 1 Tue 2 32/32 1 Job Wed 3 Thu 4 Fri 5 Sat 6 Sun 7 Mon 8 1/1 1…" at bounding box center [784, 579] width 1568 height 865
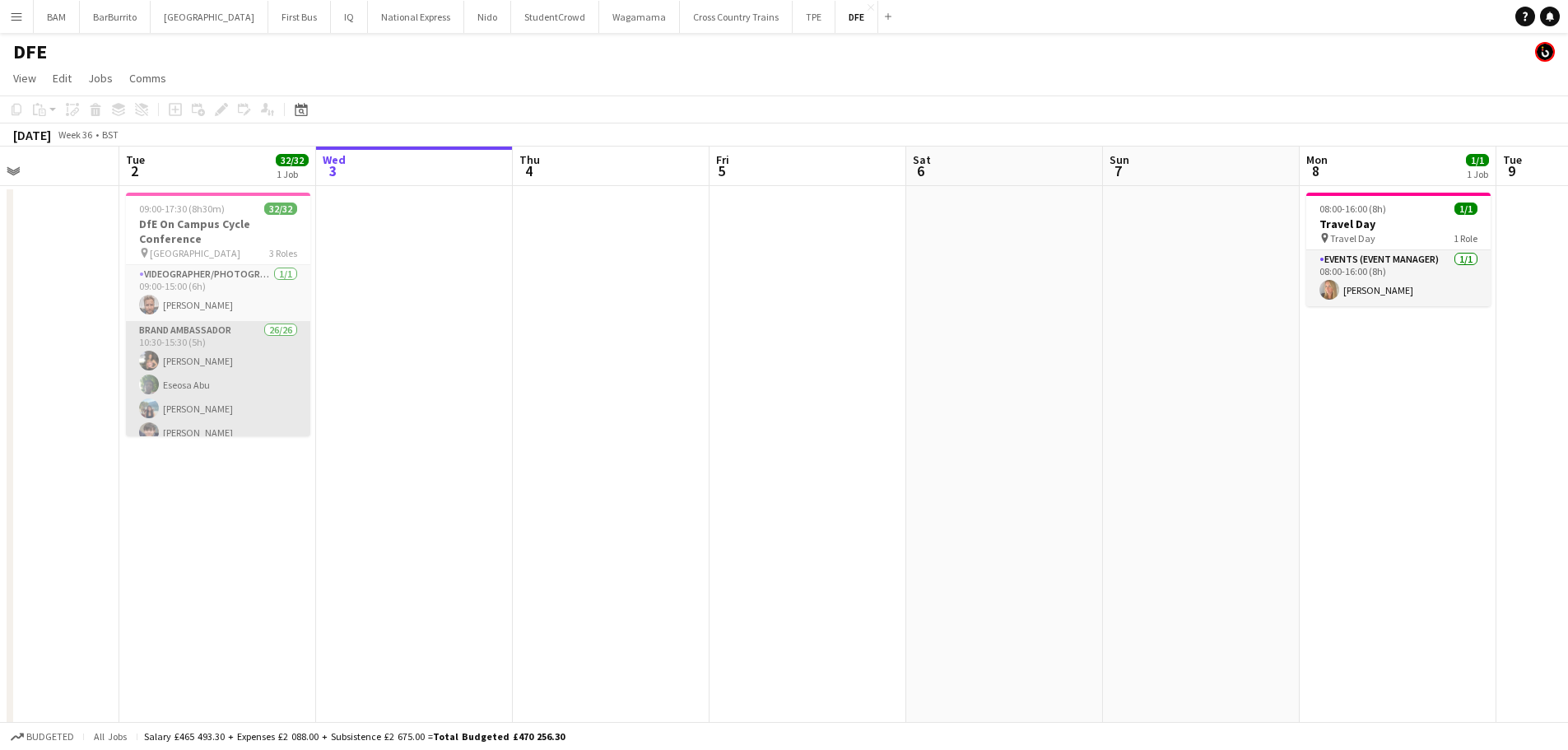
click at [223, 380] on app-card-role "Brand Ambassador 26/26 10:30-15:30 (5h) [PERSON_NAME] Eseosa [PERSON_NAME] [PER…" at bounding box center [217, 648] width 184 height 653
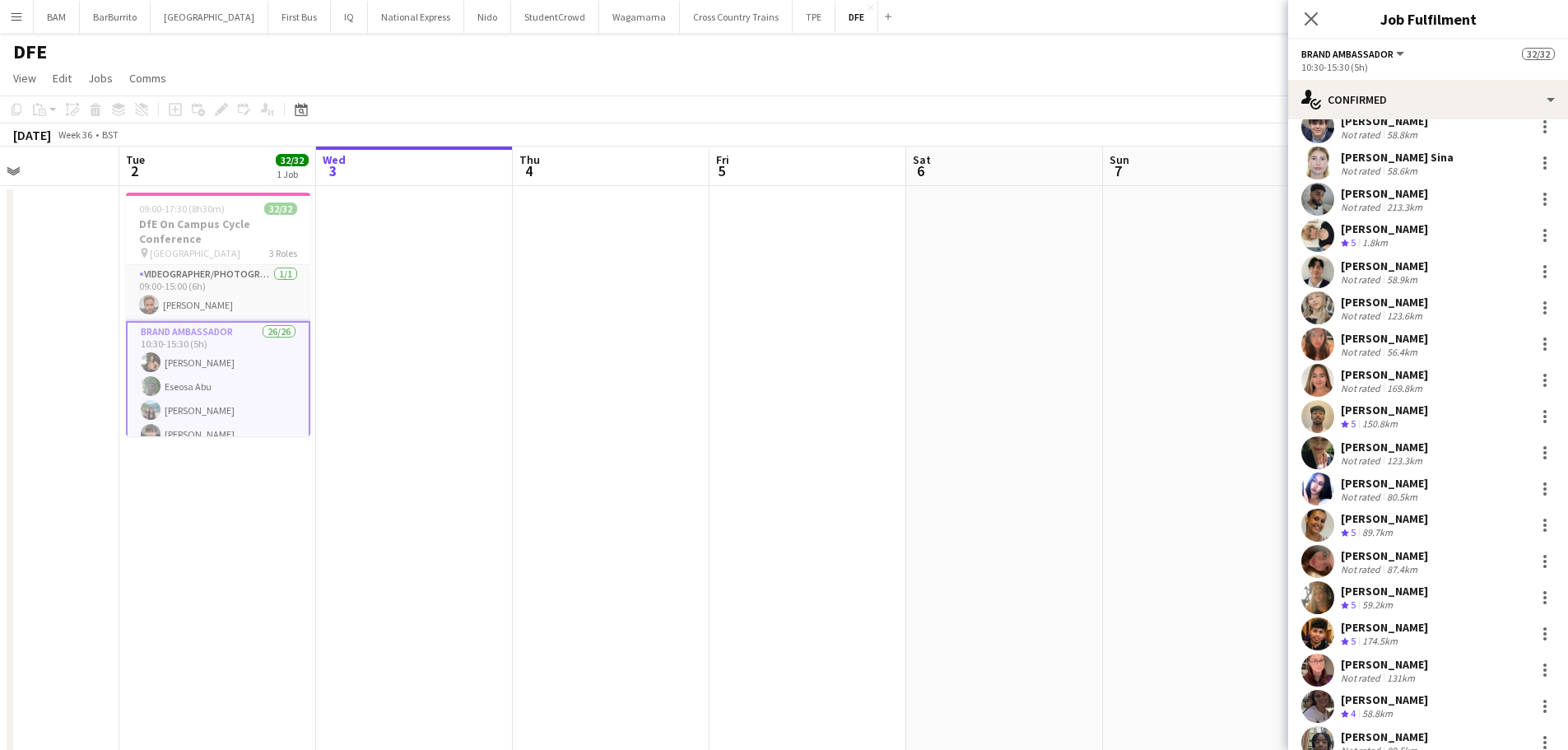
scroll to position [246, 0]
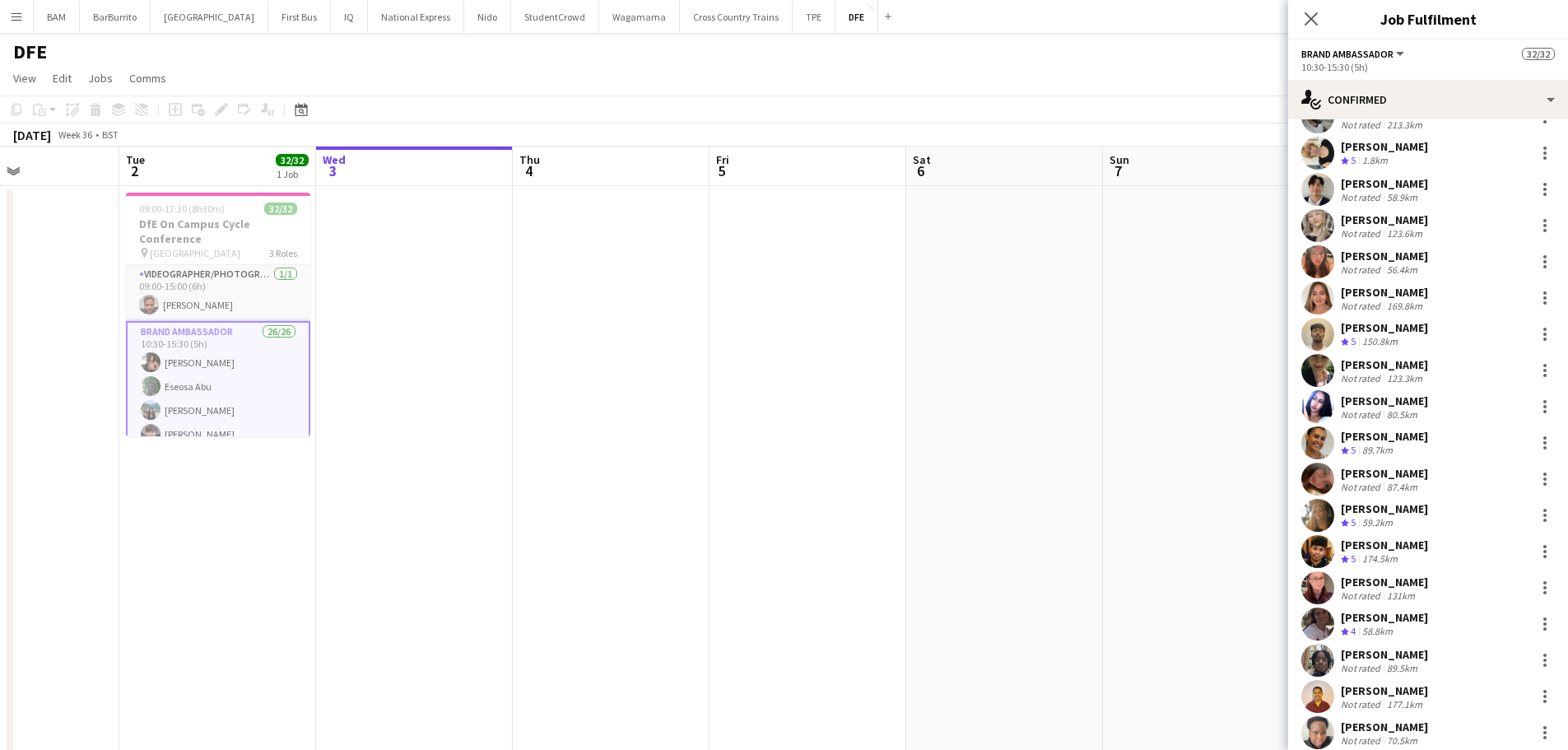
click at [1415, 376] on div "123.3km" at bounding box center [1403, 378] width 42 height 13
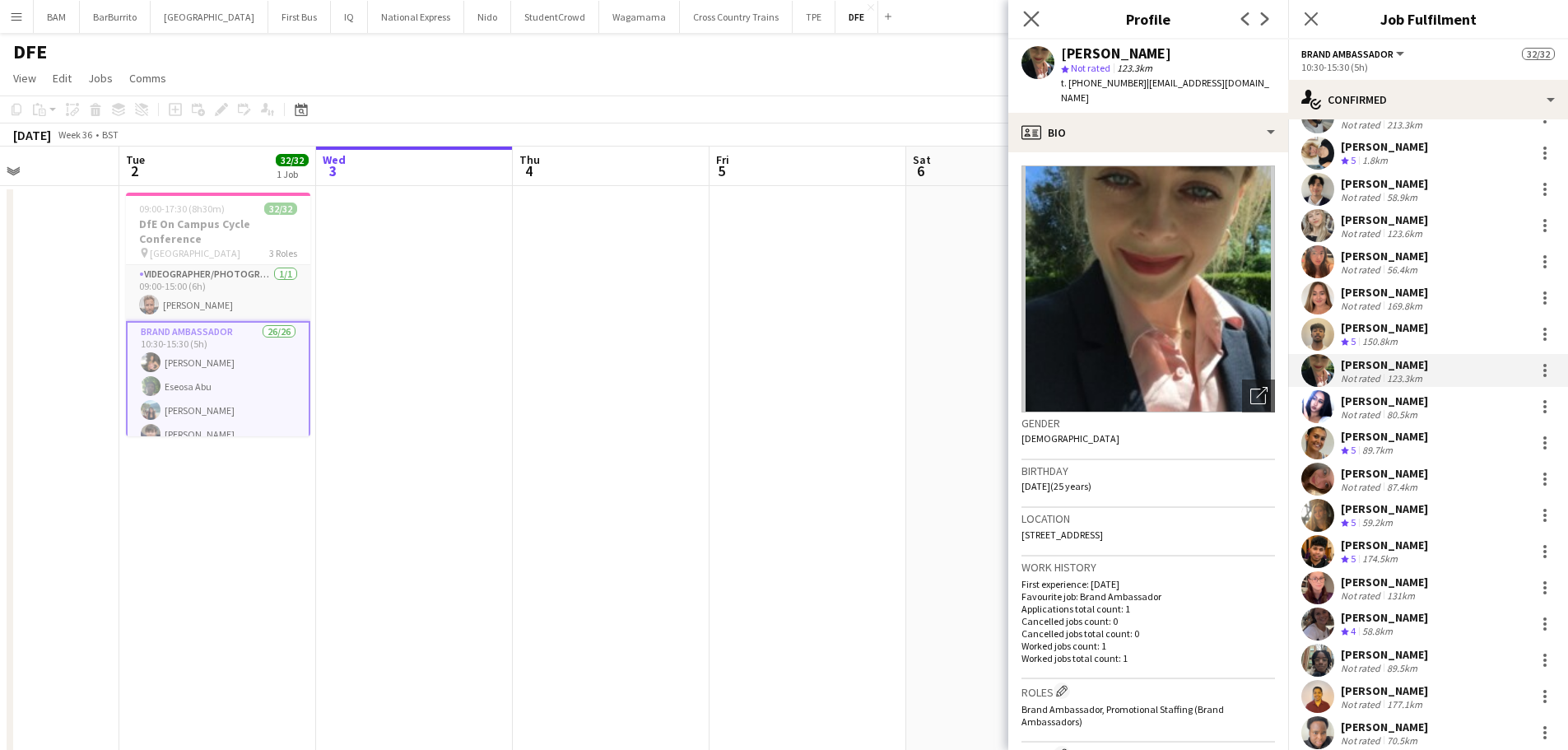
click at [1038, 15] on icon "Close pop-in" at bounding box center [1030, 19] width 16 height 16
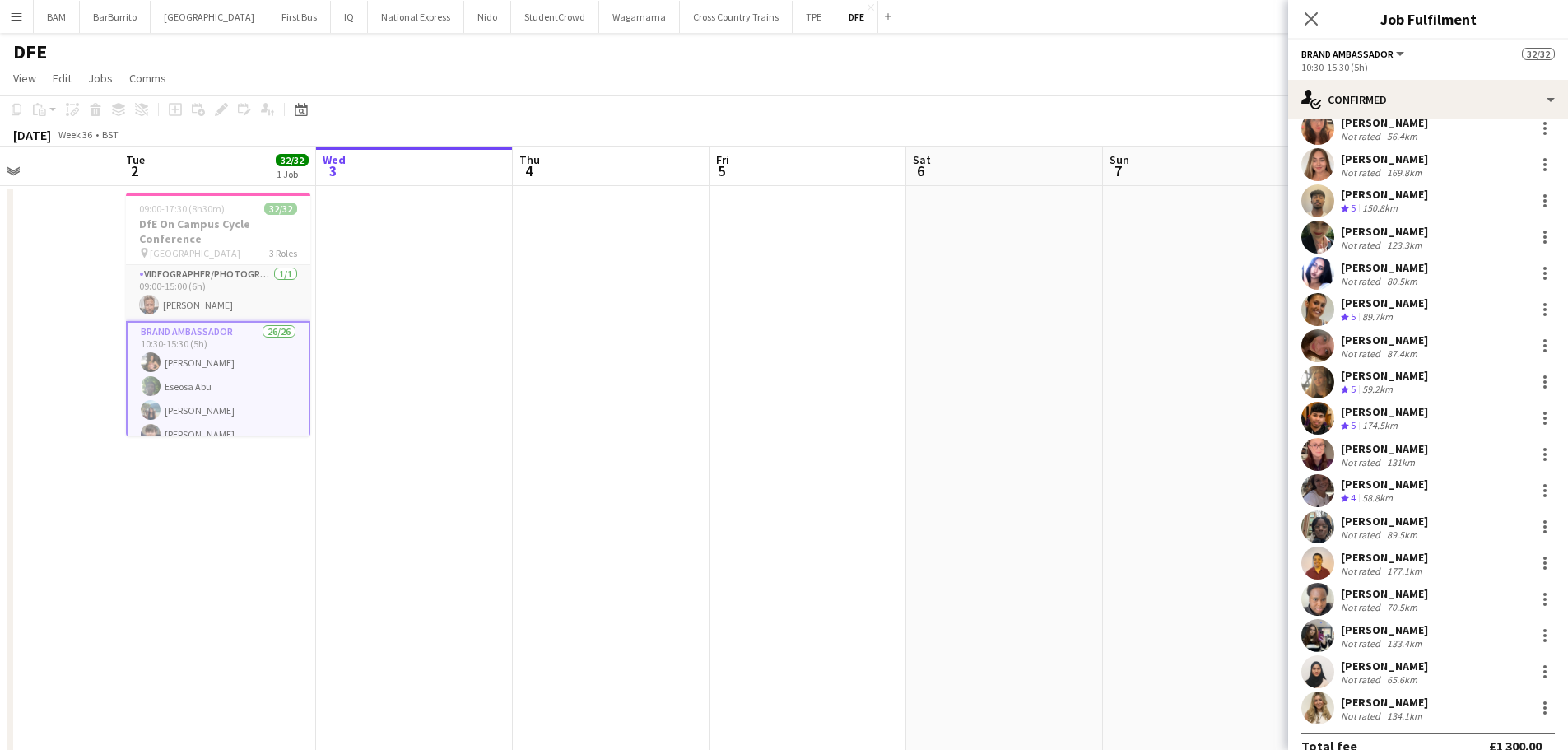
scroll to position [402, 0]
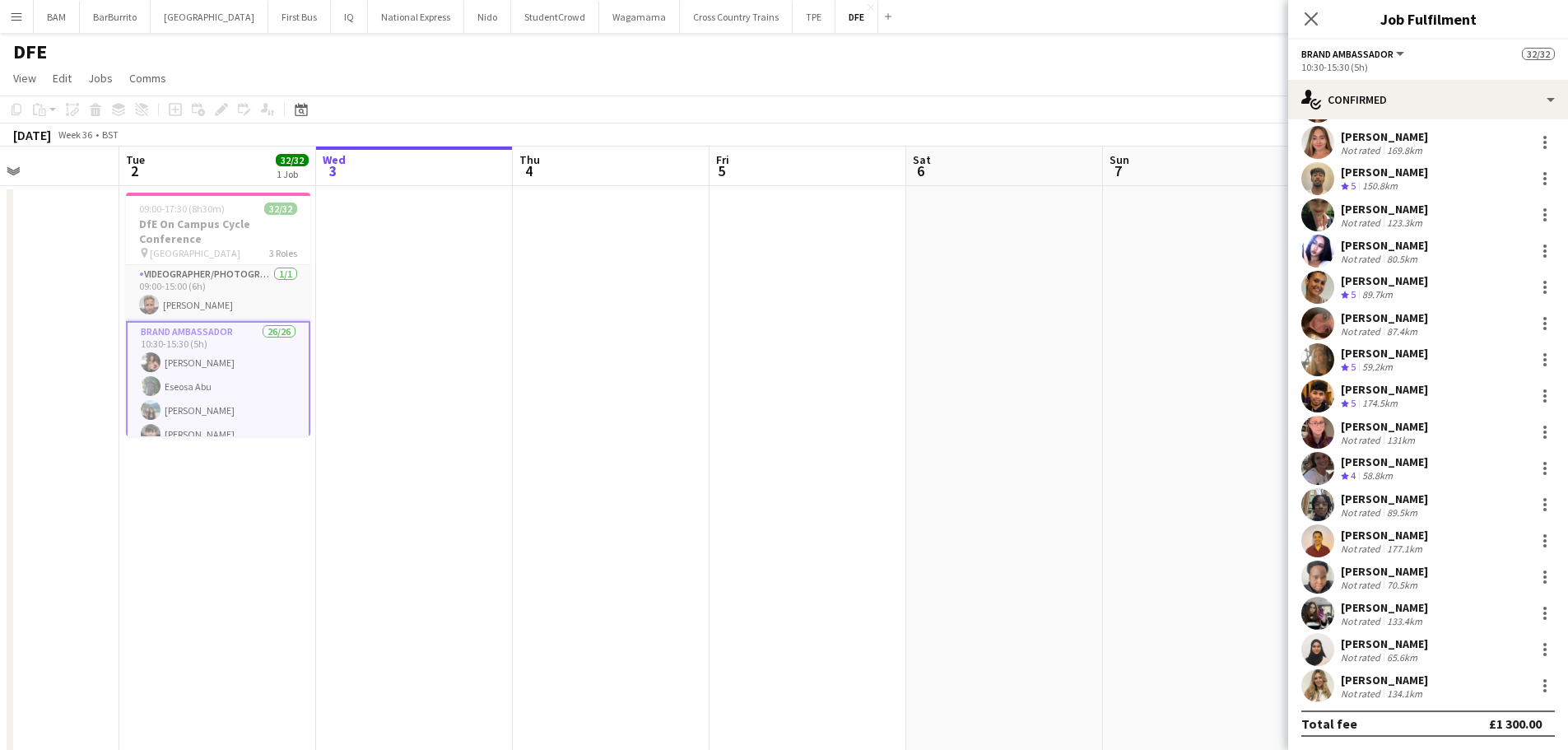
click at [1408, 619] on div "133.4km" at bounding box center [1403, 620] width 42 height 13
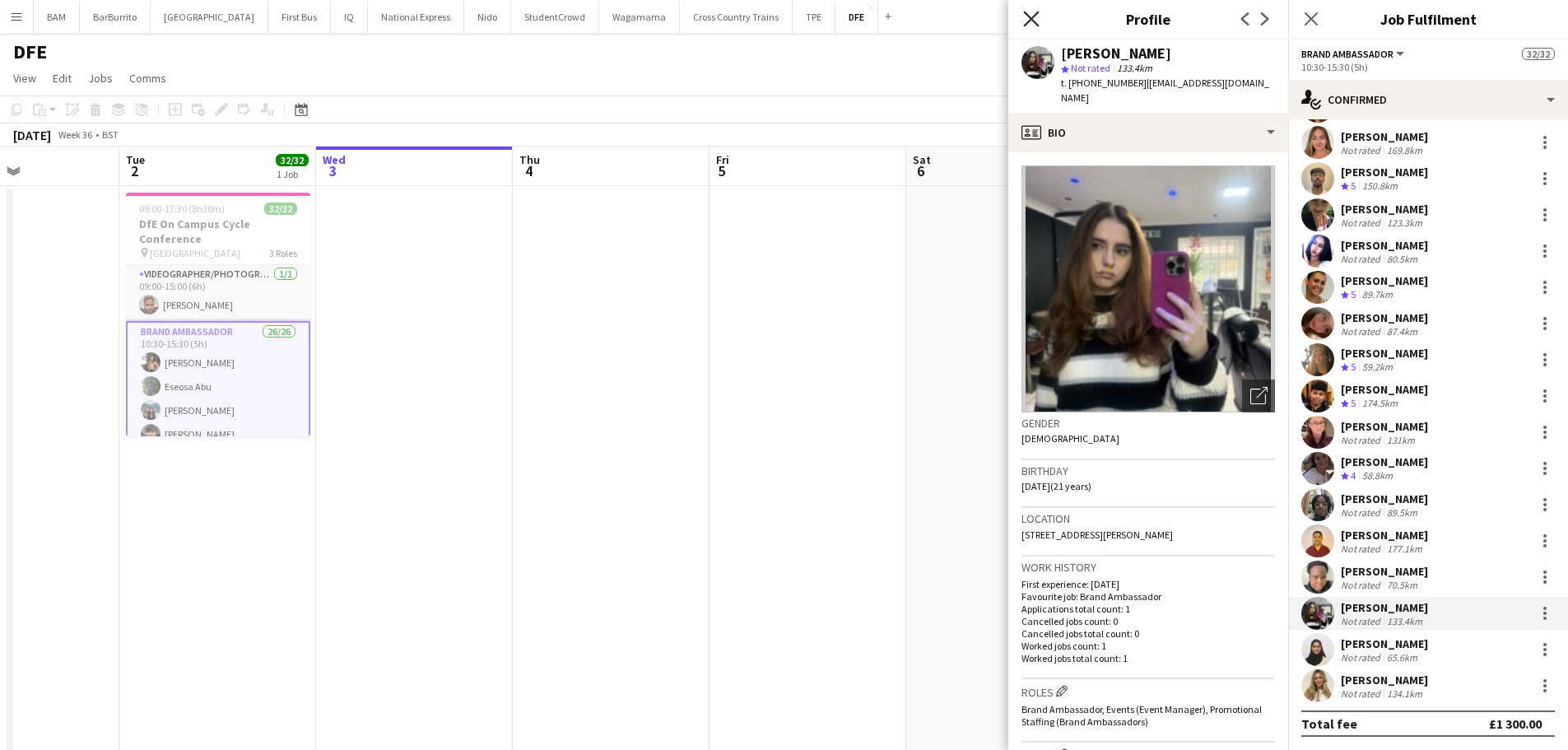
click at [1035, 18] on icon "Close pop-in" at bounding box center [1030, 19] width 16 height 16
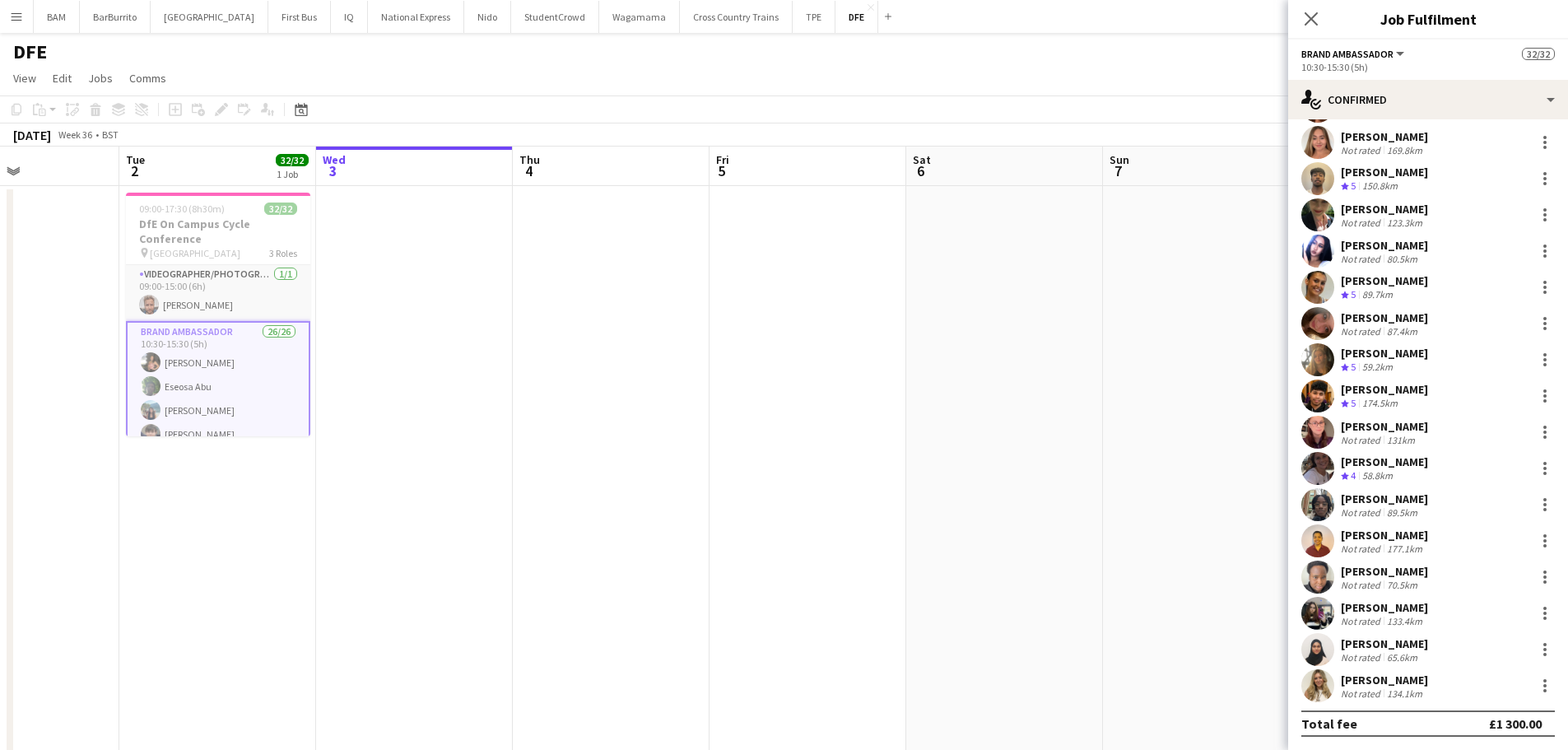
click at [1404, 672] on div "[PERSON_NAME]" at bounding box center [1384, 679] width 88 height 15
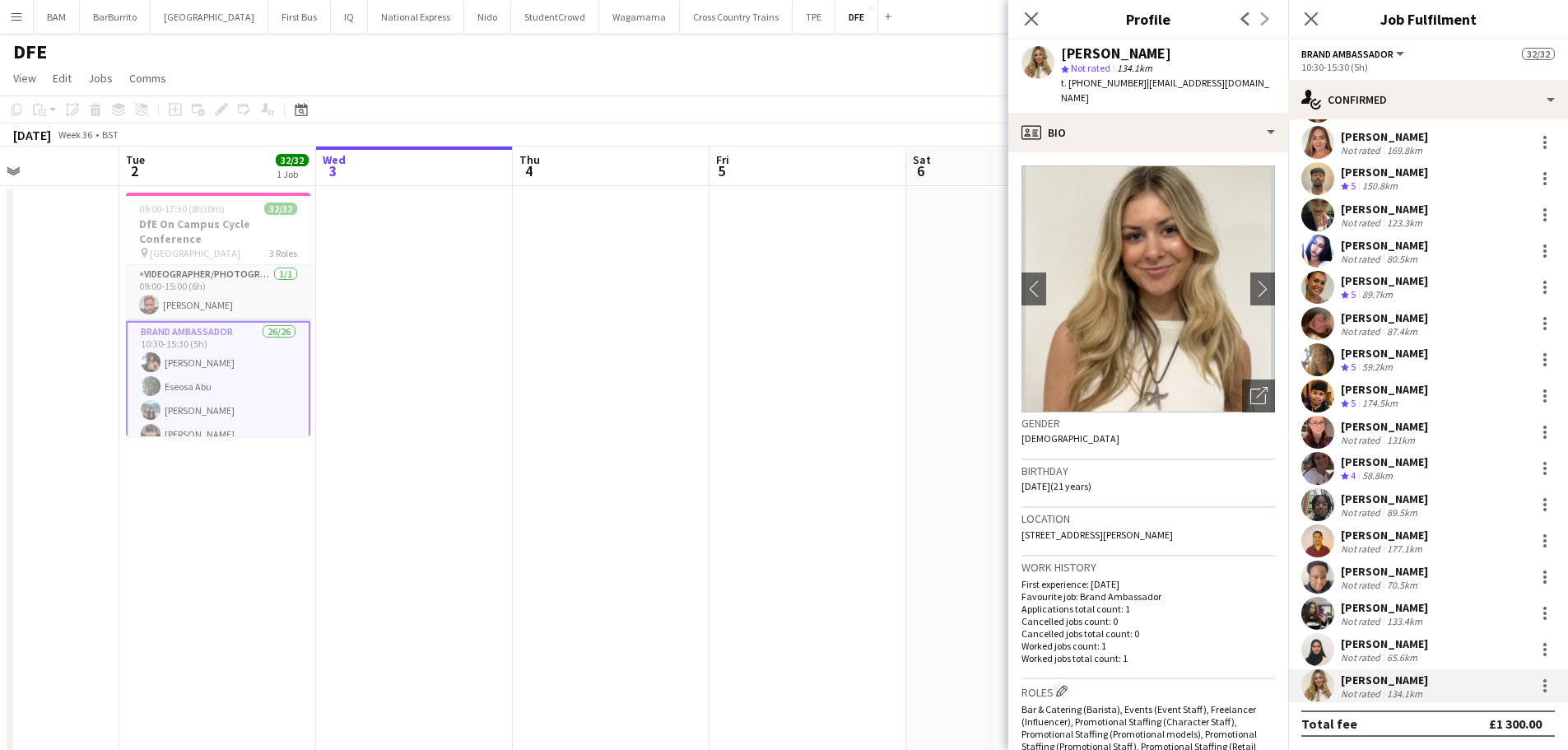
click at [1399, 648] on div "[PERSON_NAME]" at bounding box center [1384, 643] width 88 height 15
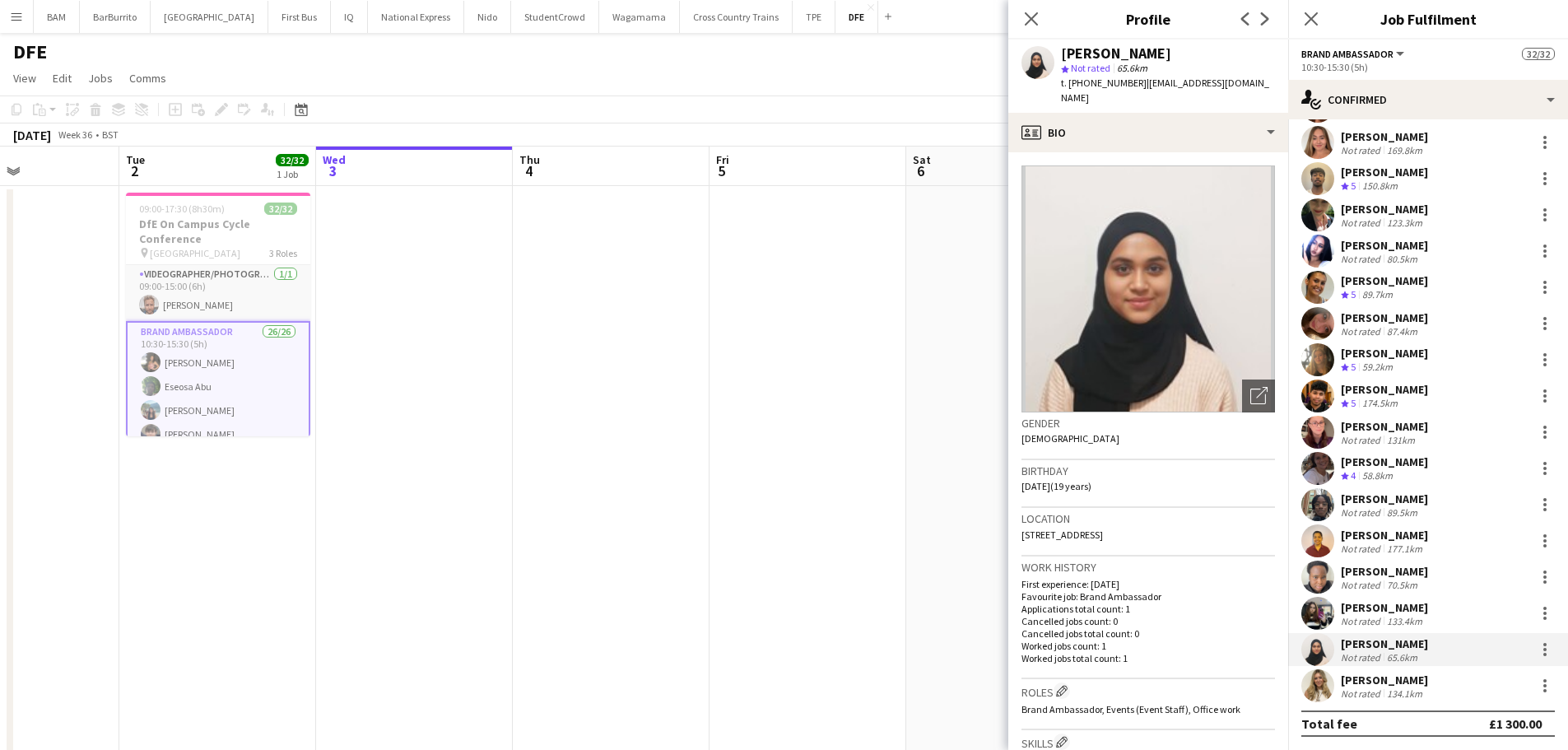
click at [1399, 615] on div "133.4km" at bounding box center [1403, 620] width 42 height 13
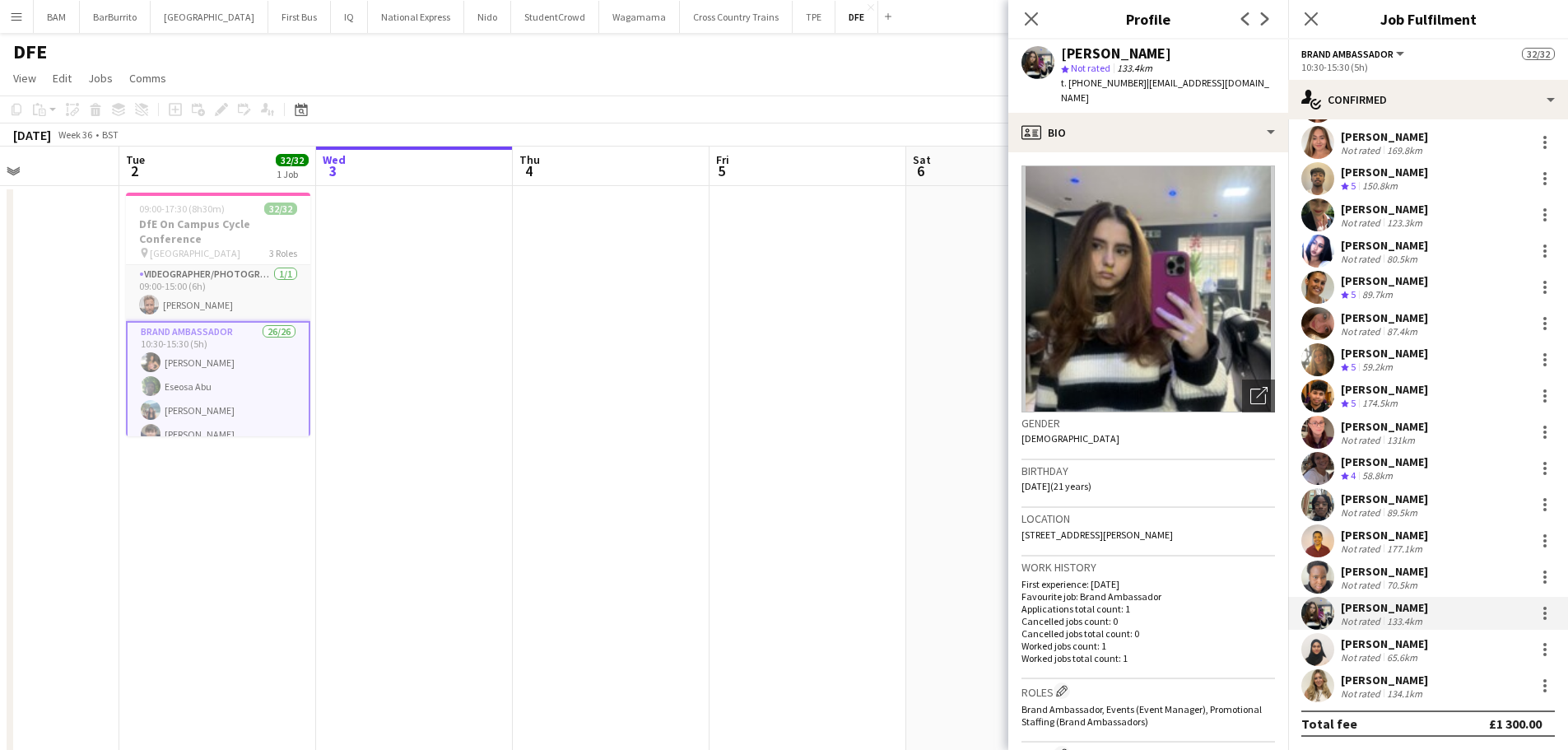
click at [1407, 566] on div "[PERSON_NAME]" at bounding box center [1384, 571] width 88 height 15
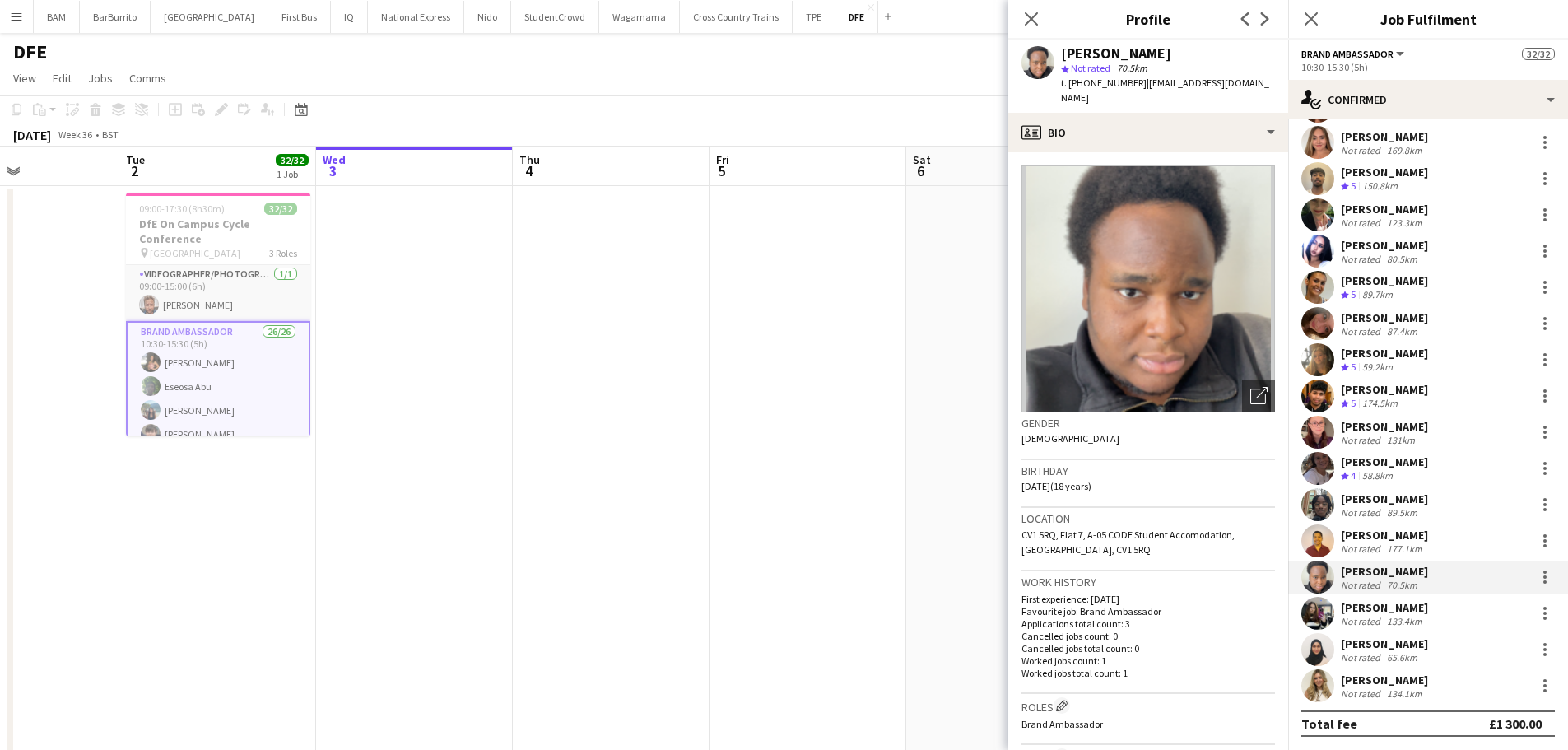
click at [1400, 537] on div "[PERSON_NAME]" at bounding box center [1384, 535] width 88 height 15
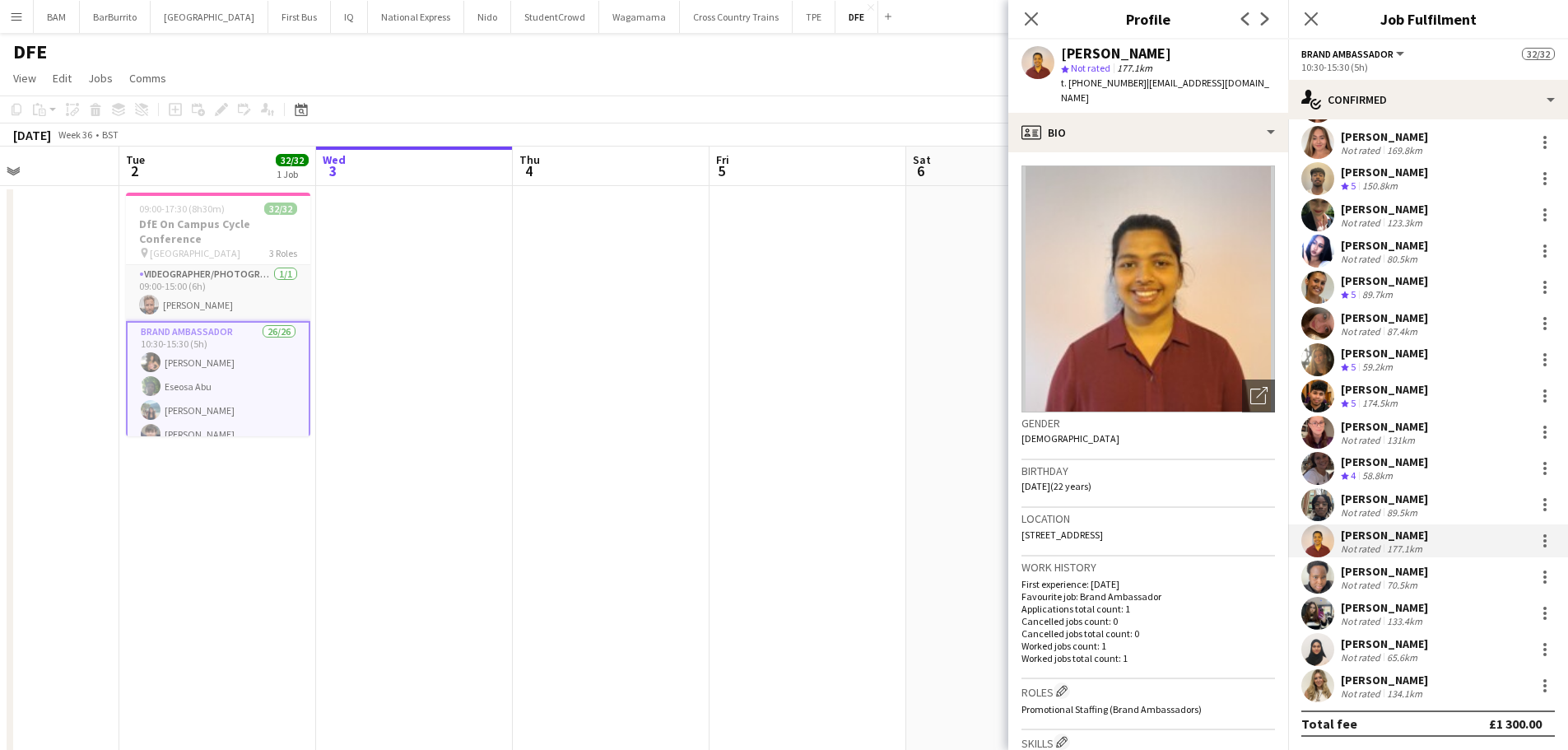
click at [1392, 492] on div "[PERSON_NAME]" at bounding box center [1384, 498] width 88 height 15
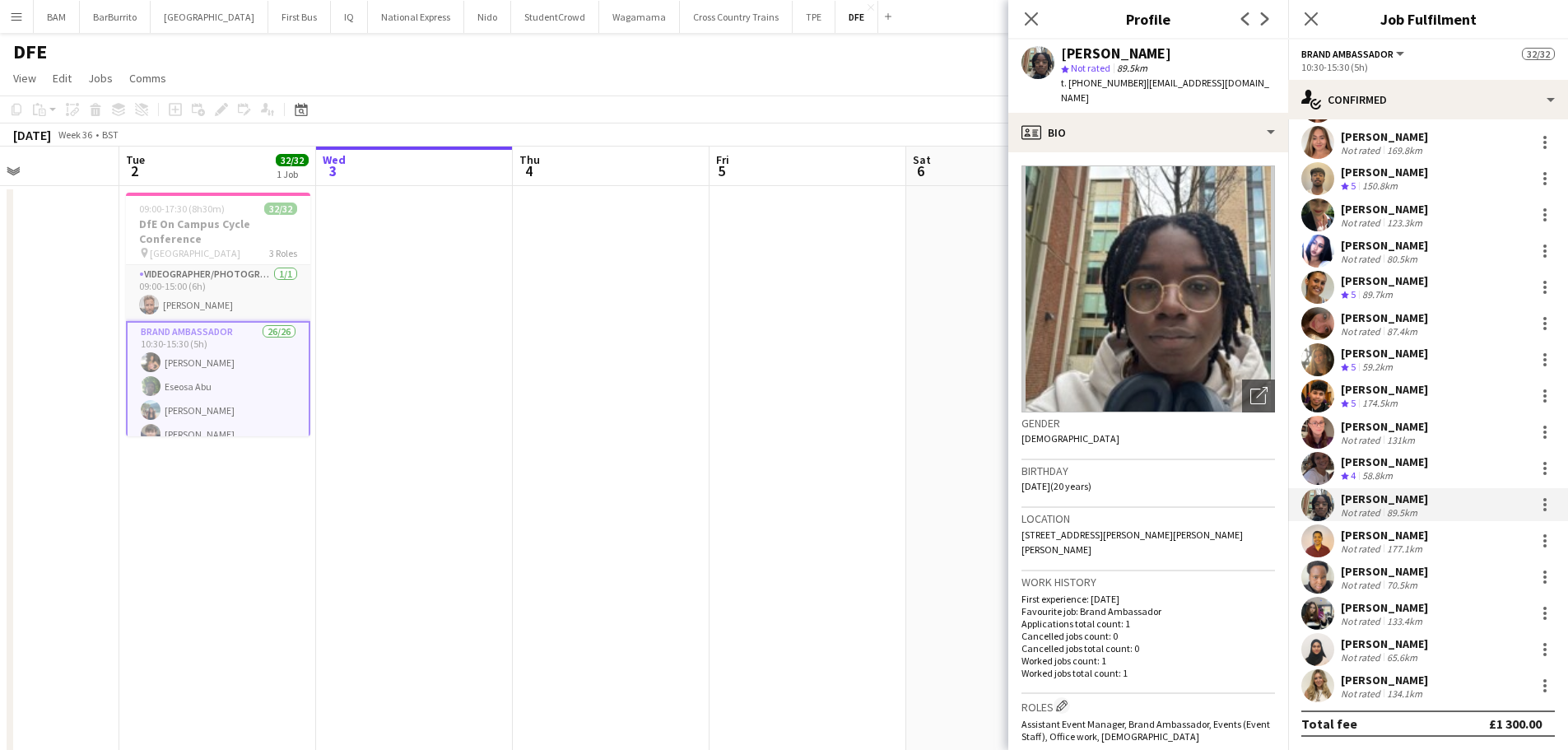
click at [1388, 465] on div "[PERSON_NAME]" at bounding box center [1384, 461] width 88 height 15
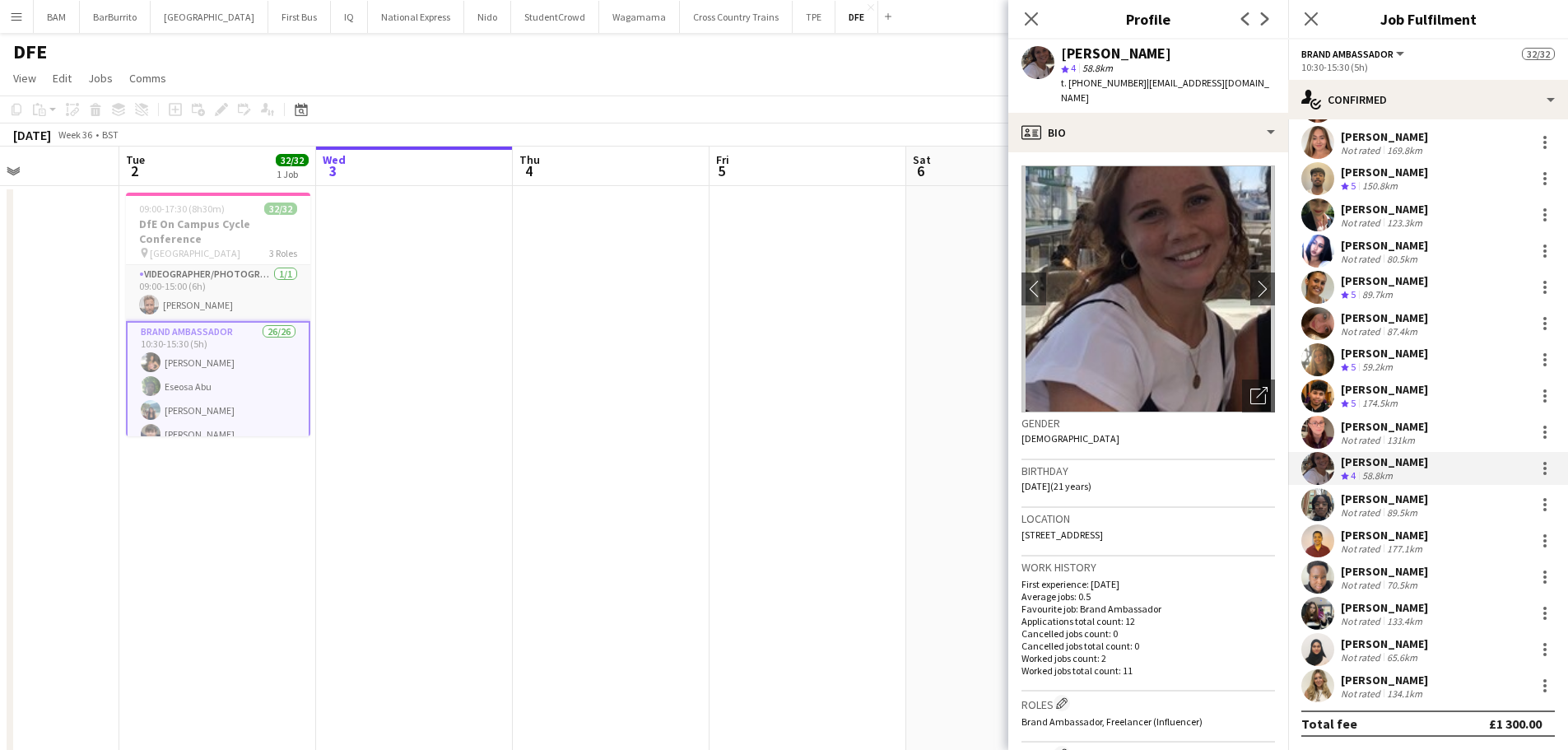
click at [1417, 429] on div "[PERSON_NAME] Not rated 131km" at bounding box center [1427, 432] width 280 height 33
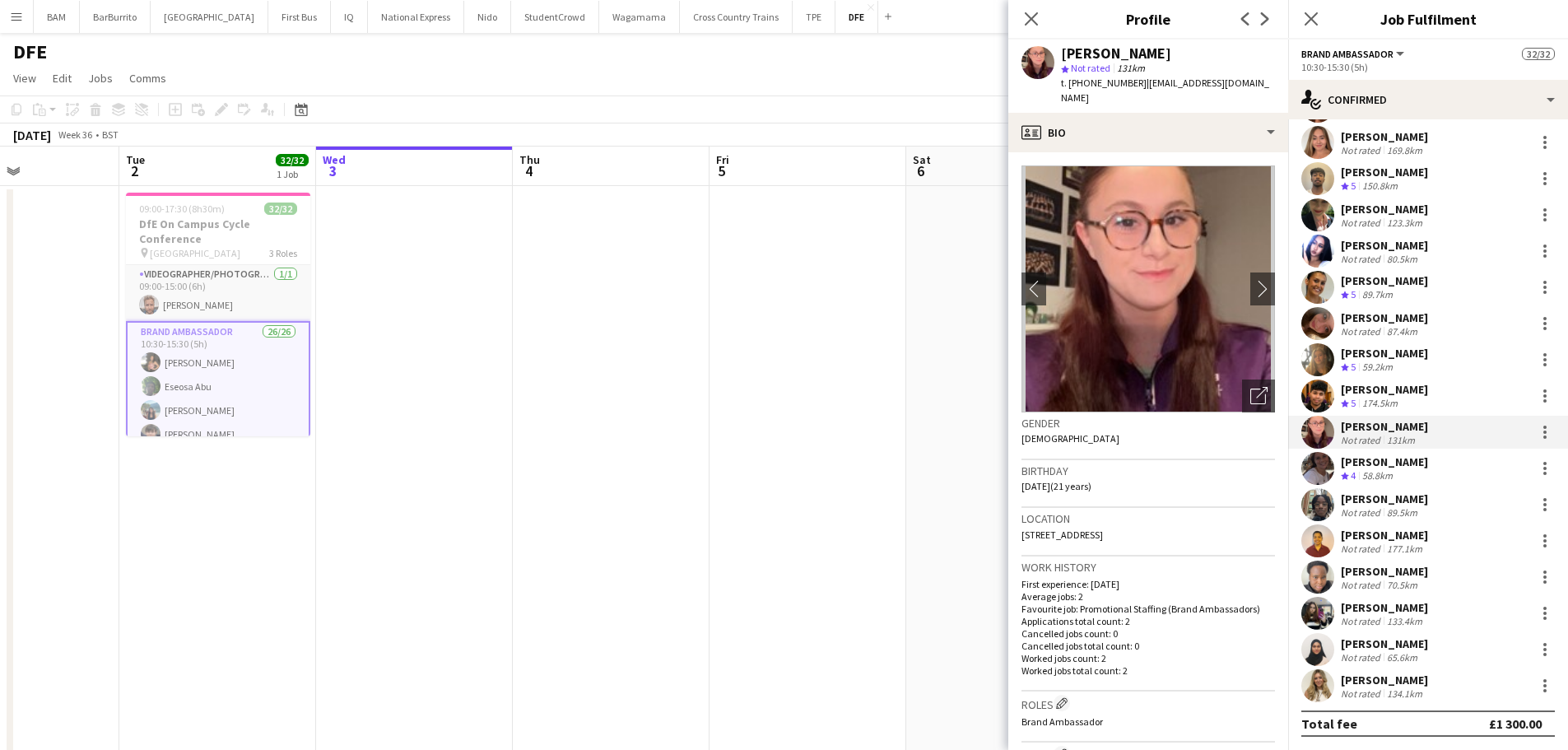
click at [1409, 380] on div "[PERSON_NAME] Crew rating 5 174.5km" at bounding box center [1427, 396] width 280 height 33
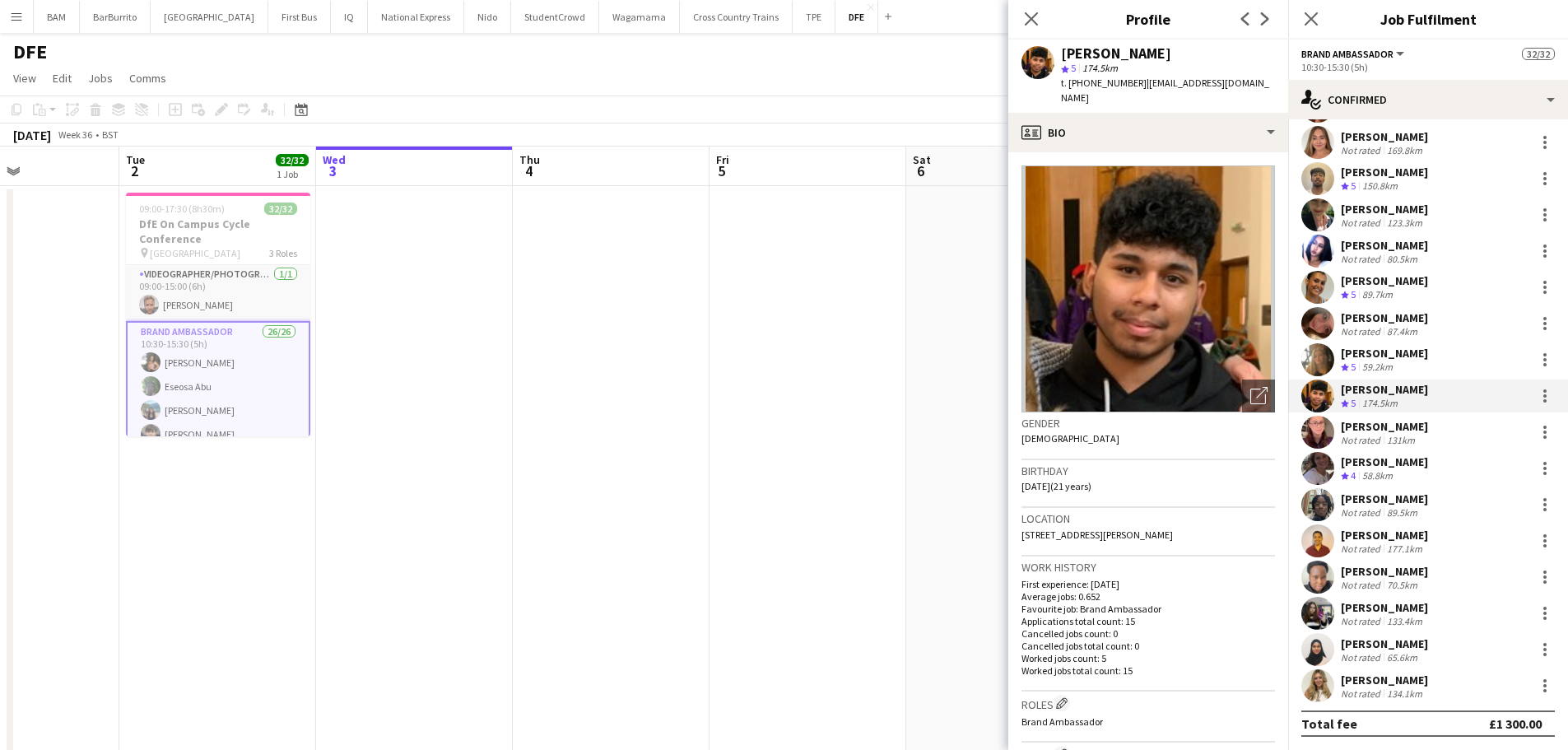
click at [1406, 360] on div "Crew rating 5 59.2km" at bounding box center [1384, 367] width 88 height 14
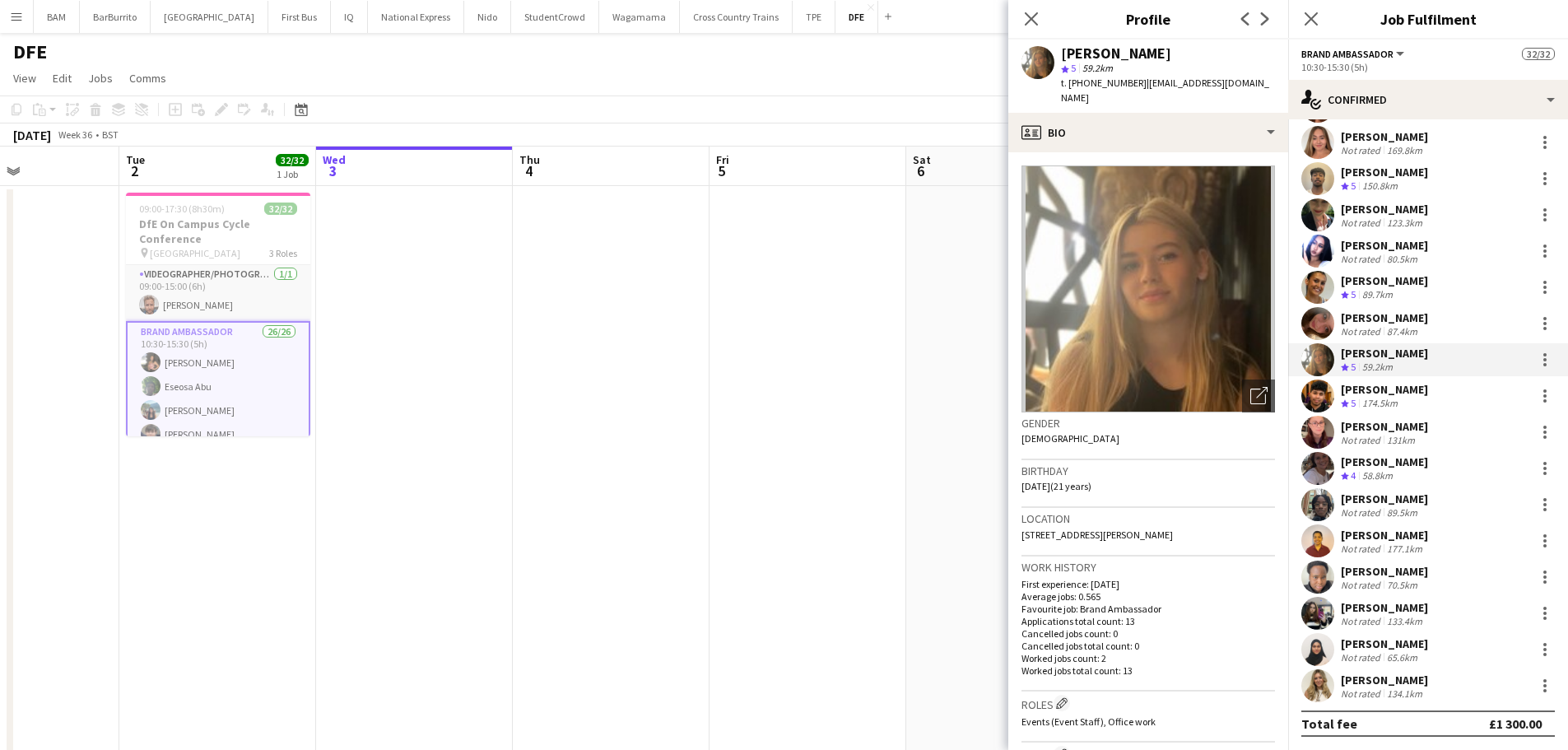
click at [1389, 321] on div "[PERSON_NAME]" at bounding box center [1384, 318] width 88 height 15
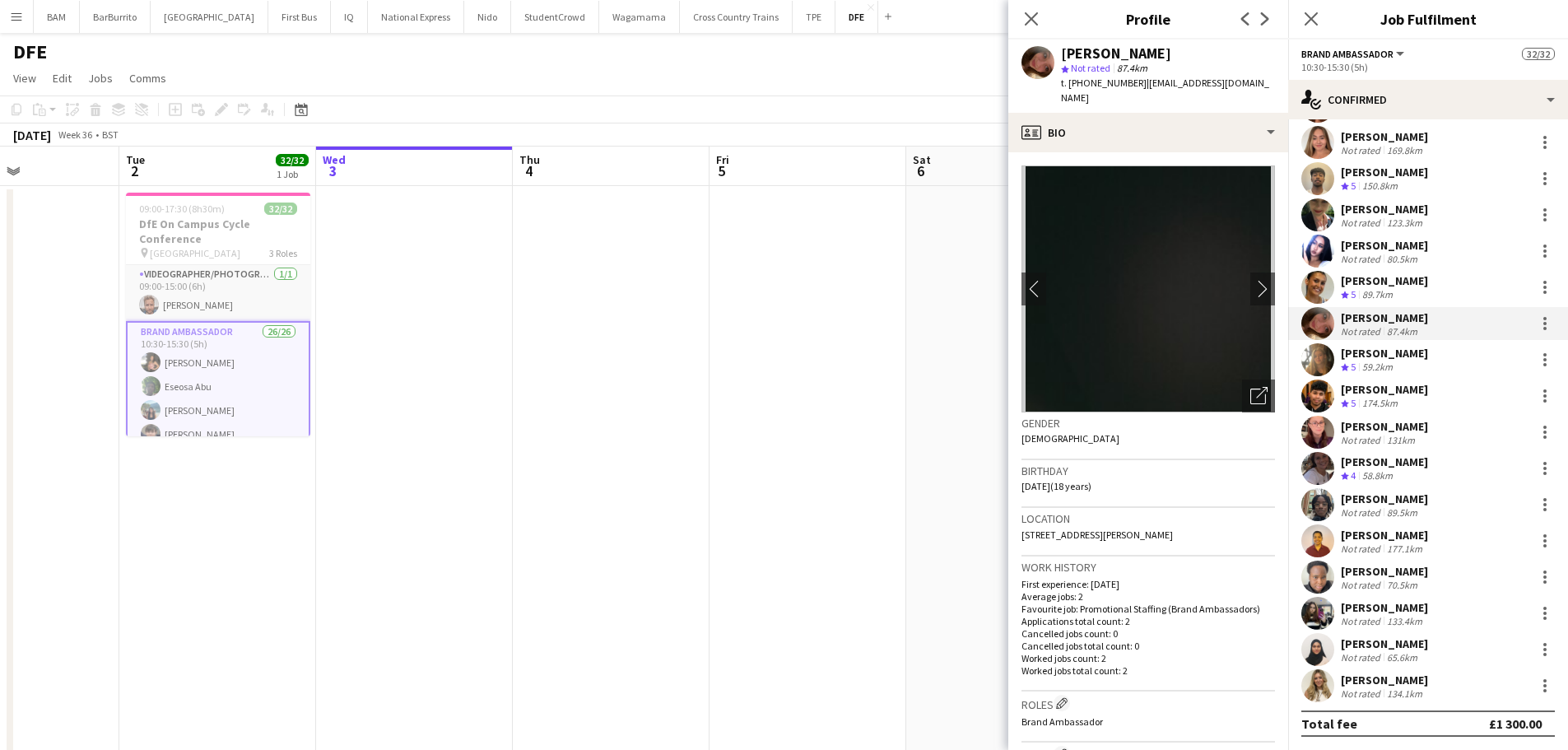
click at [1387, 281] on div "[PERSON_NAME]" at bounding box center [1384, 281] width 88 height 15
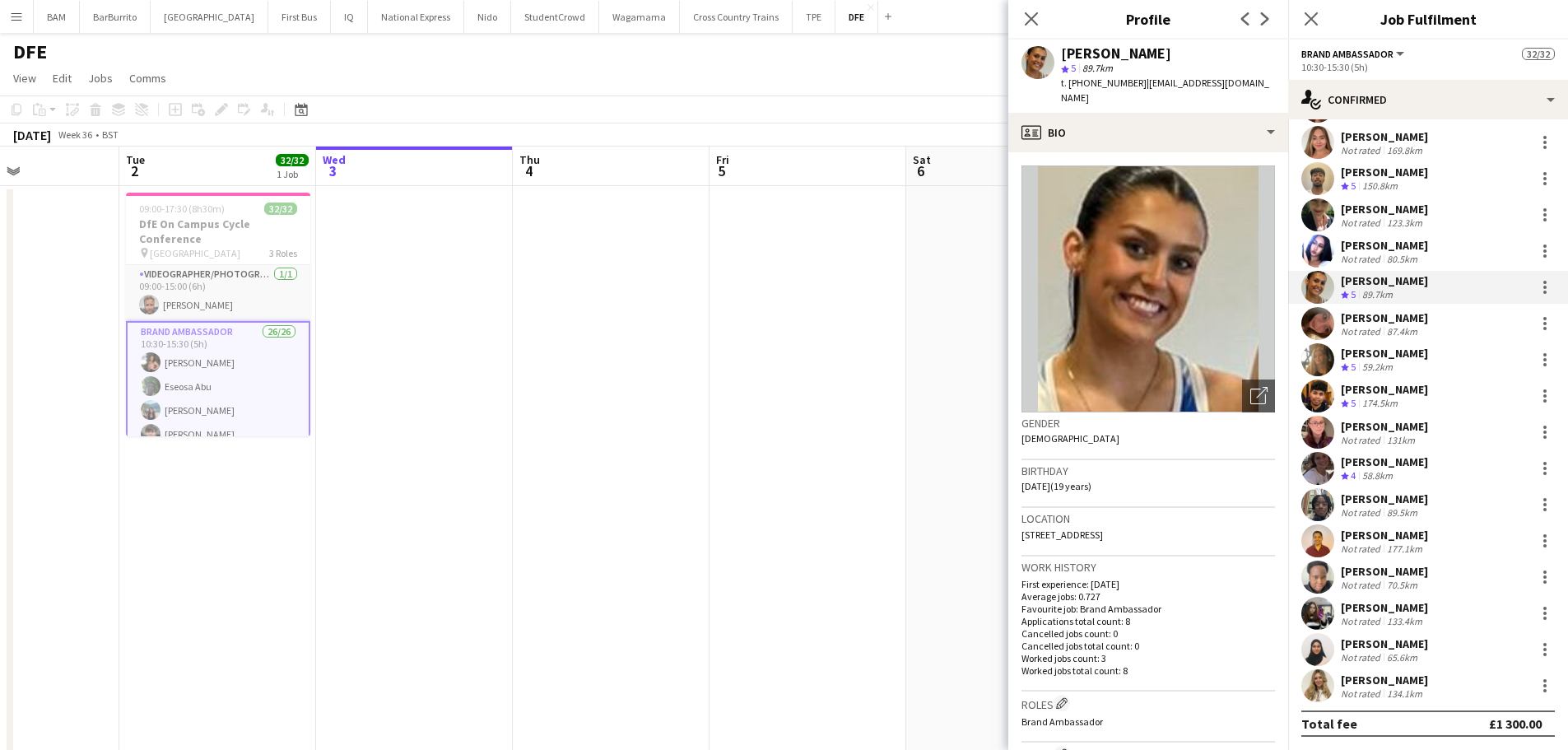
click at [1380, 253] on div "Not rated" at bounding box center [1362, 258] width 43 height 13
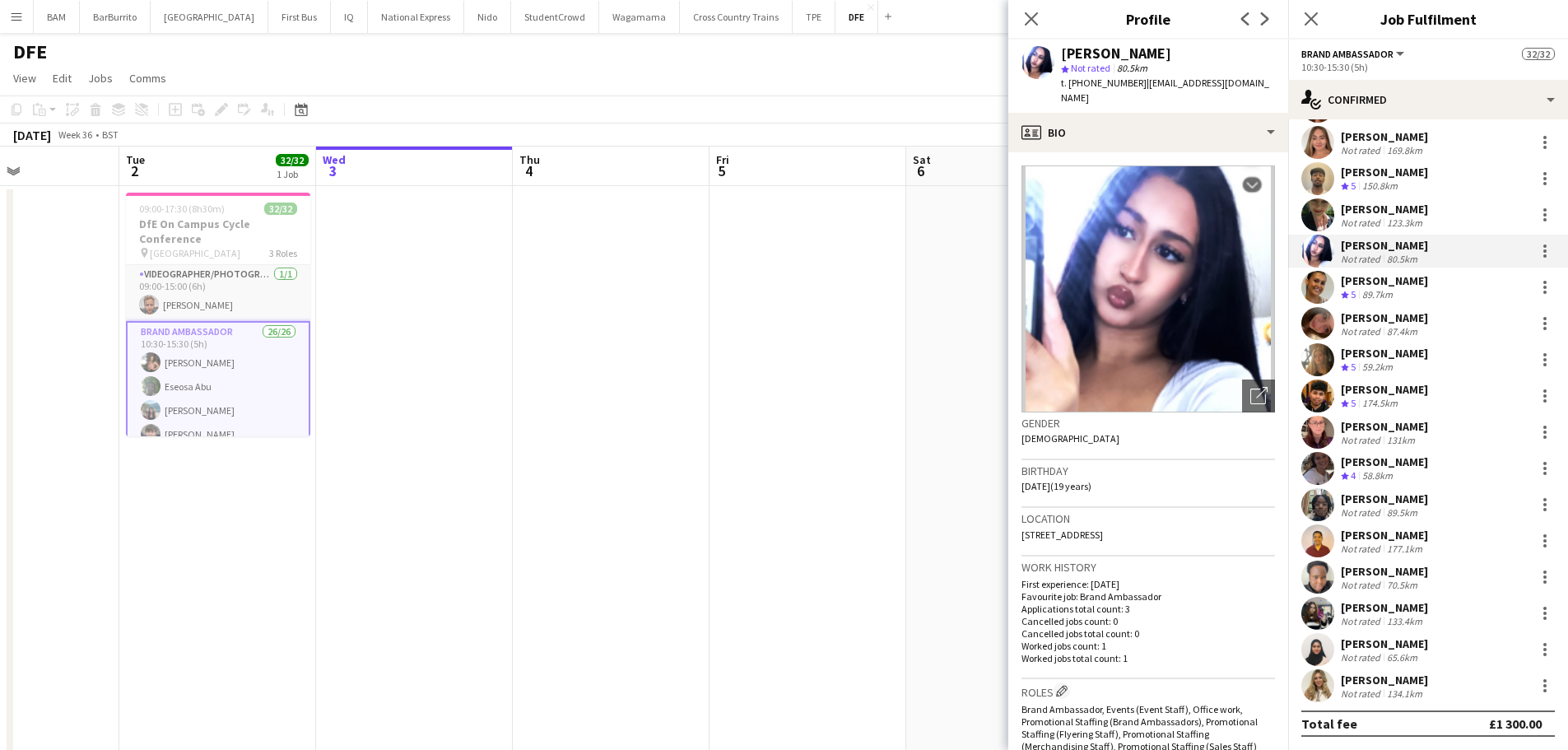
click at [1395, 212] on div "[PERSON_NAME]" at bounding box center [1384, 208] width 88 height 15
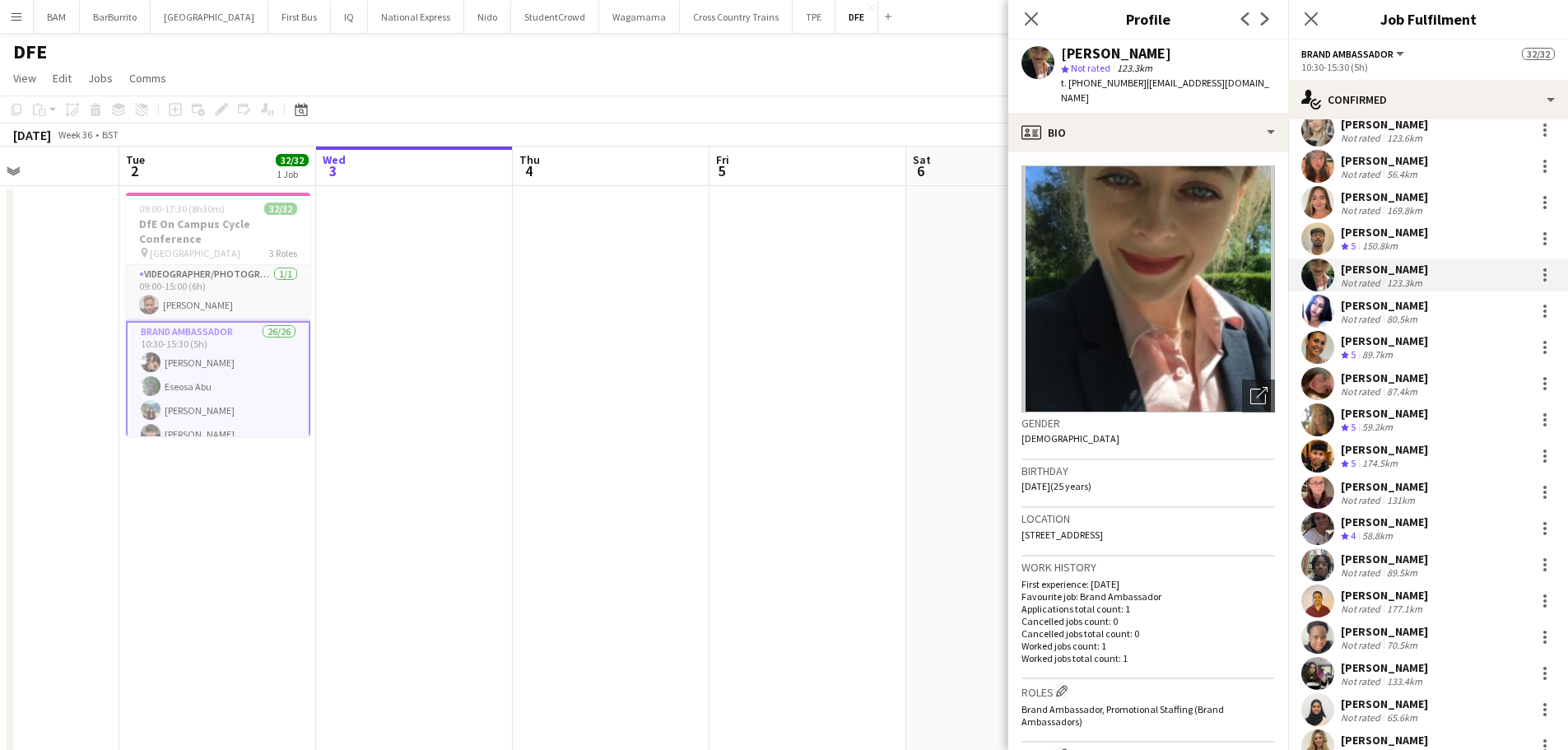
scroll to position [320, 0]
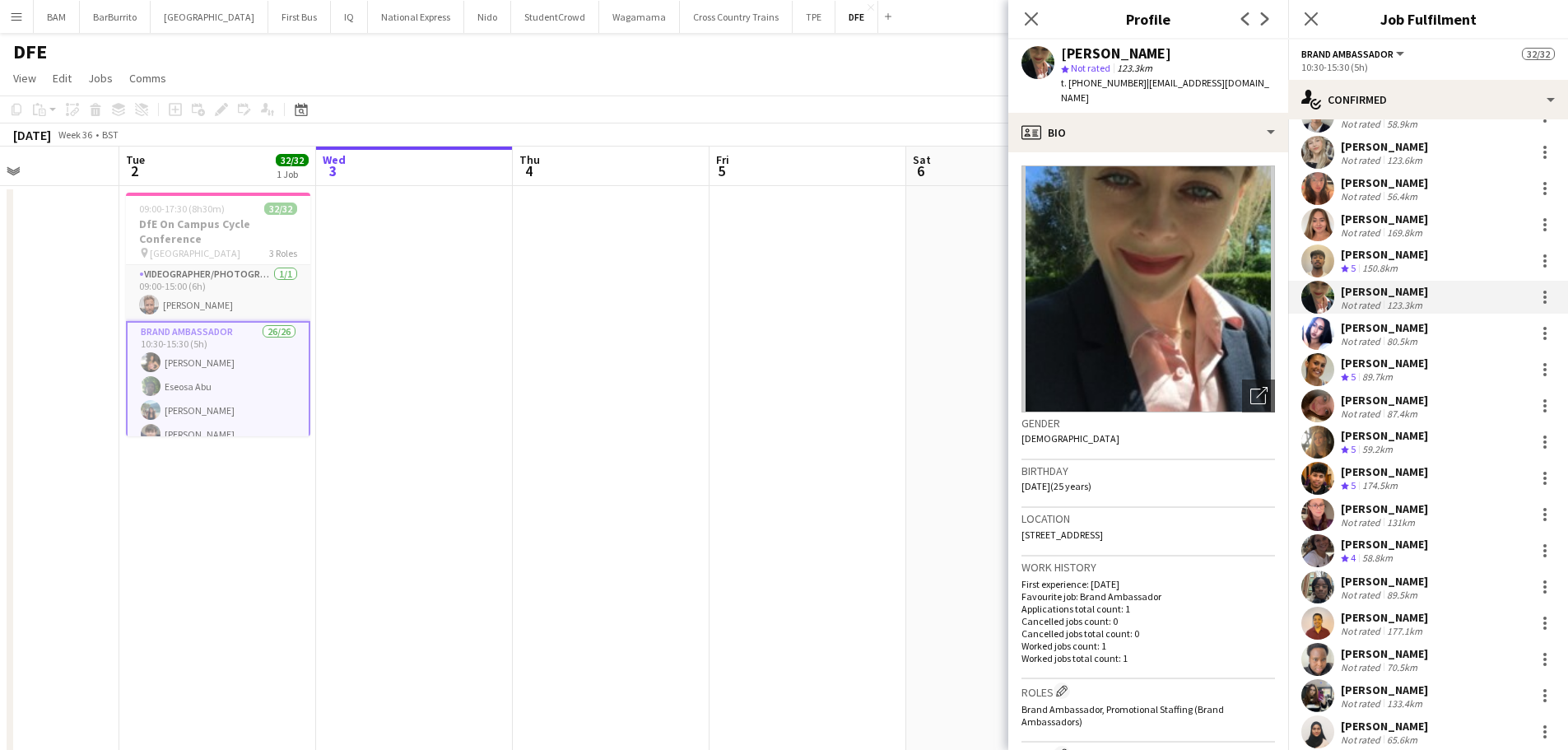
click at [1404, 255] on div "[PERSON_NAME]" at bounding box center [1384, 253] width 88 height 15
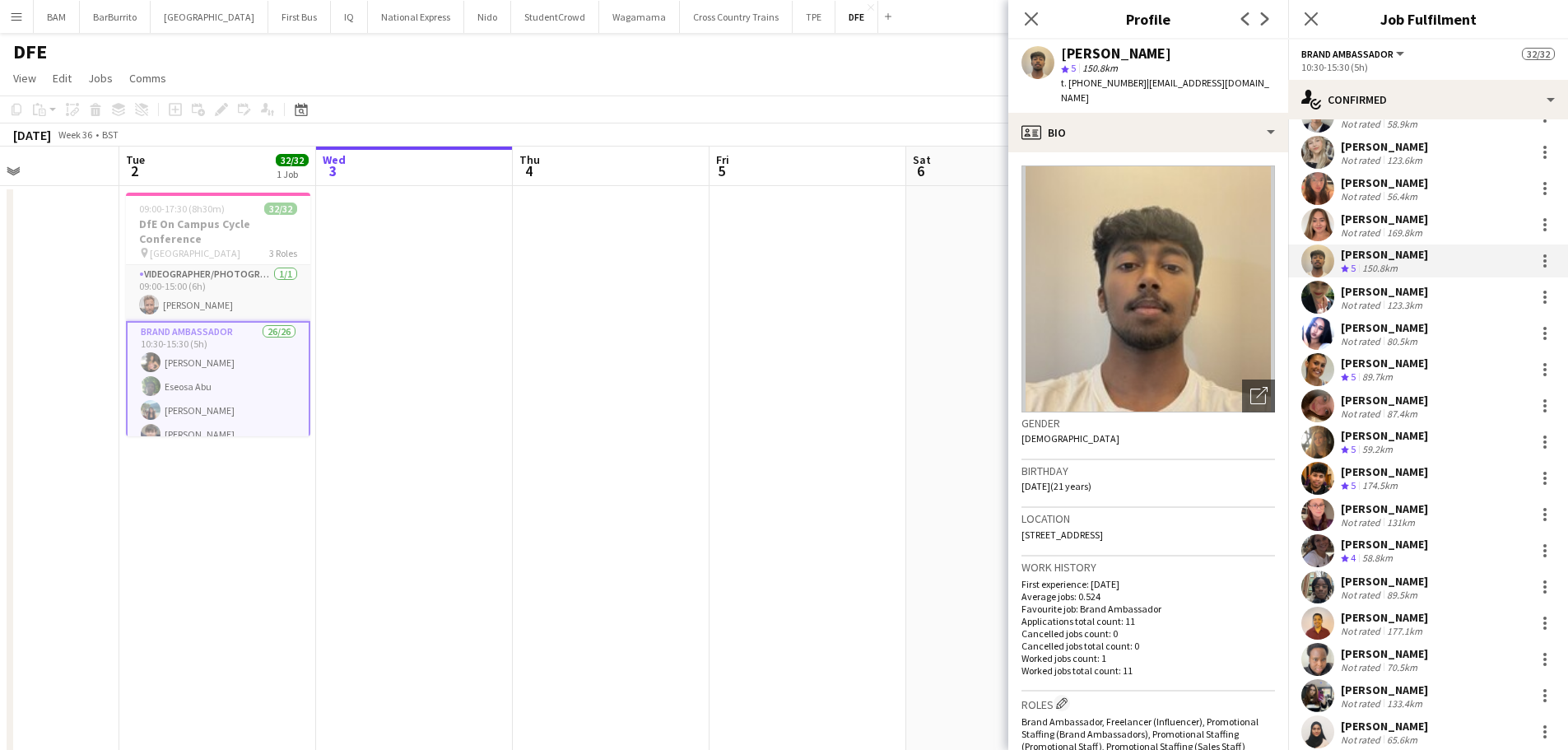
click at [1402, 217] on div "[PERSON_NAME]" at bounding box center [1384, 218] width 88 height 15
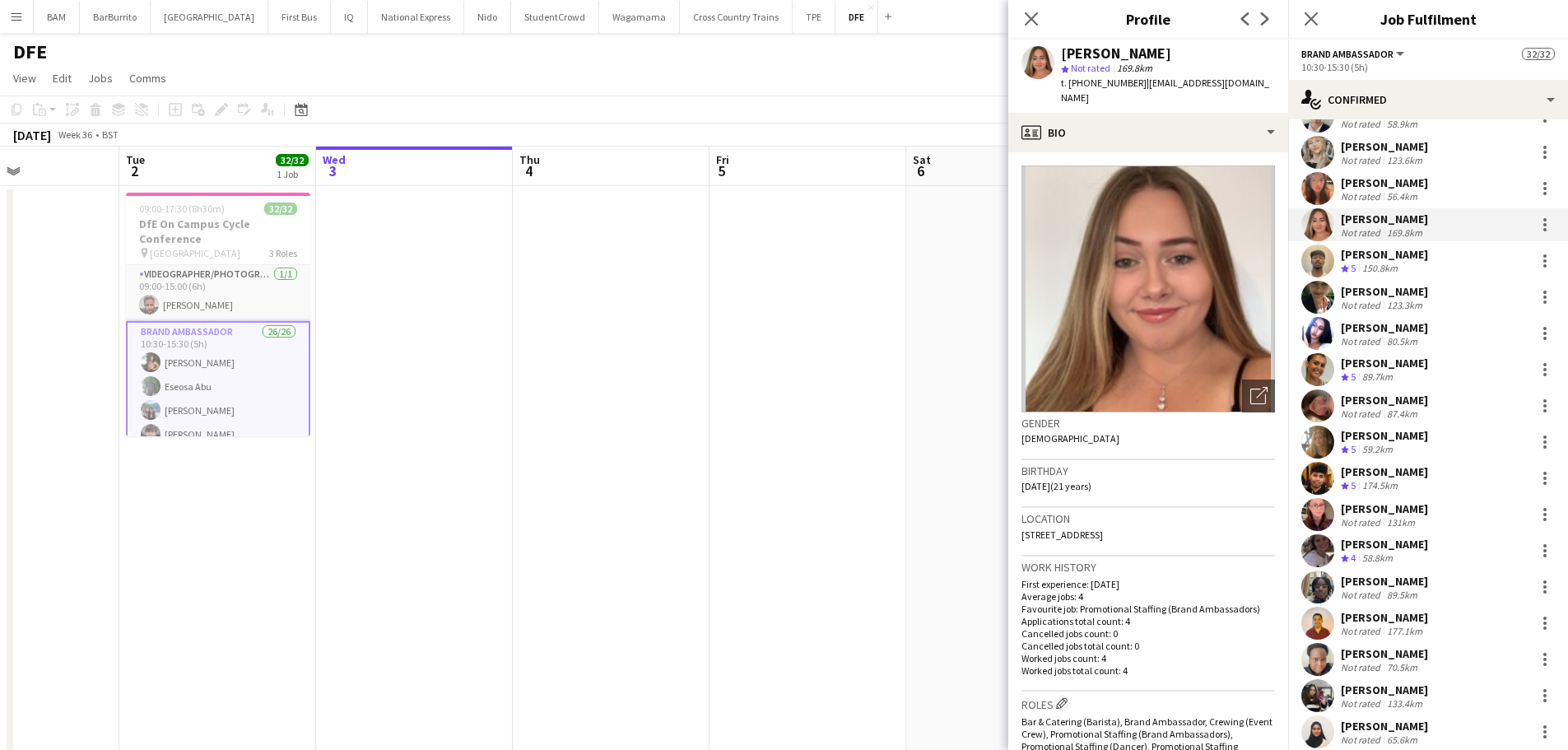
click at [1422, 192] on div "[PERSON_NAME] Not rated 56.4km" at bounding box center [1427, 189] width 280 height 33
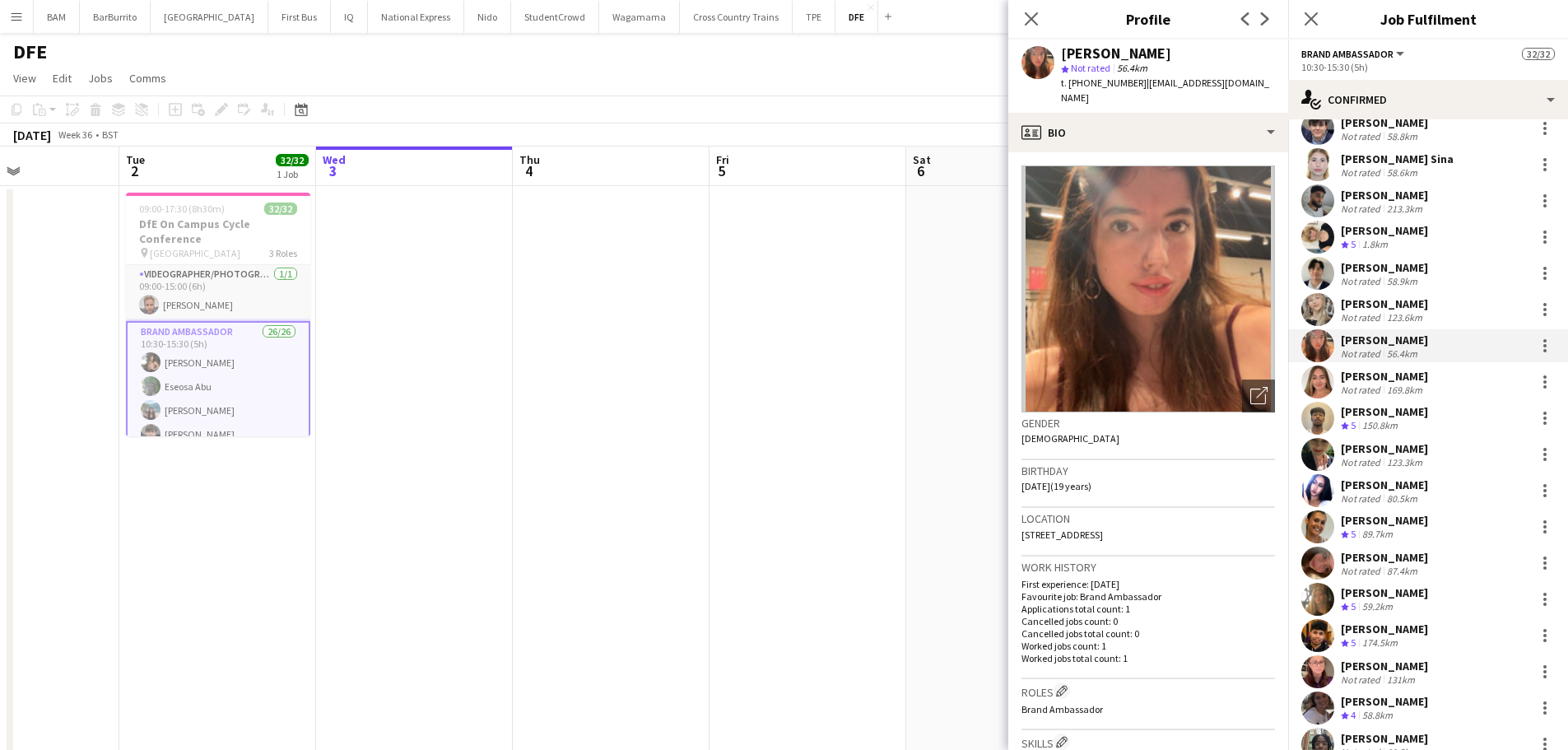
scroll to position [156, 0]
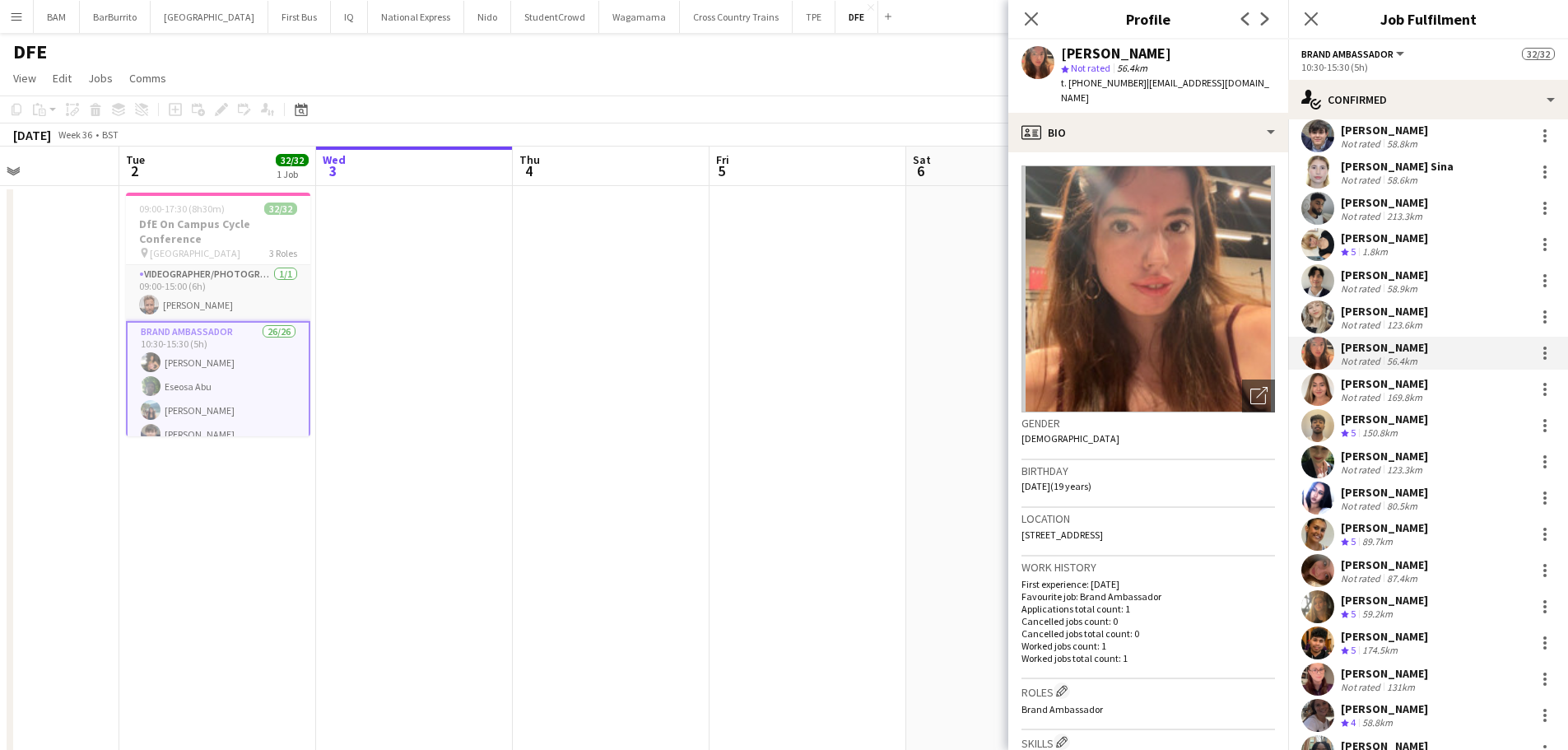
click at [1420, 274] on div "[PERSON_NAME]" at bounding box center [1384, 275] width 88 height 15
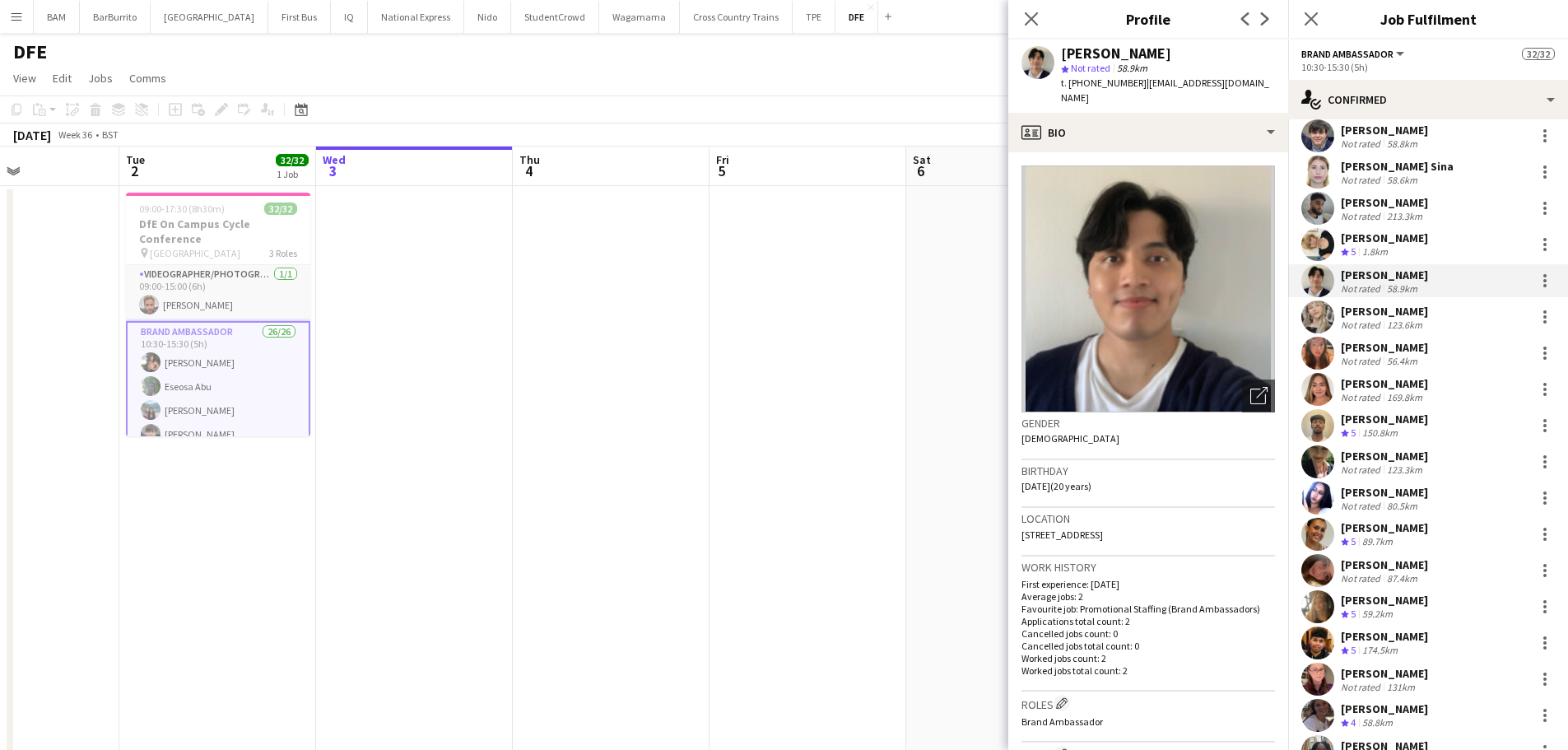
click at [1425, 321] on div "[PERSON_NAME] Not rated 123.6km" at bounding box center [1427, 317] width 280 height 33
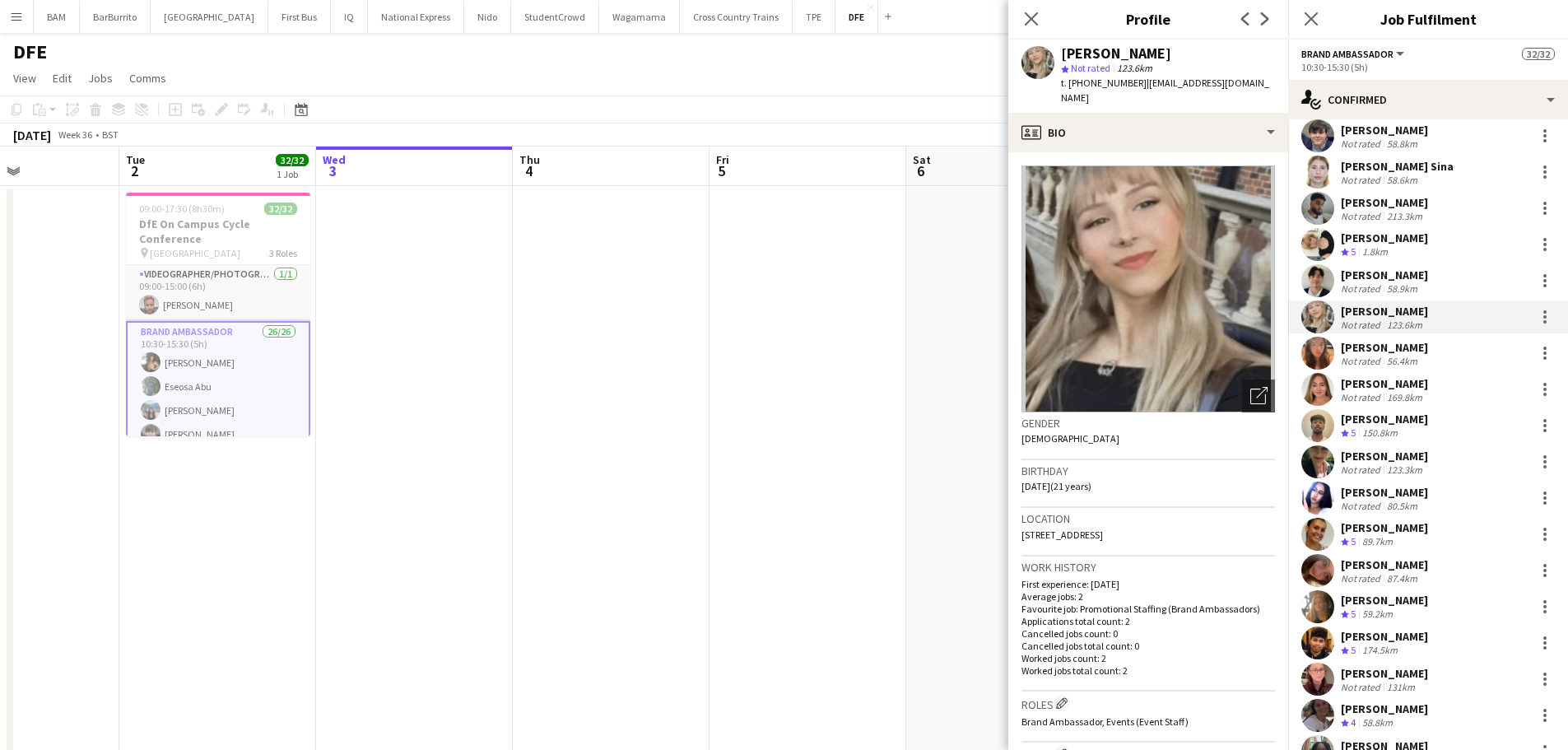
click at [1421, 268] on div "[PERSON_NAME]" at bounding box center [1384, 275] width 88 height 15
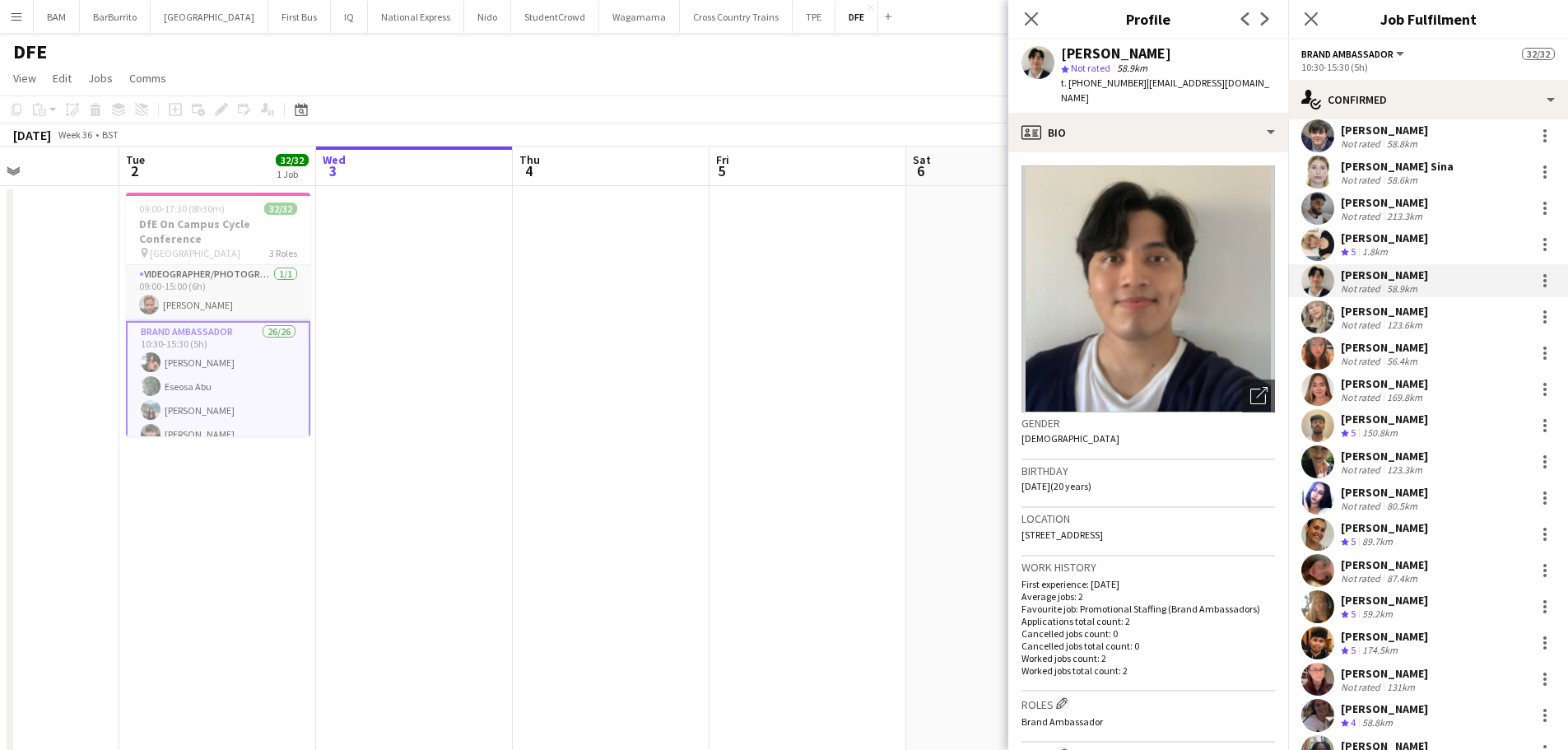
click at [1422, 237] on div "[PERSON_NAME] Crew rating 5 1.8km" at bounding box center [1427, 244] width 280 height 33
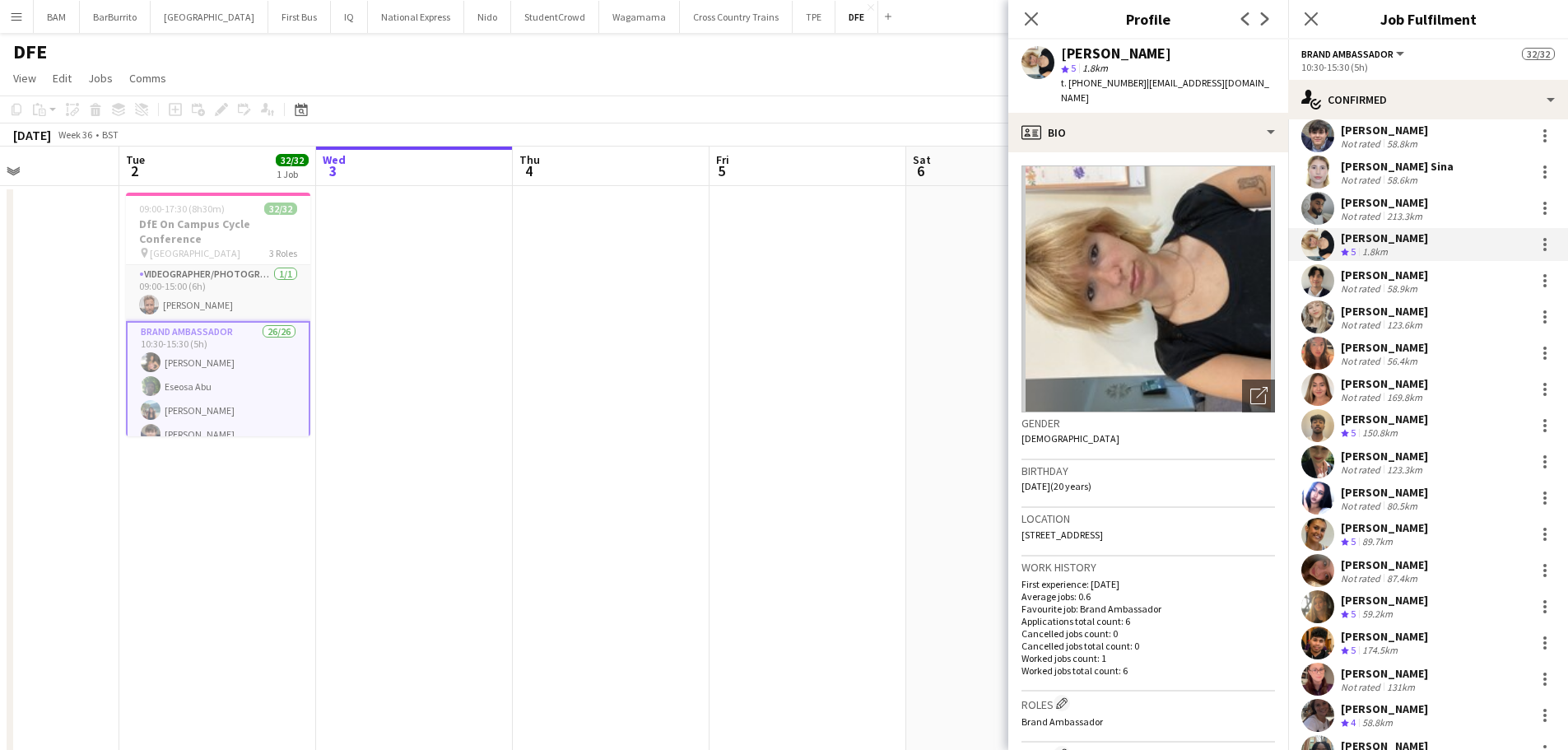
click at [1413, 199] on div "[PERSON_NAME]" at bounding box center [1384, 202] width 88 height 15
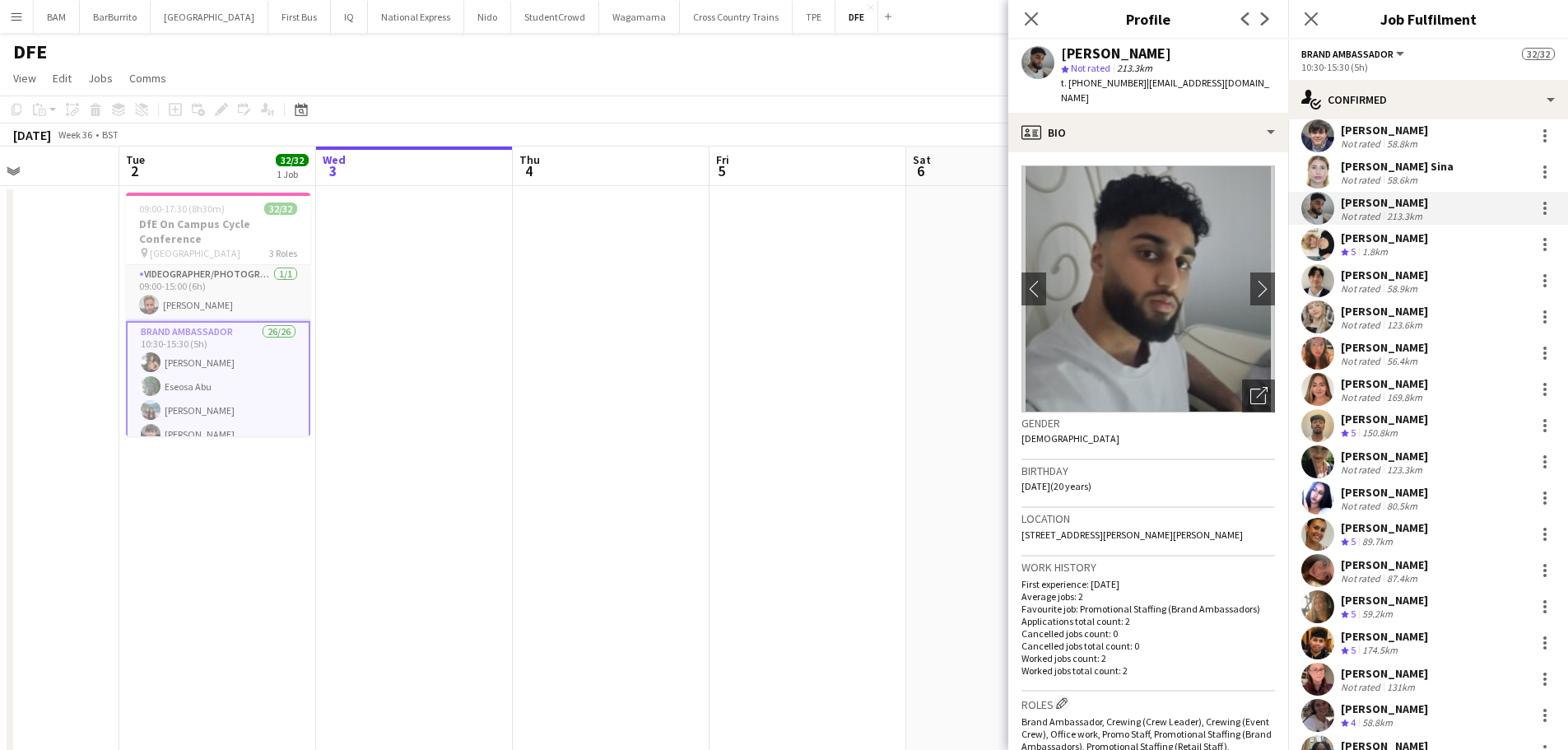
click at [1389, 175] on div "58.6km" at bounding box center [1401, 179] width 37 height 13
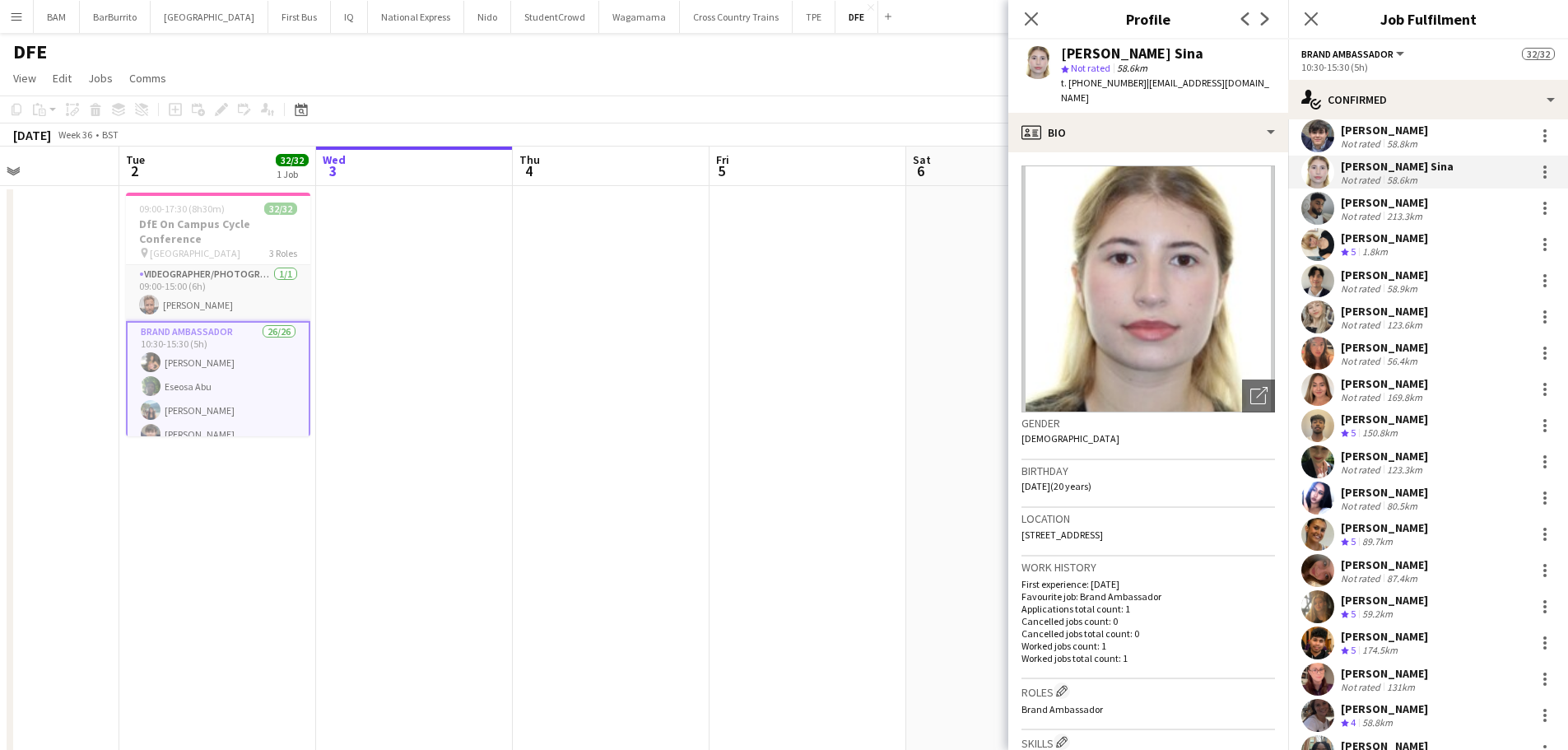
scroll to position [0, 0]
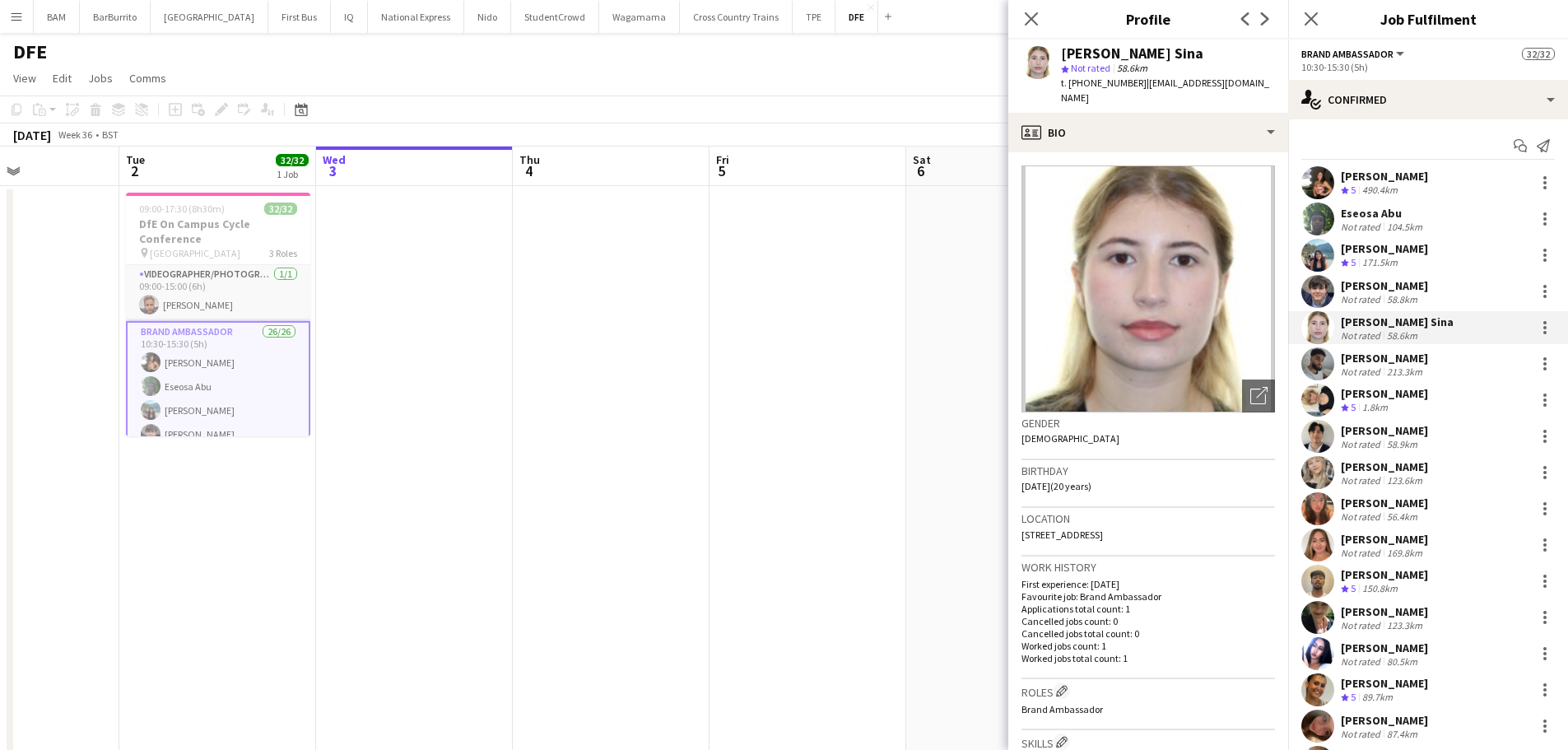
click at [1421, 308] on div "[PERSON_NAME] Not rated 58.8km" at bounding box center [1427, 291] width 280 height 33
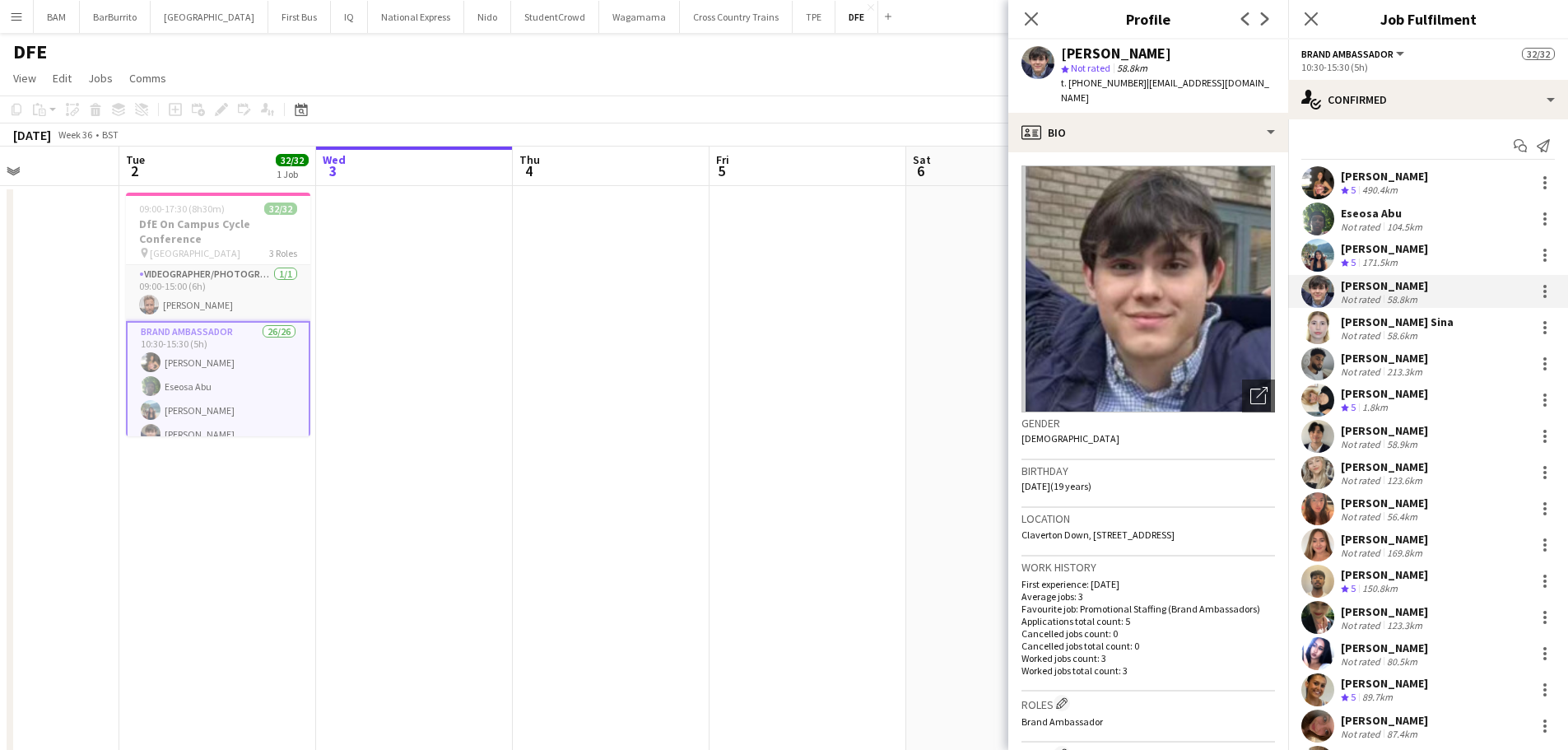
click at [1413, 272] on div "[PERSON_NAME] Crew rating 5 171.5km" at bounding box center [1427, 255] width 280 height 33
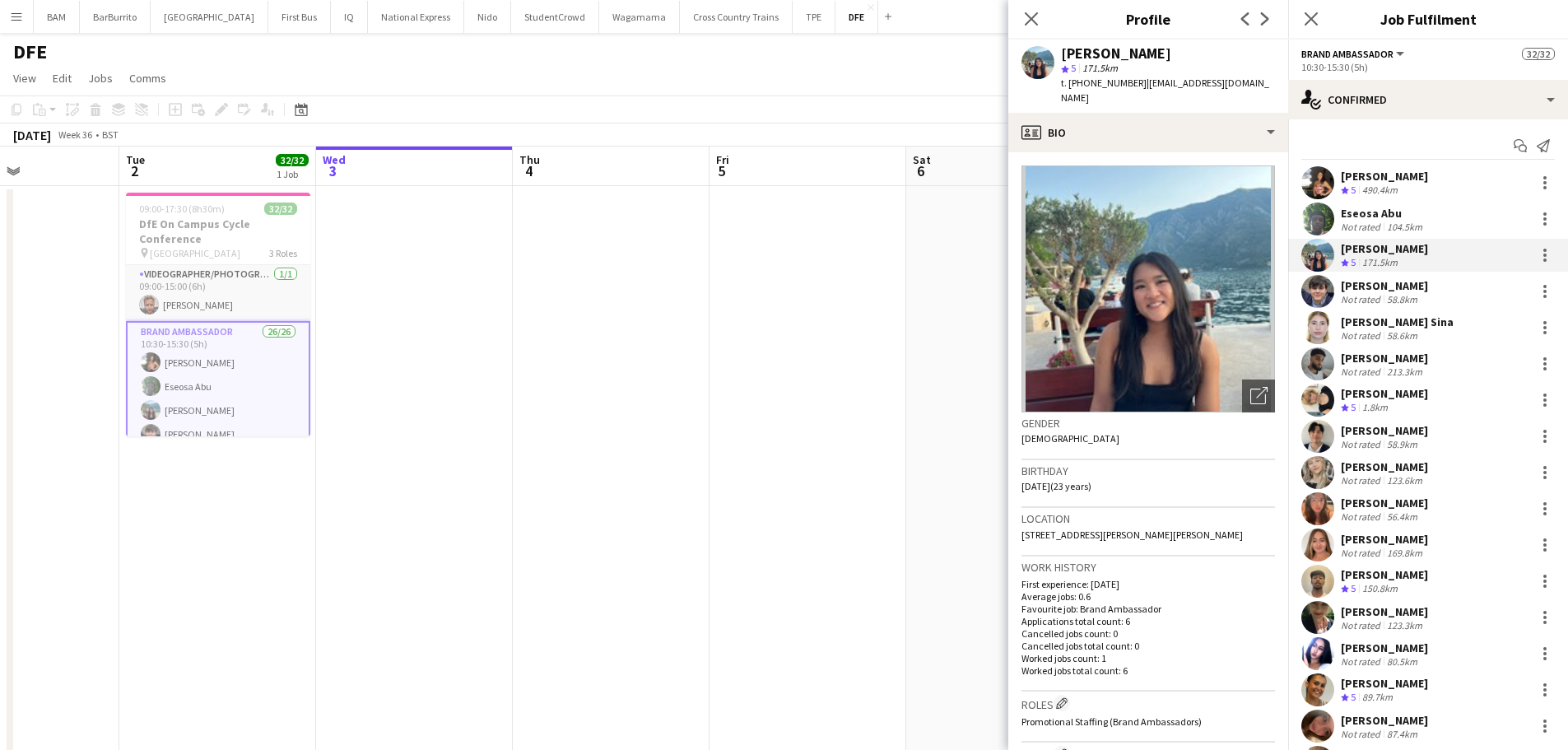
click at [1409, 236] on div "Eseosa Abu Not rated 104.5km" at bounding box center [1427, 219] width 280 height 33
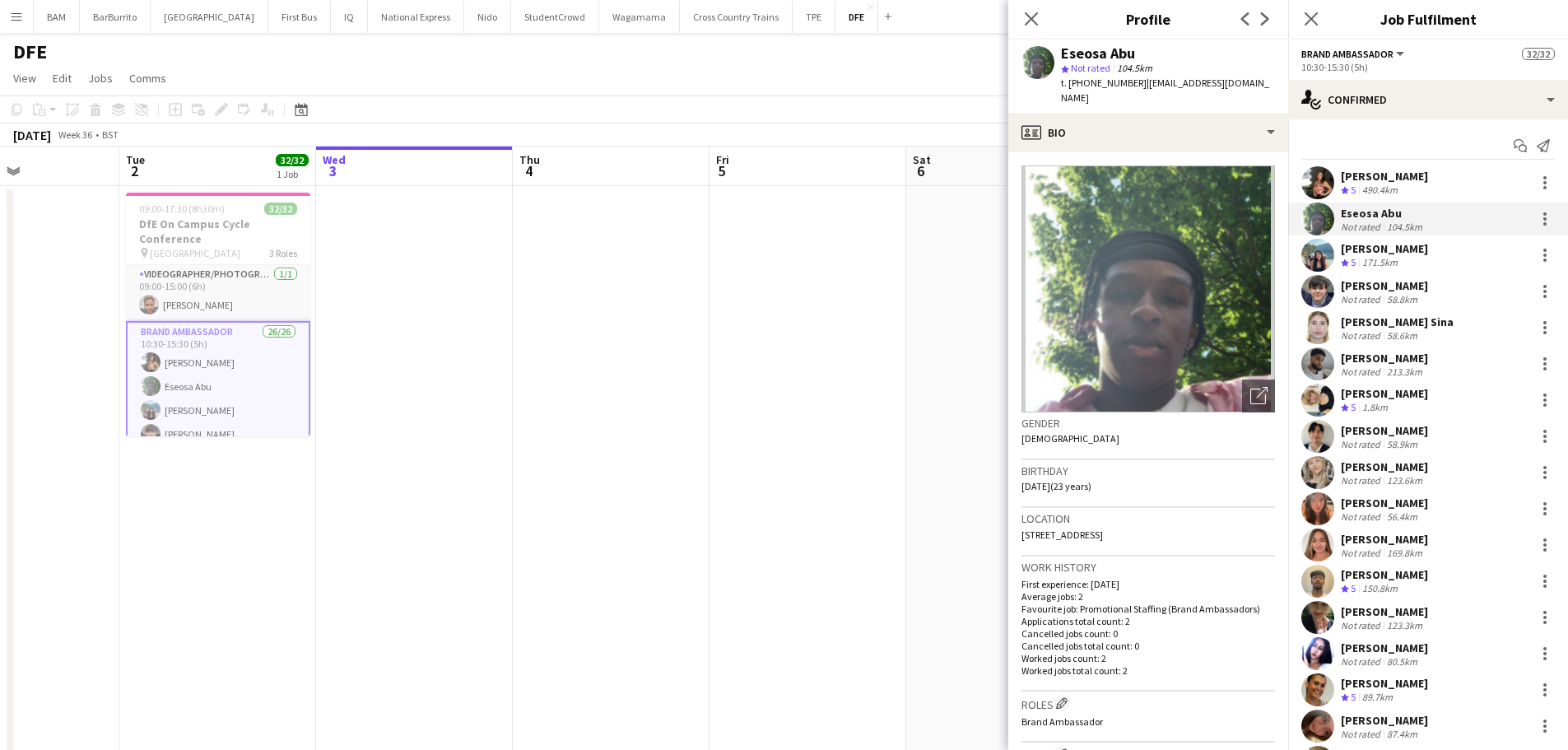
click at [1411, 191] on div "Crew rating 5 490.4km" at bounding box center [1384, 190] width 88 height 14
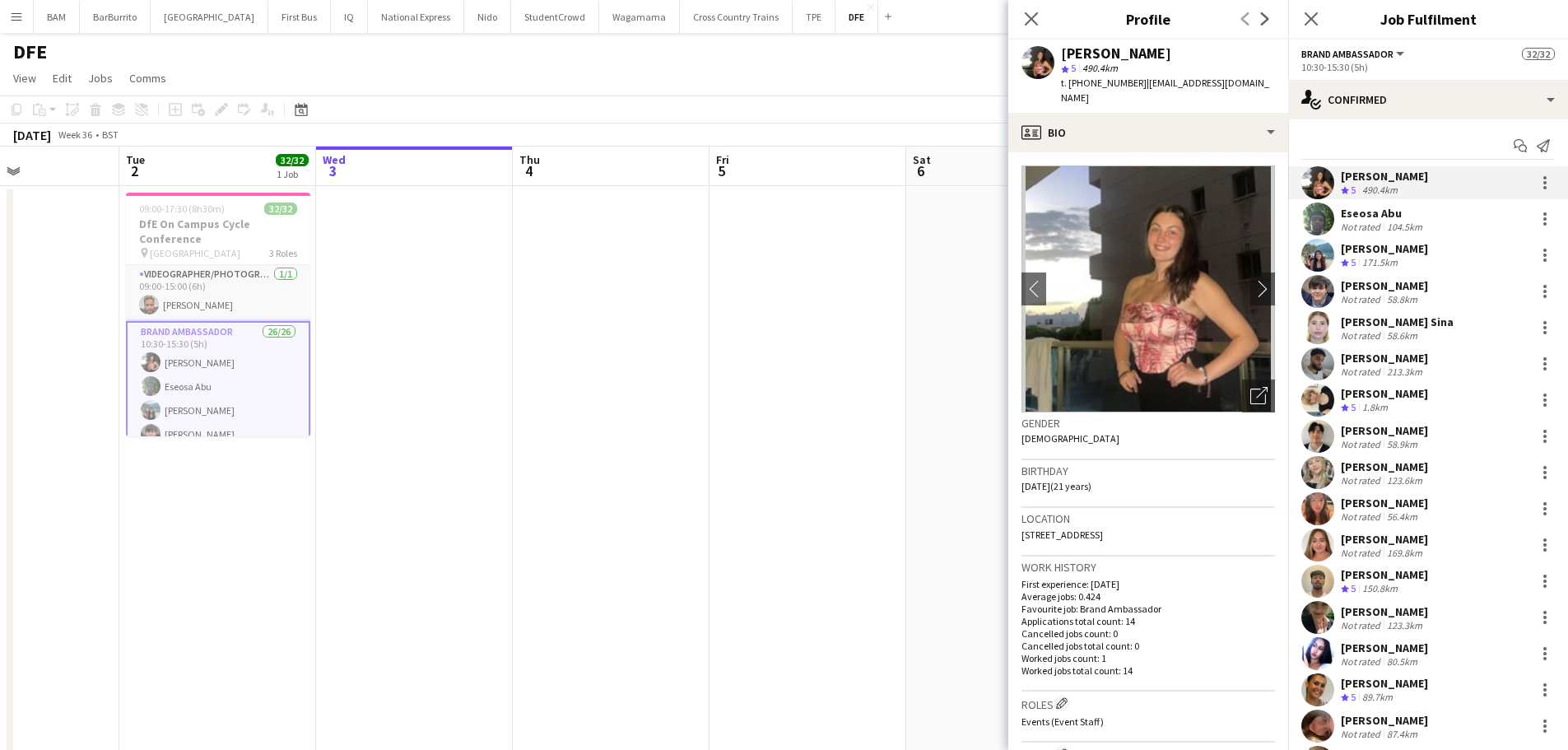
click at [1015, 16] on div "Close pop-in" at bounding box center [1030, 19] width 46 height 38
click at [1026, 12] on icon "Close pop-in" at bounding box center [1030, 19] width 16 height 16
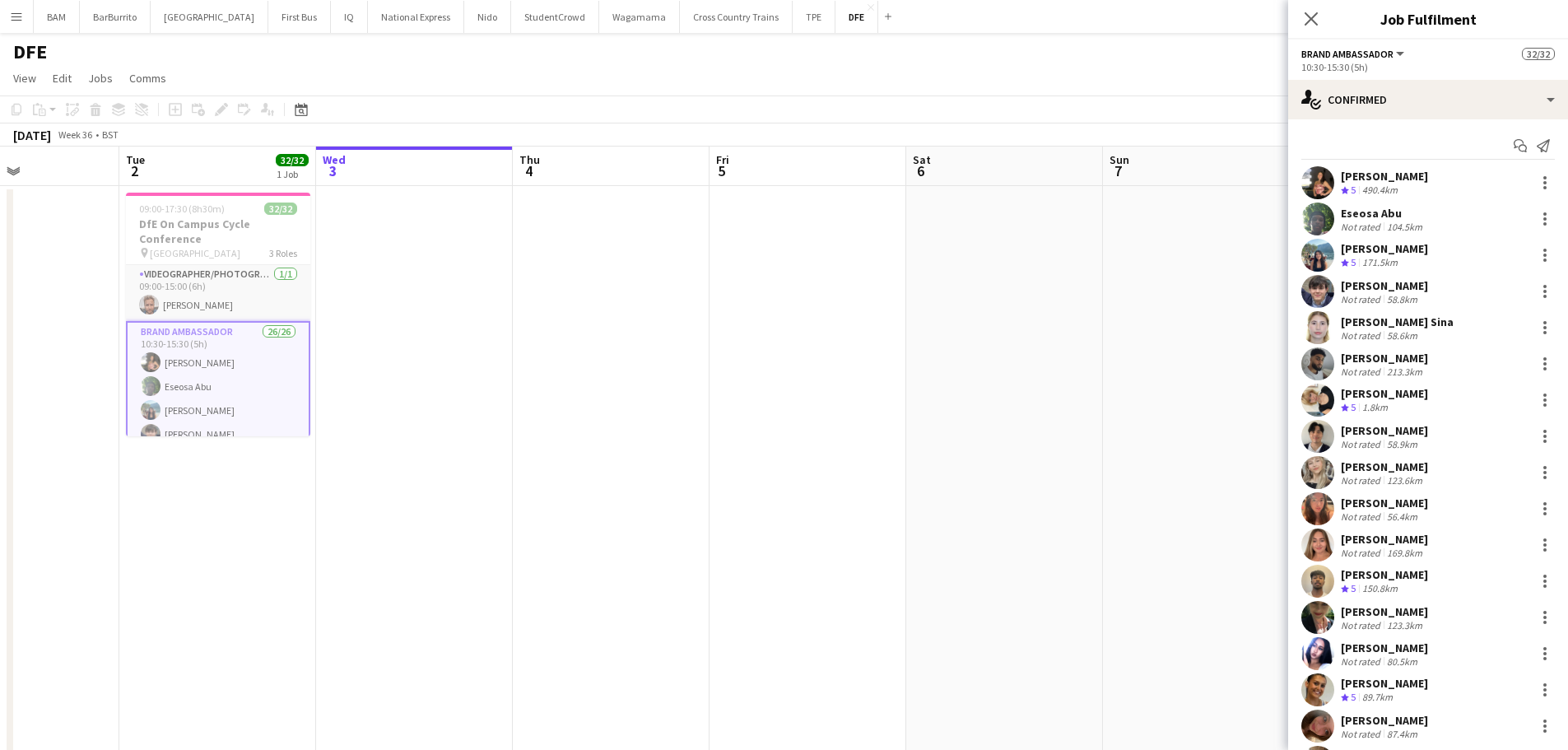
click at [1009, 45] on div "DFE" at bounding box center [784, 49] width 1568 height 31
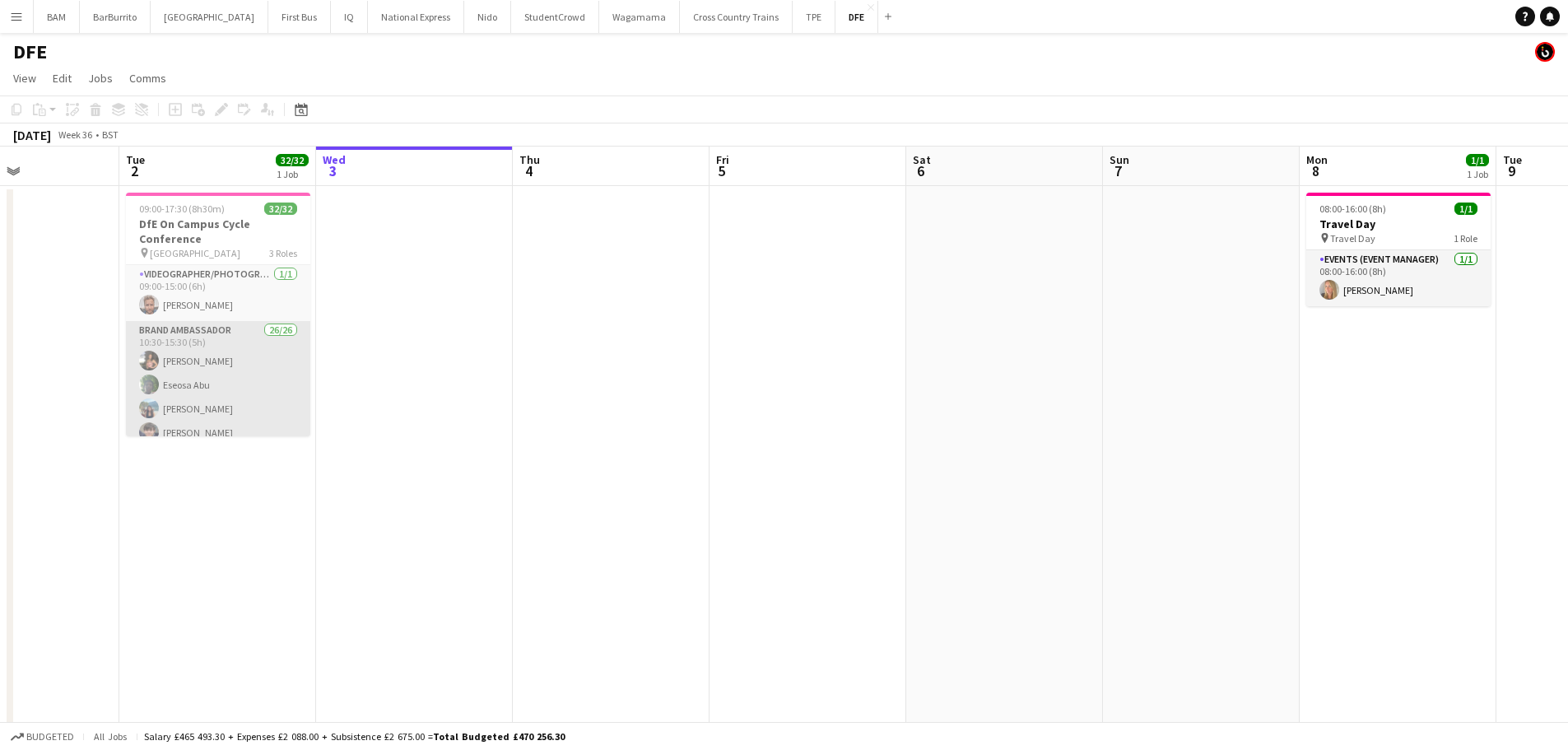
click at [211, 357] on app-card-role "Brand Ambassador 26/26 10:30-15:30 (5h) [PERSON_NAME] Eseosa [PERSON_NAME] [PER…" at bounding box center [217, 648] width 184 height 653
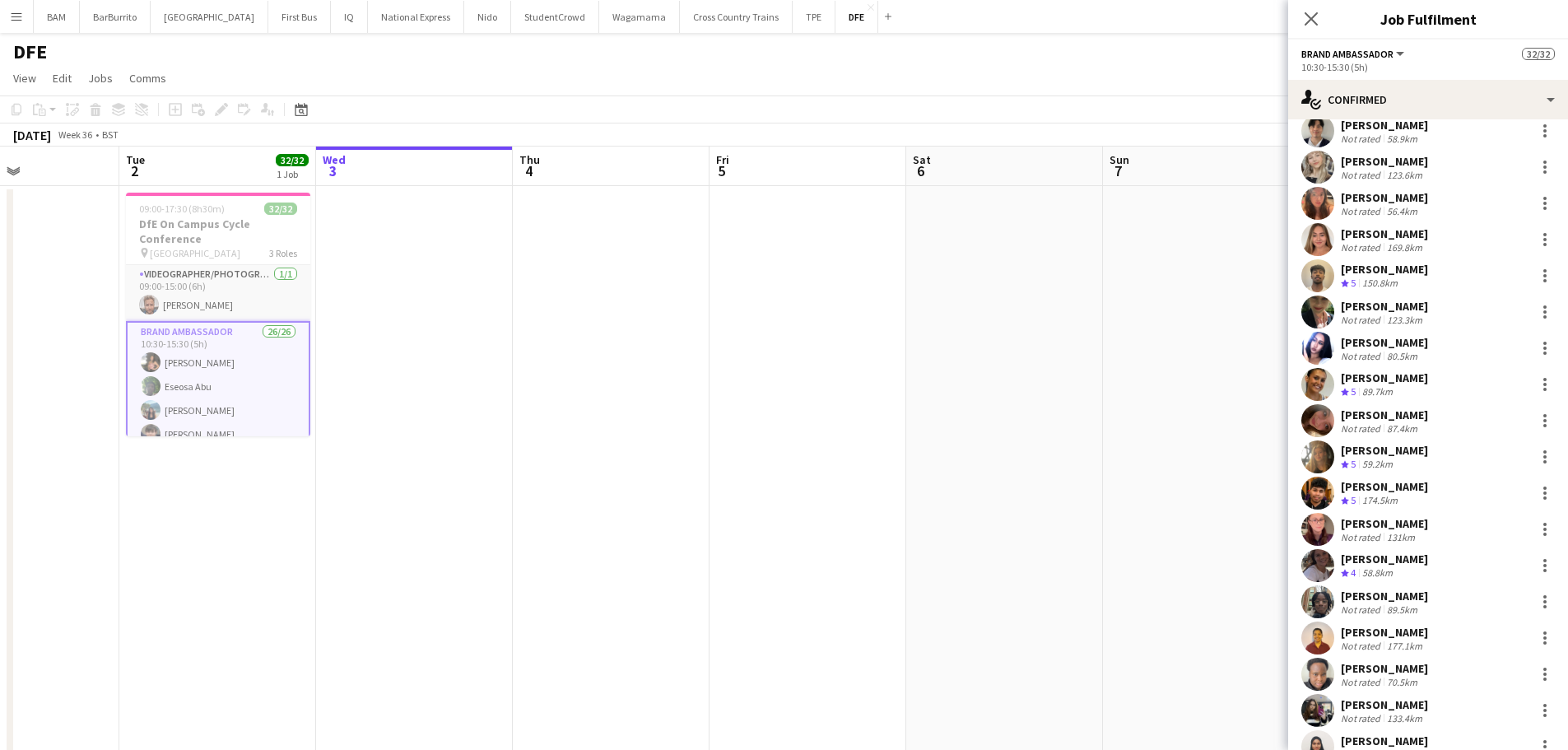
scroll to position [402, 0]
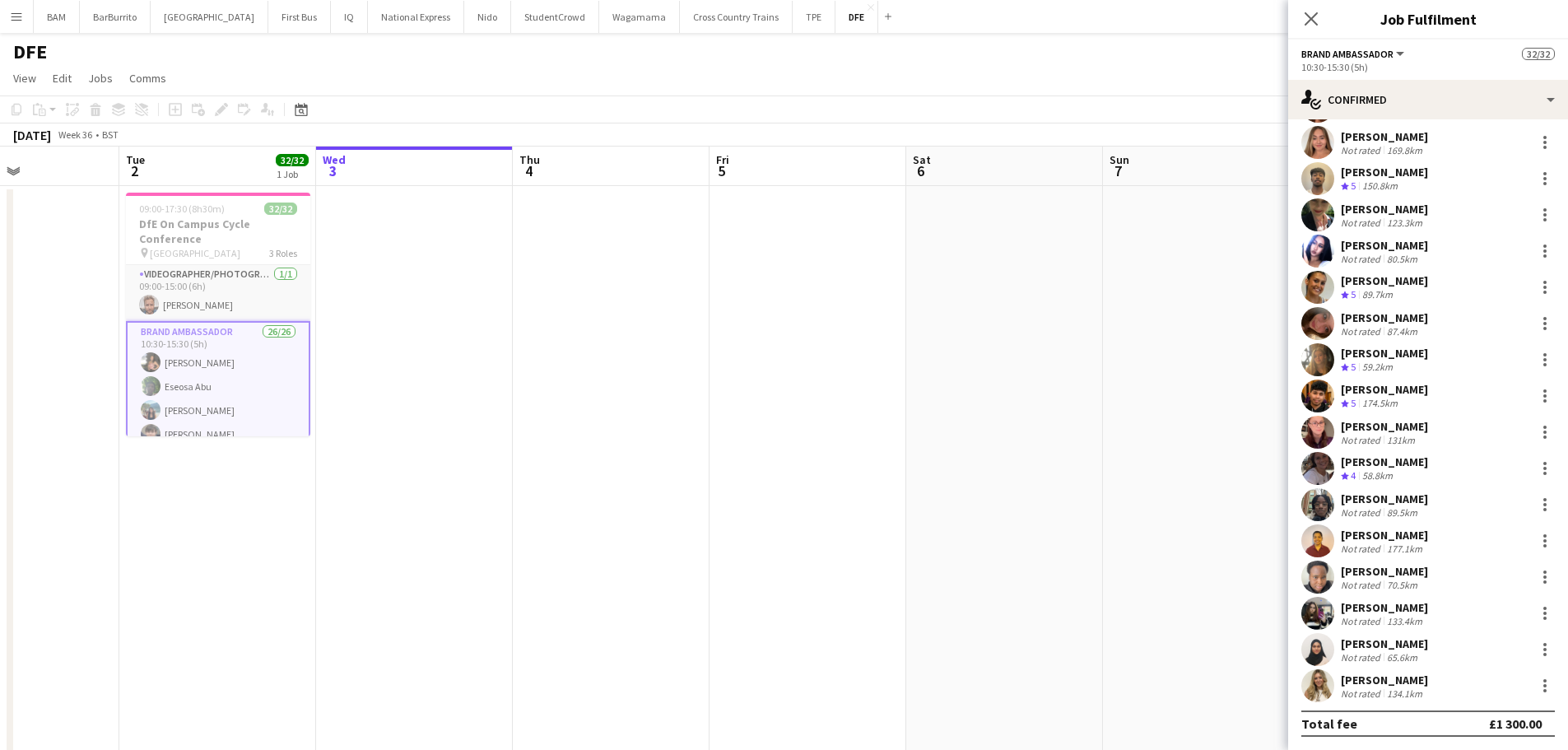
click at [1396, 684] on div "[PERSON_NAME]" at bounding box center [1384, 679] width 88 height 15
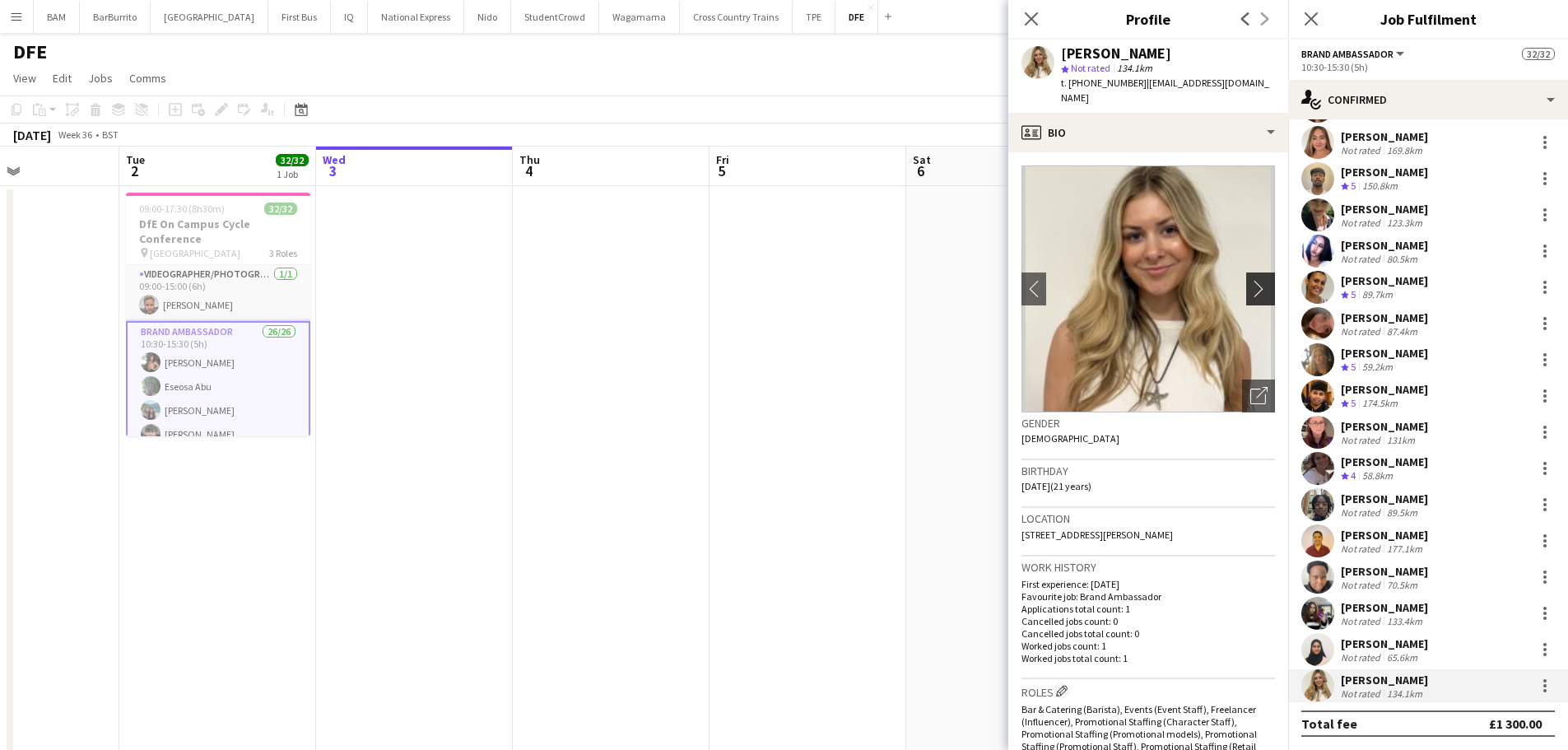
click at [1251, 280] on app-icon "chevron-right" at bounding box center [1263, 288] width 25 height 18
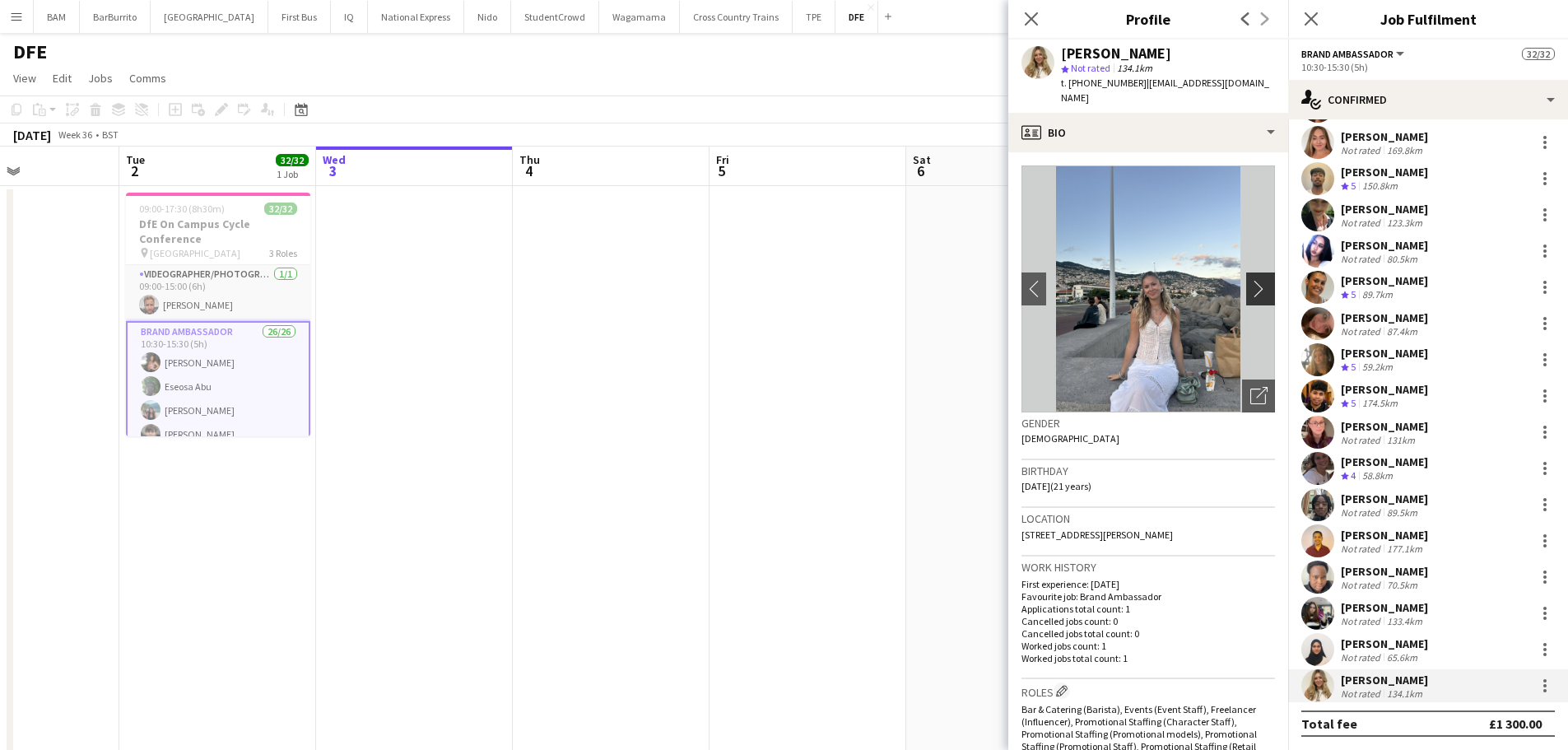
click at [1251, 280] on app-icon "chevron-right" at bounding box center [1263, 288] width 25 height 18
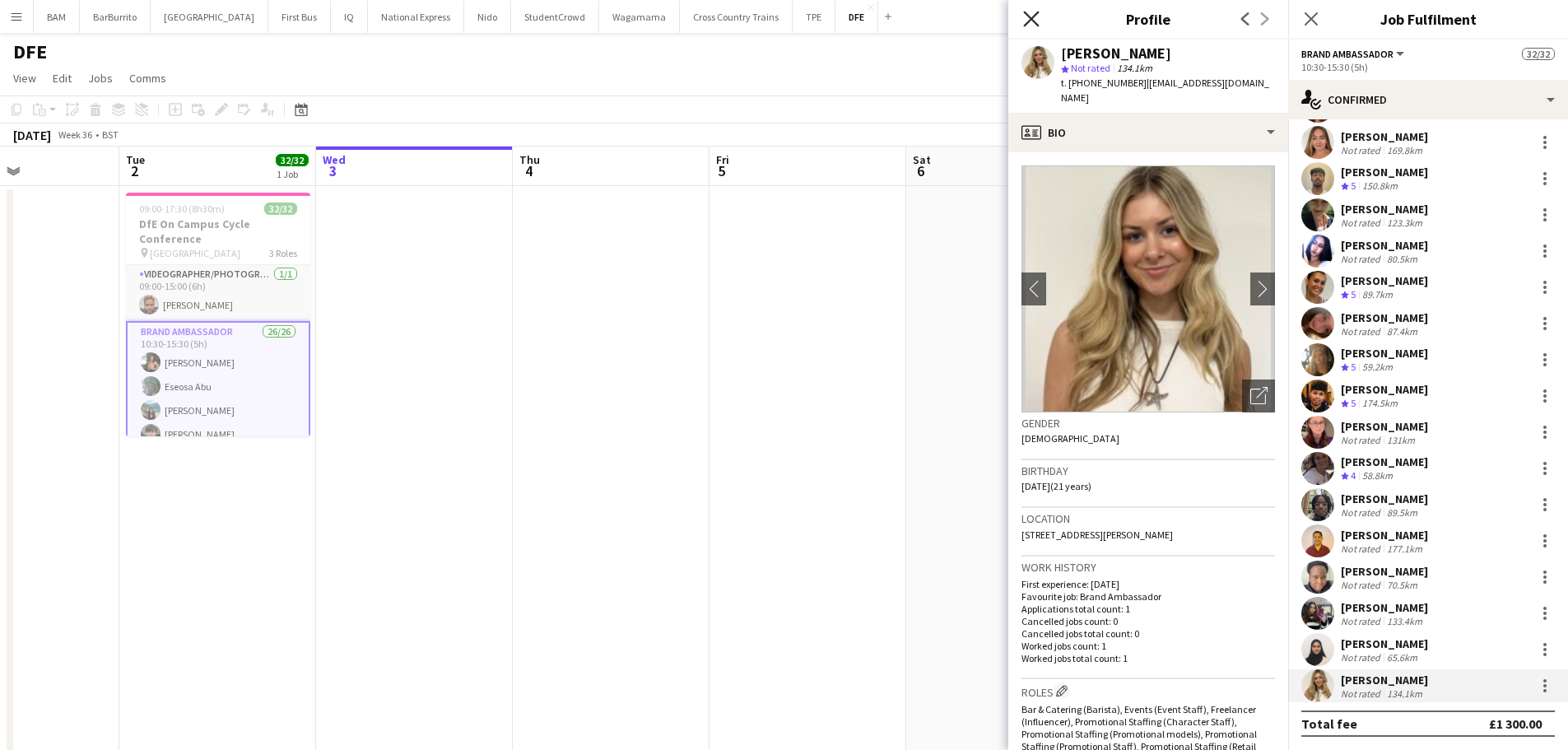
click at [1033, 14] on icon "Close pop-in" at bounding box center [1030, 19] width 16 height 16
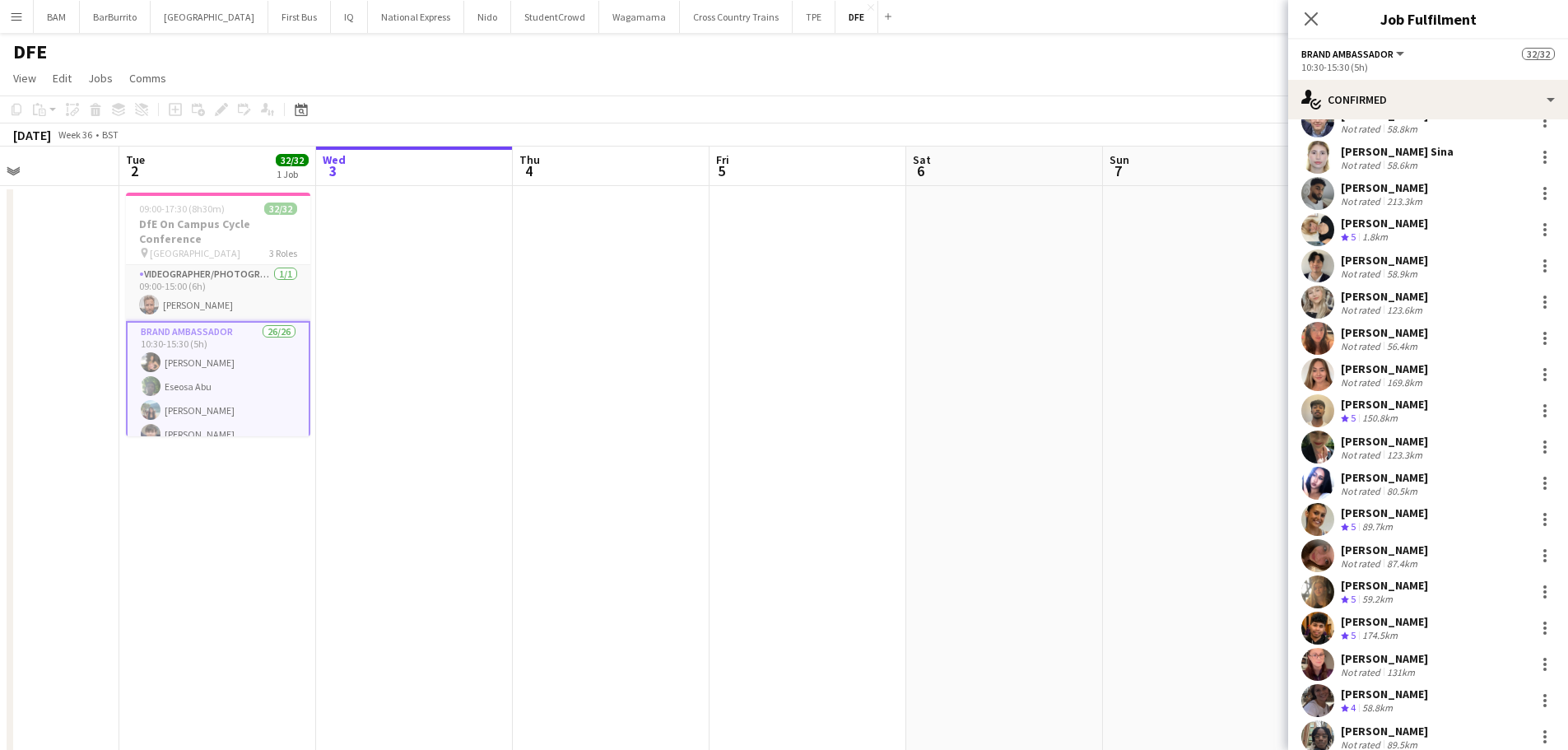
scroll to position [156, 0]
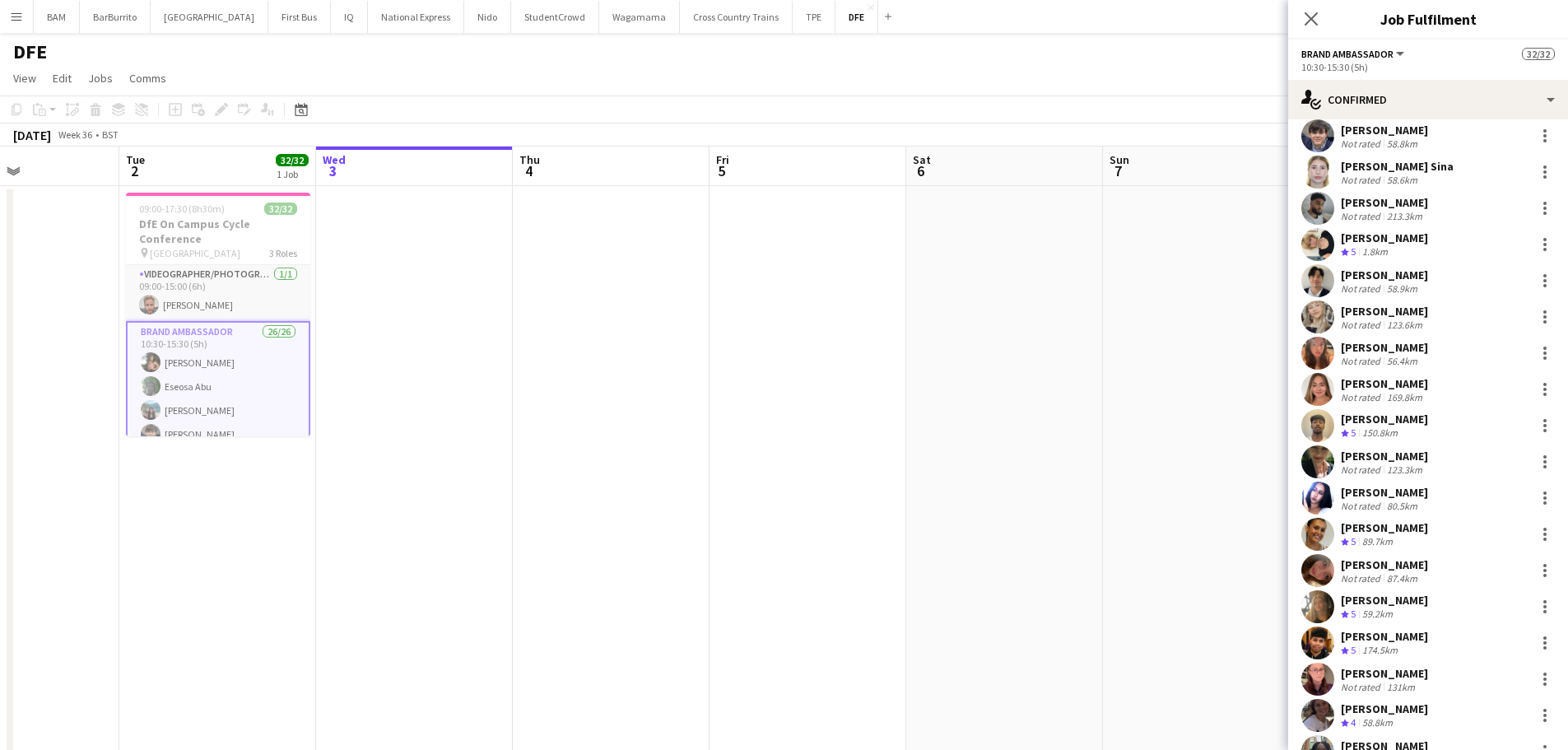
click at [1396, 322] on div "123.6km" at bounding box center [1403, 324] width 42 height 13
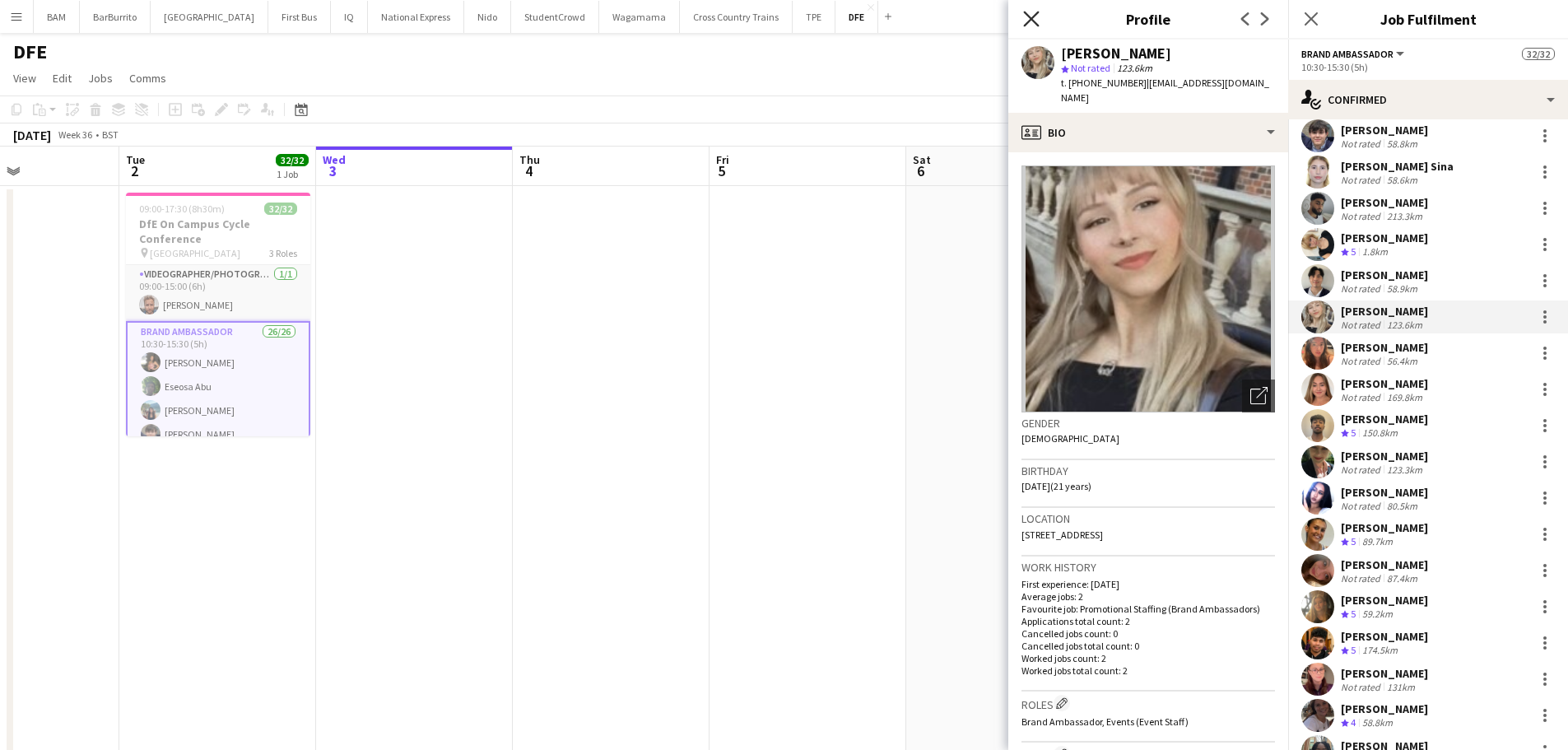
click at [1027, 11] on icon "Close pop-in" at bounding box center [1030, 19] width 16 height 16
